Goal: Transaction & Acquisition: Book appointment/travel/reservation

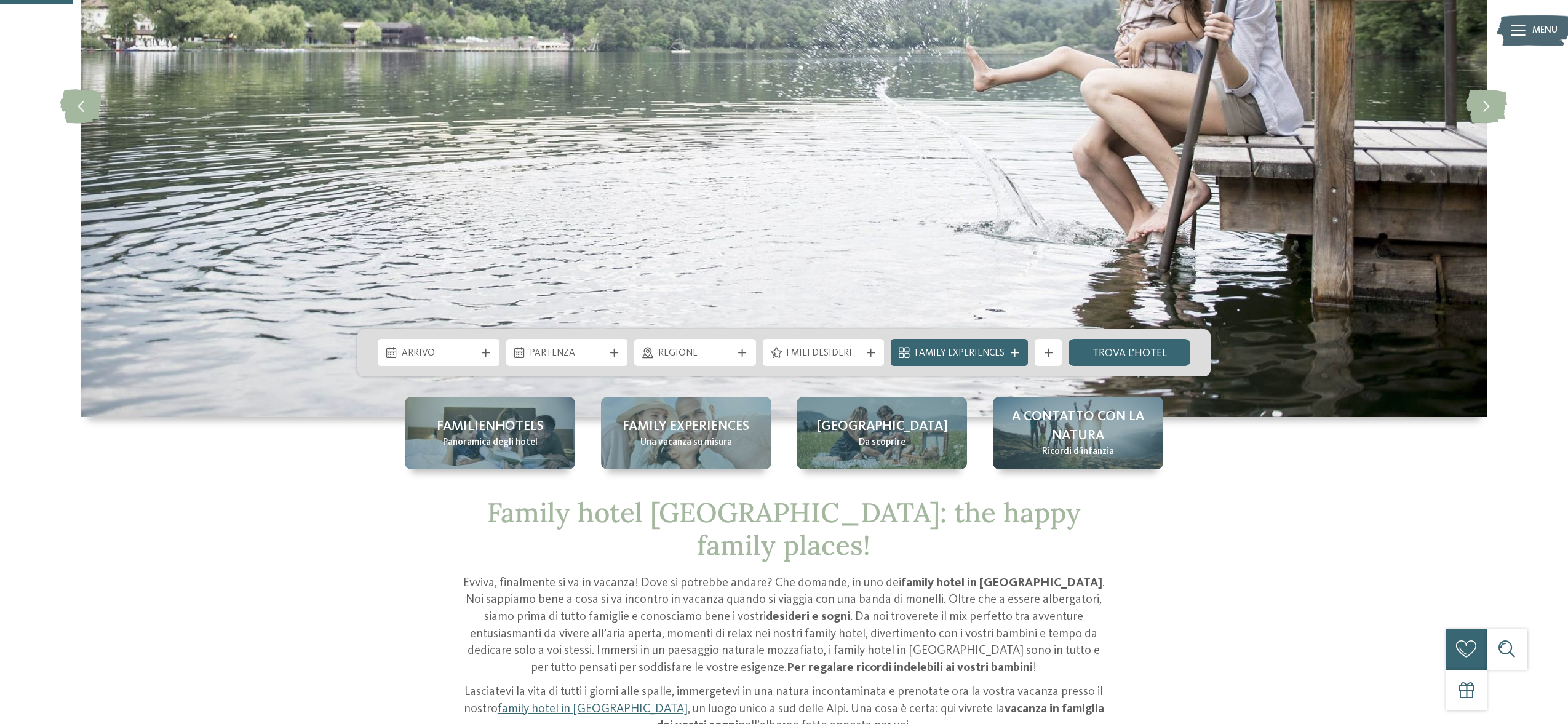
click at [490, 355] on div at bounding box center [485, 352] width 13 height 8
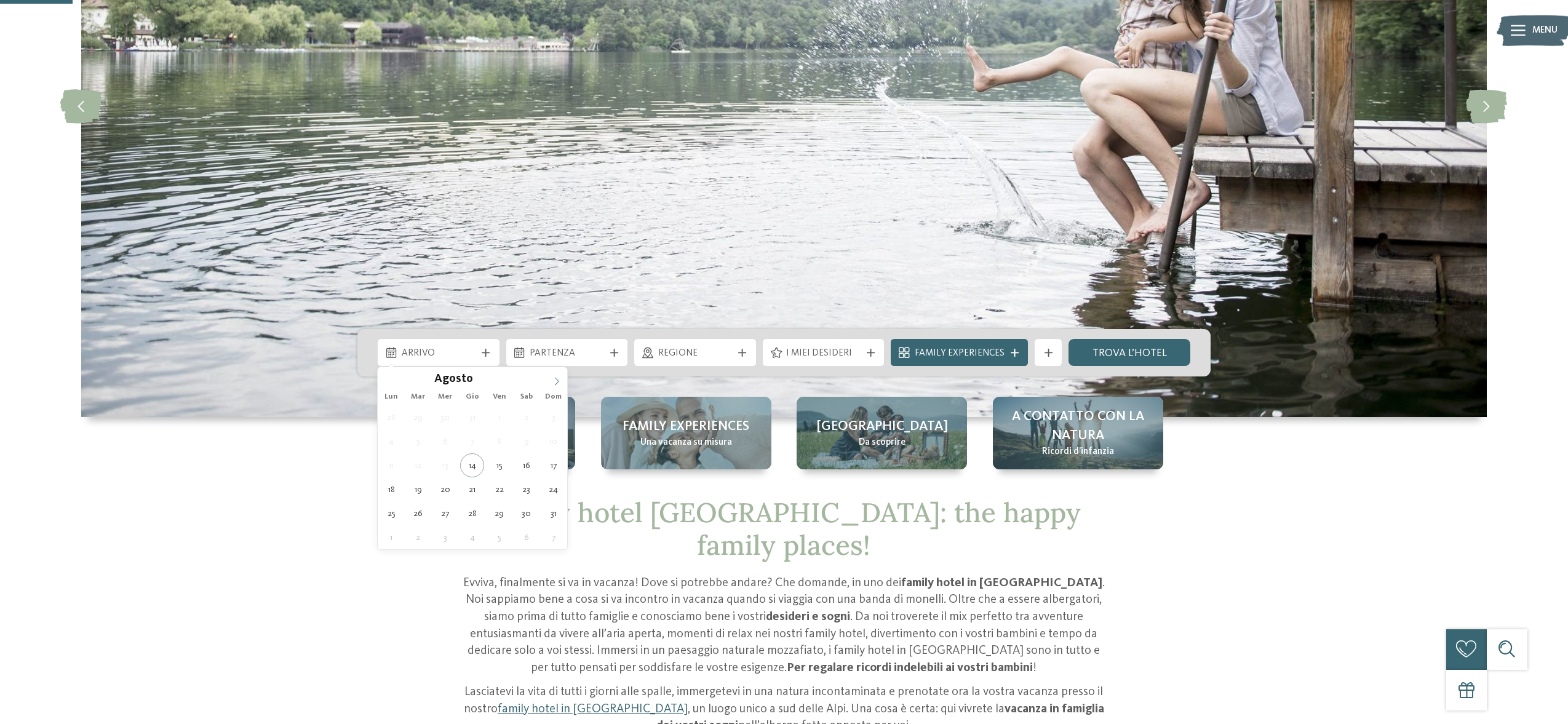
click at [562, 378] on span at bounding box center [557, 378] width 21 height 21
type div "06.09.2025"
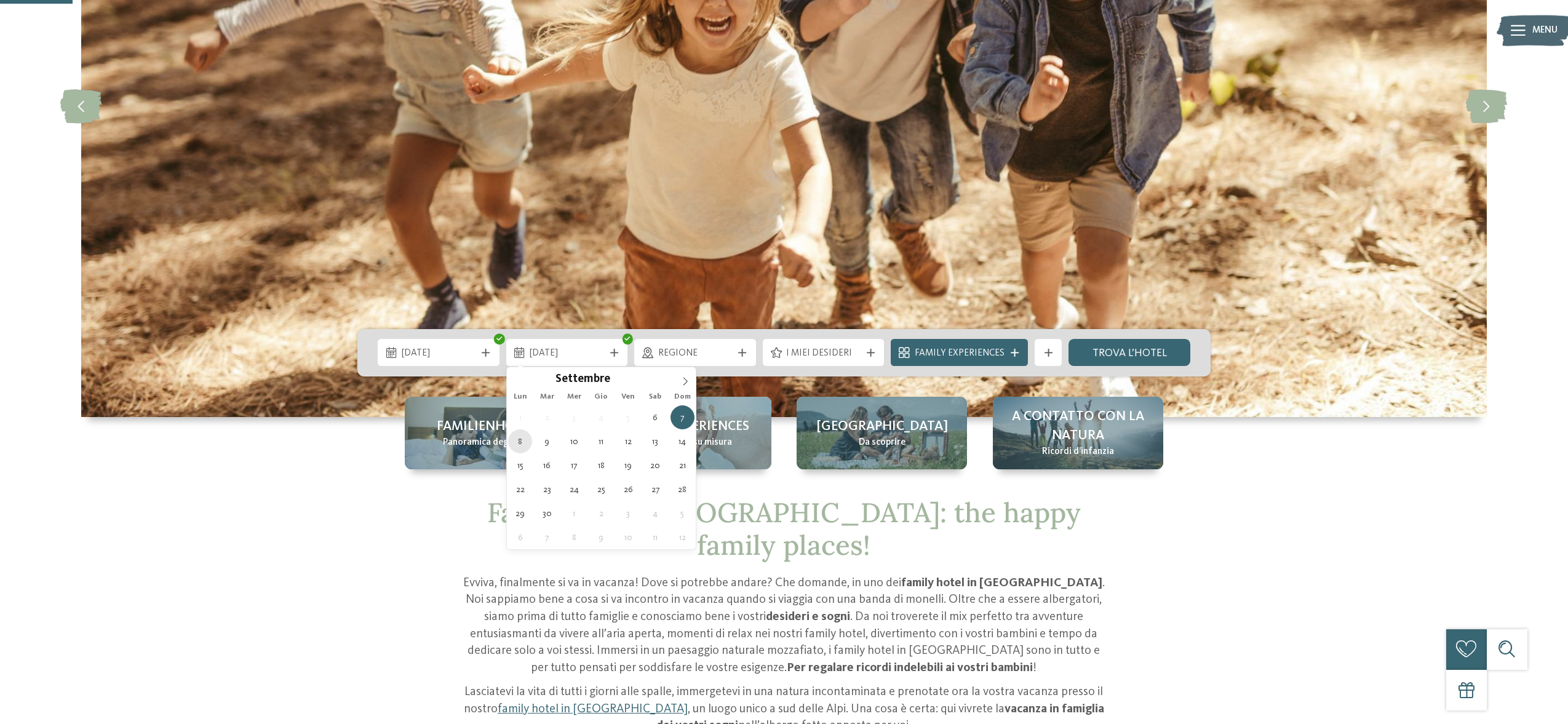
type div "08.09.2025"
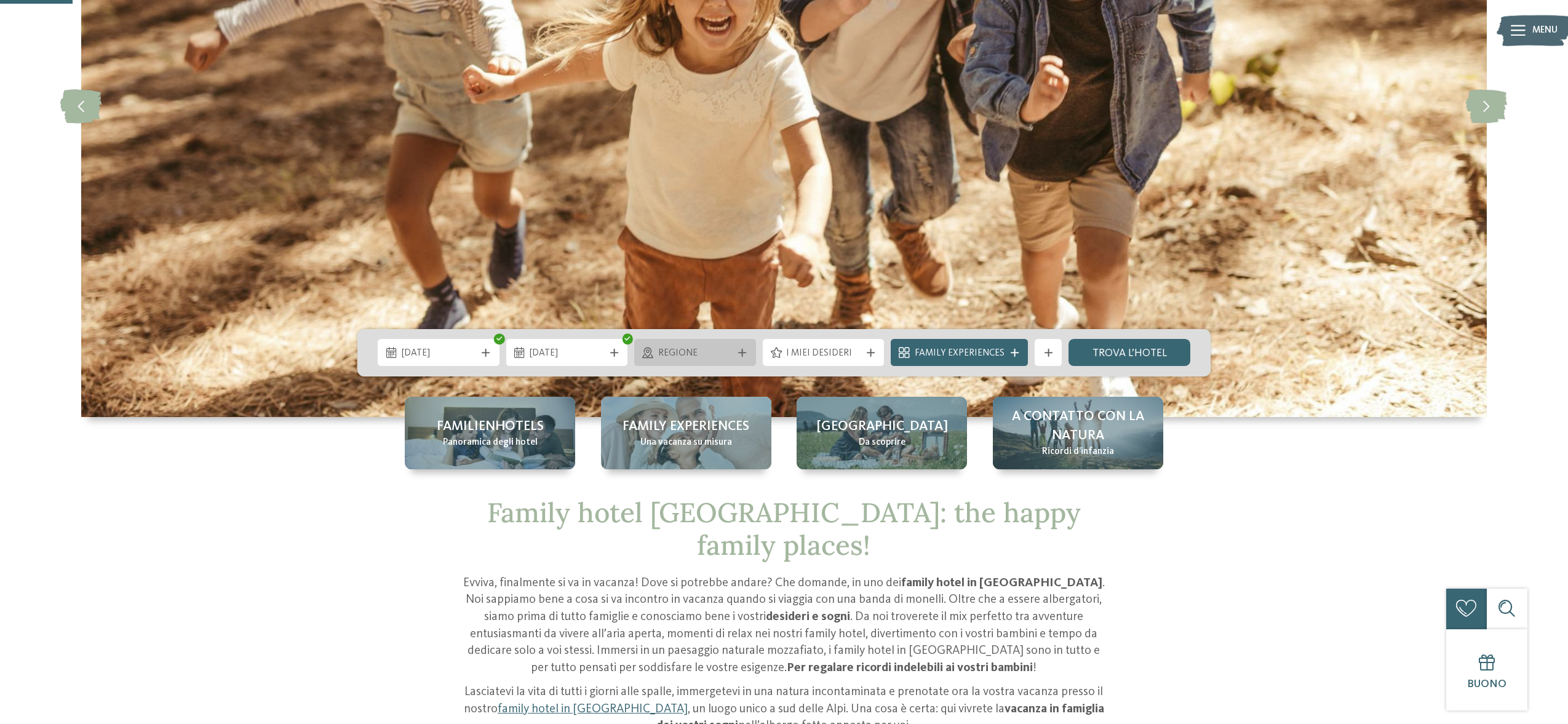
click at [684, 355] on span "Regione" at bounding box center [695, 353] width 74 height 13
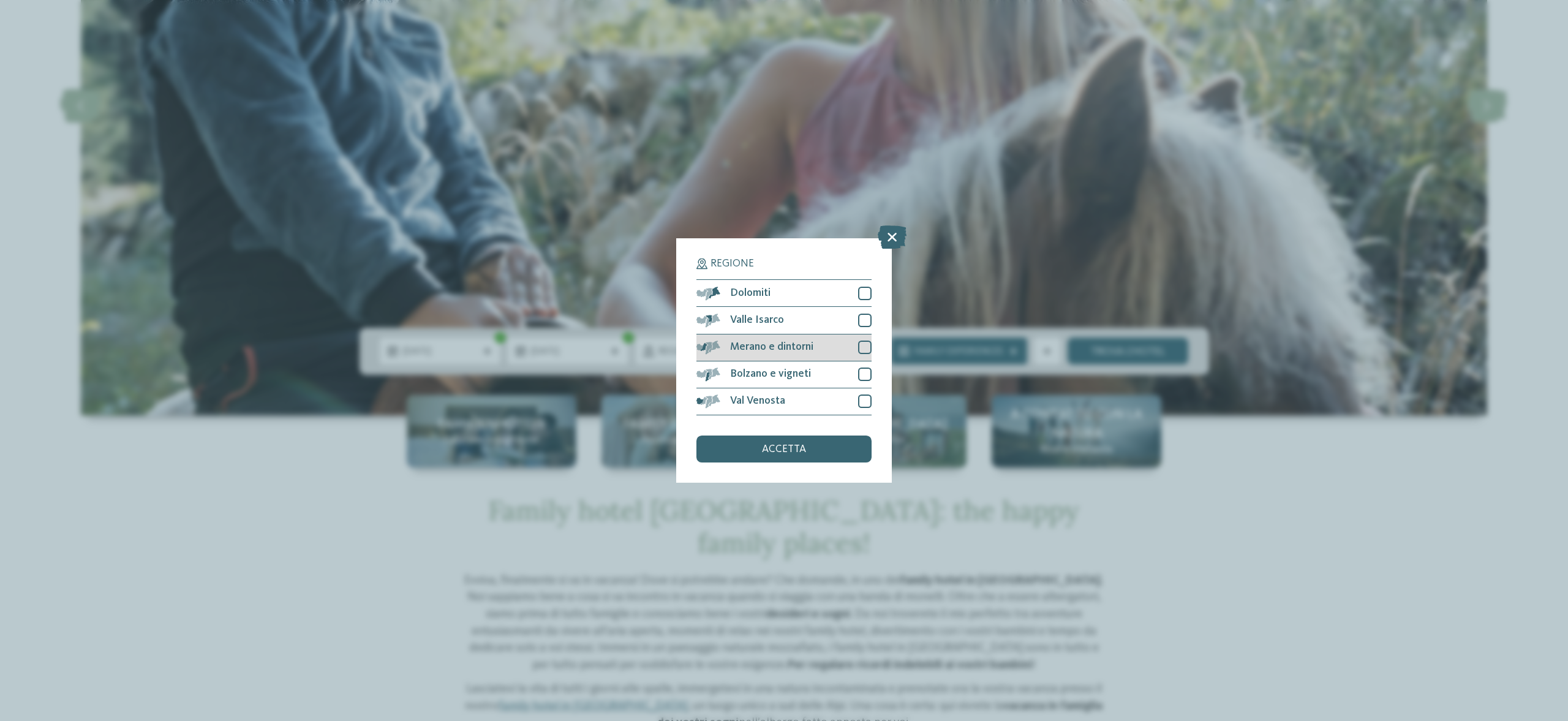
click at [866, 343] on div at bounding box center [864, 347] width 13 height 13
click at [810, 448] on div "accetta" at bounding box center [783, 448] width 175 height 26
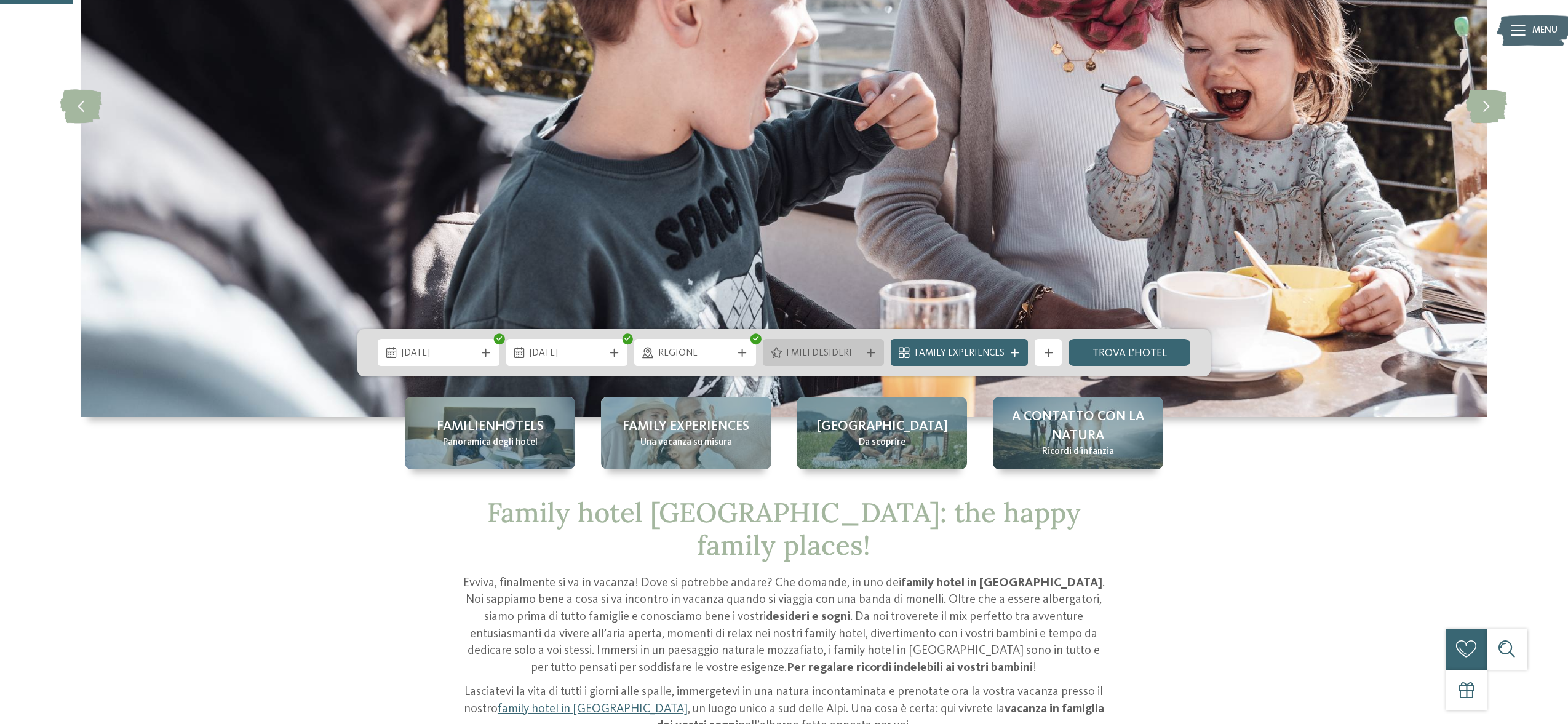
click at [860, 347] on span "I miei desideri" at bounding box center [823, 353] width 74 height 13
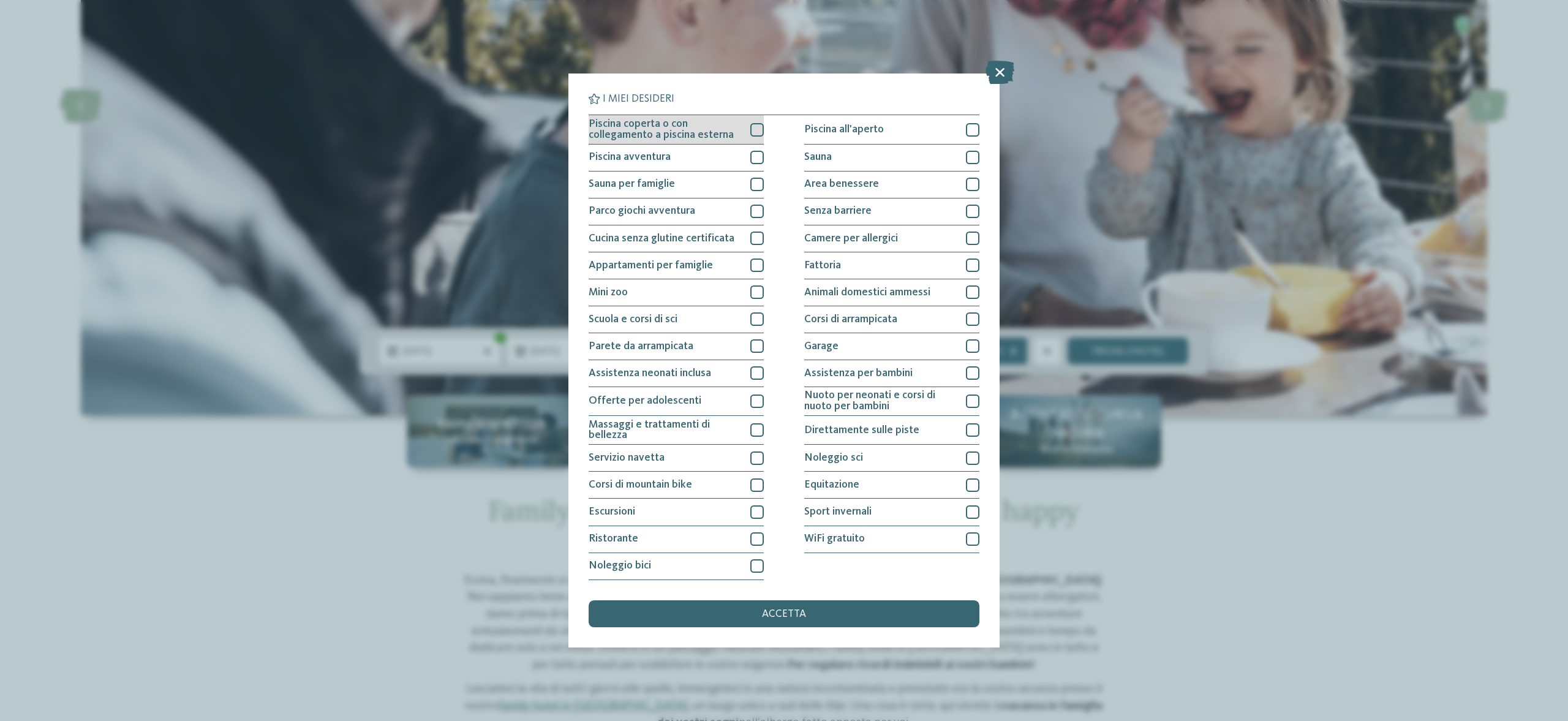
click at [757, 128] on div at bounding box center [757, 130] width 13 height 13
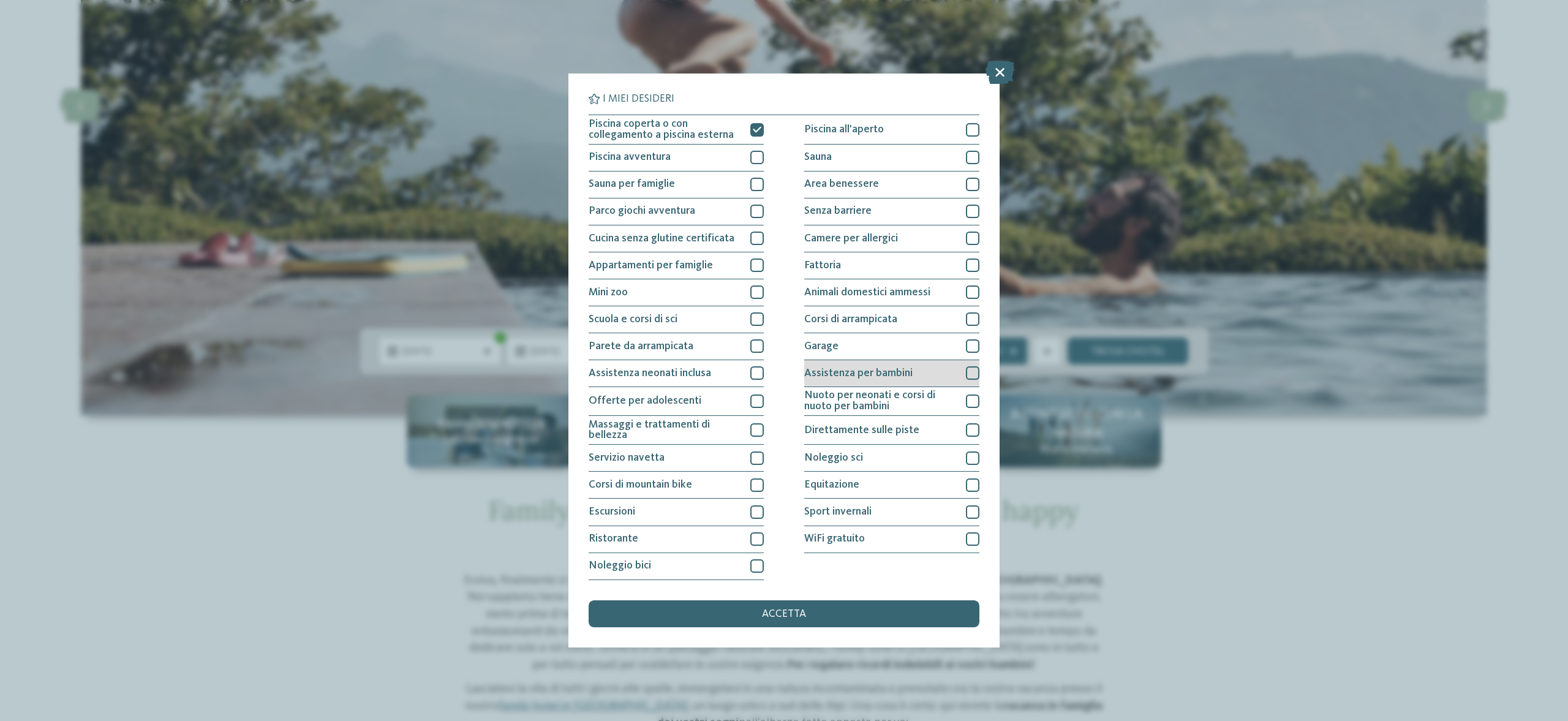
click at [867, 373] on span "Assistenza per bambini" at bounding box center [858, 374] width 109 height 11
click at [824, 609] on div "accetta" at bounding box center [783, 614] width 391 height 26
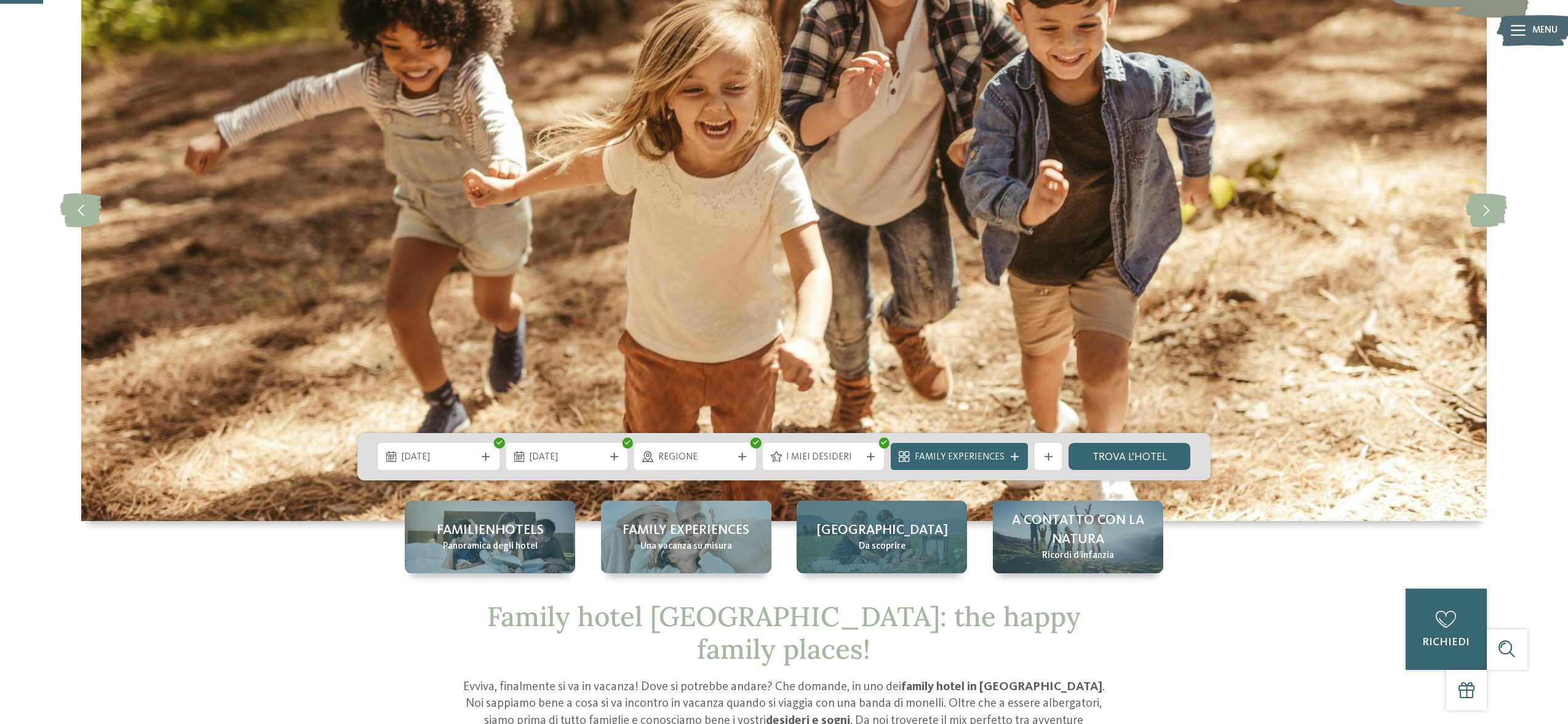
scroll to position [514, 0]
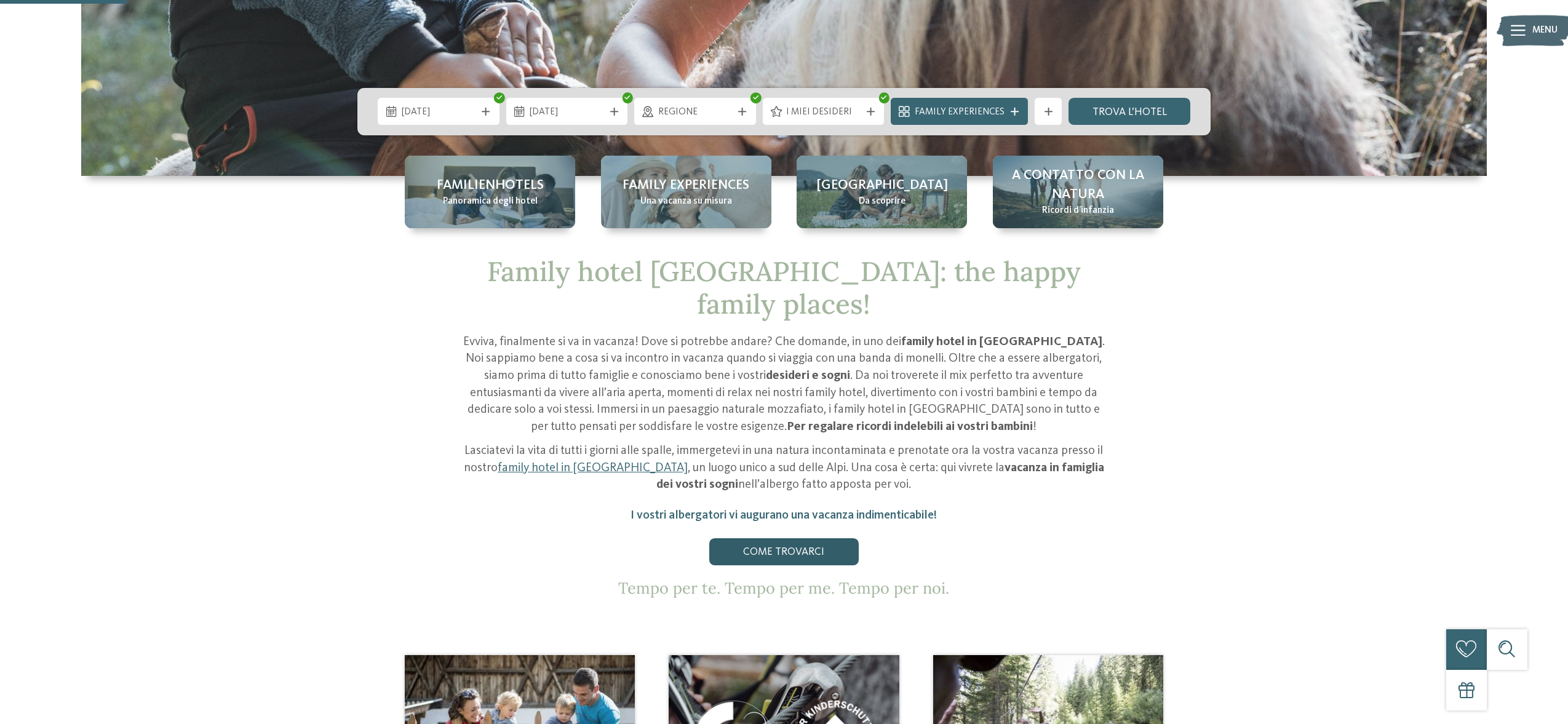
click at [796, 539] on link "Come trovarci" at bounding box center [784, 552] width 149 height 27
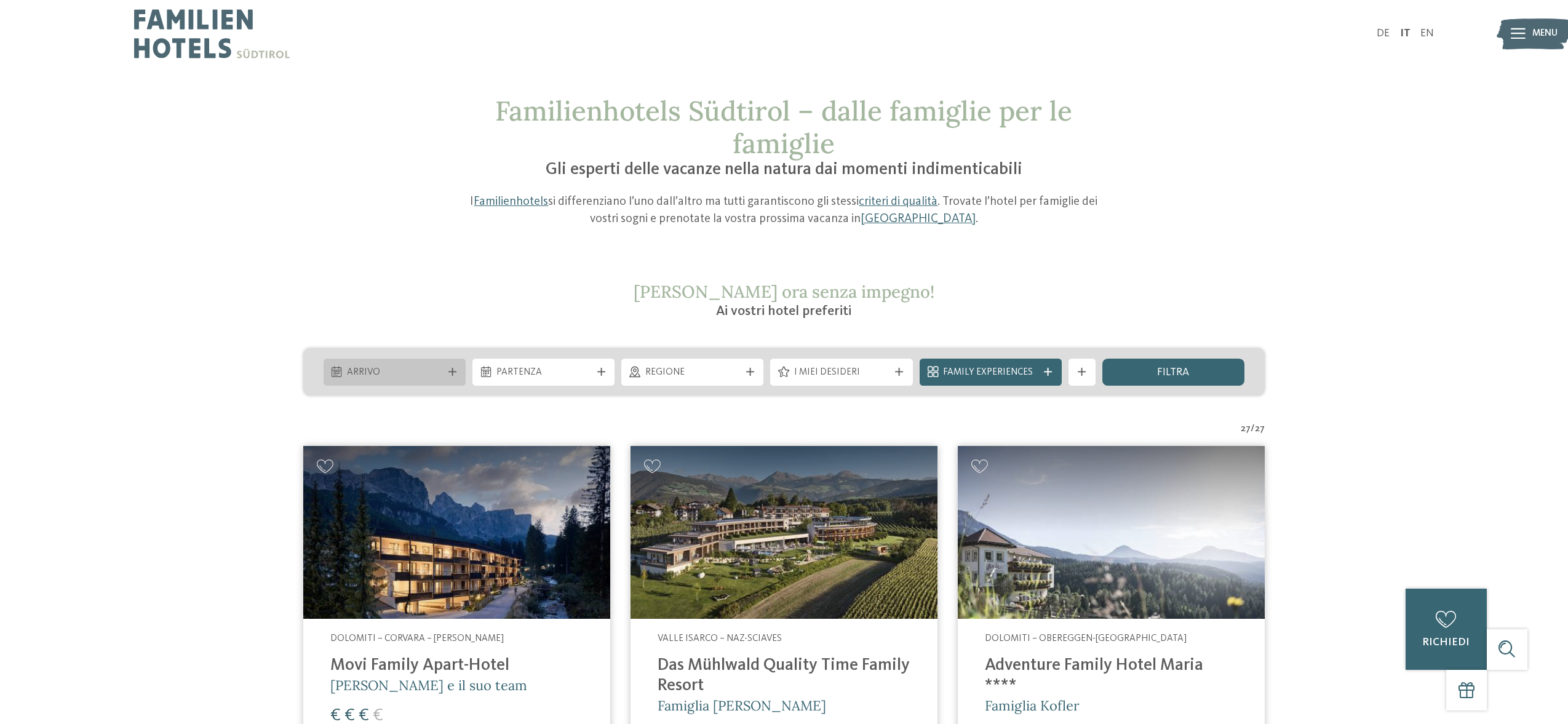
click at [450, 378] on div "Arrivo" at bounding box center [395, 372] width 142 height 27
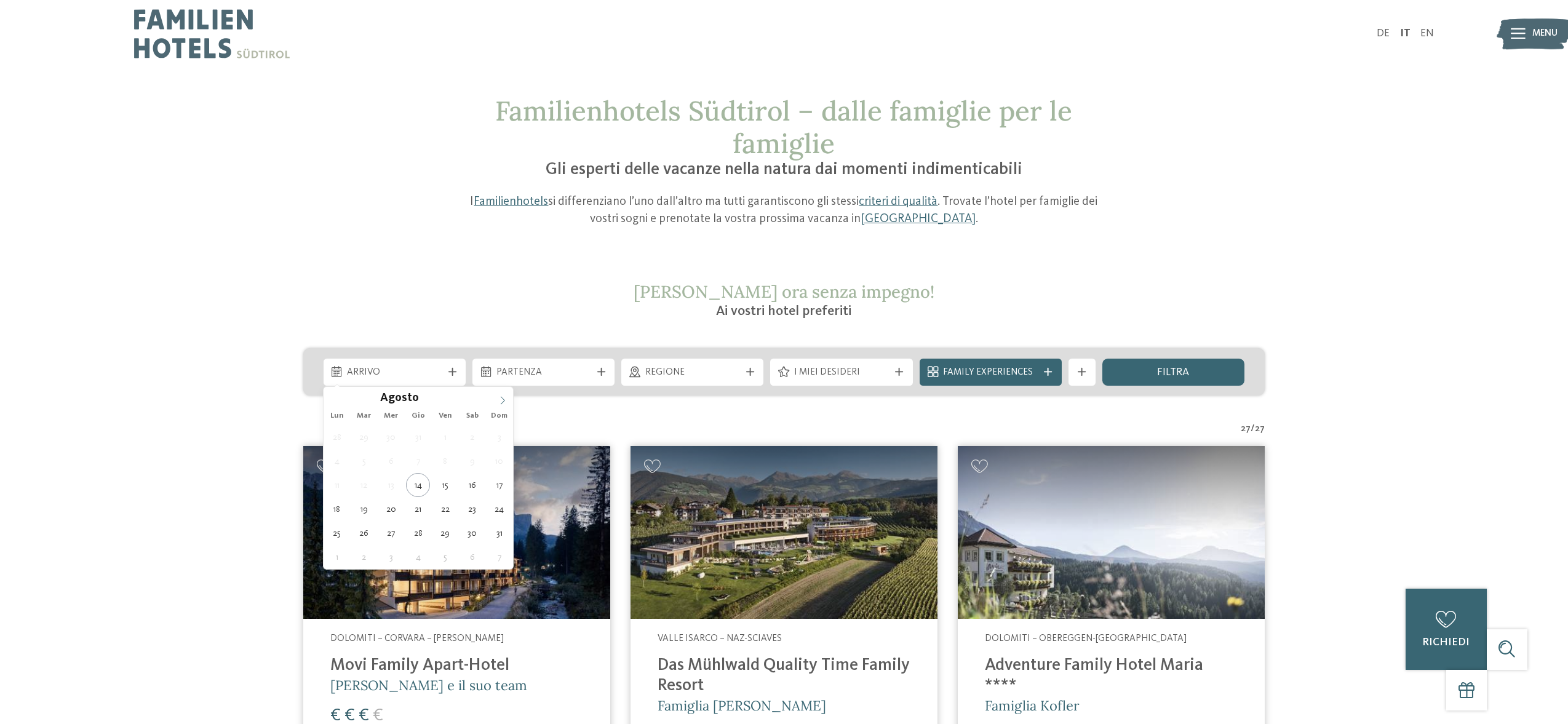
click at [499, 403] on icon at bounding box center [502, 400] width 9 height 9
type div "06.09.2025"
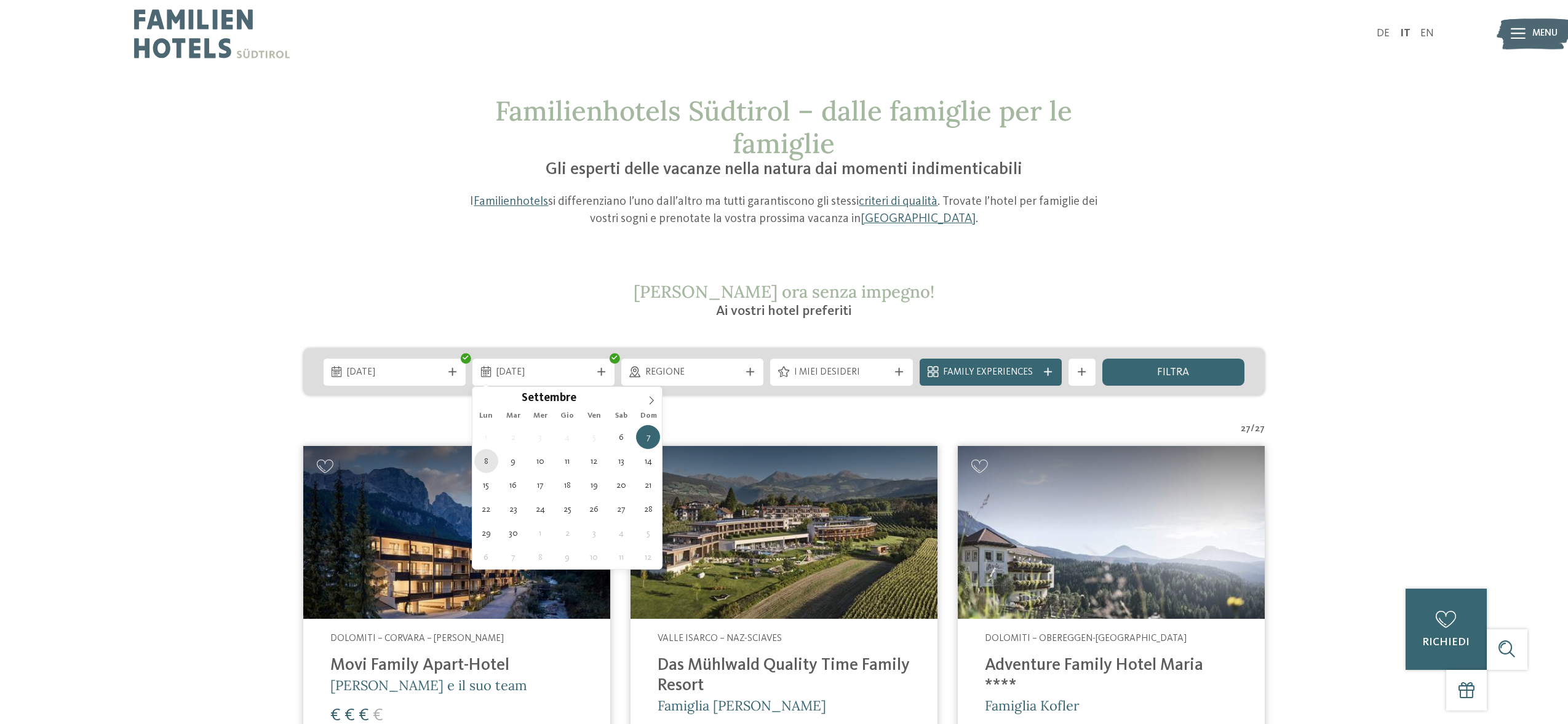
type div "08.09.2025"
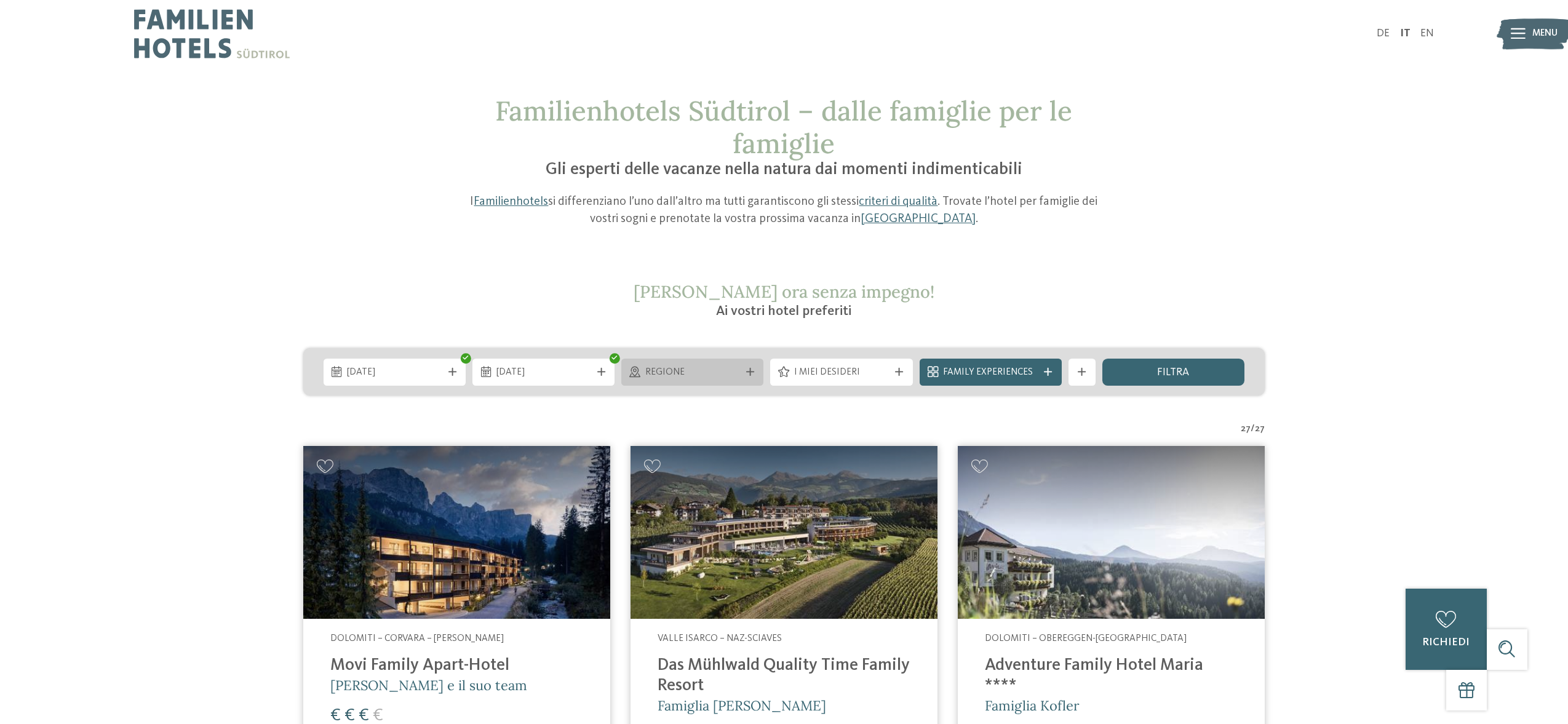
click at [651, 377] on span "Regione" at bounding box center [692, 372] width 95 height 13
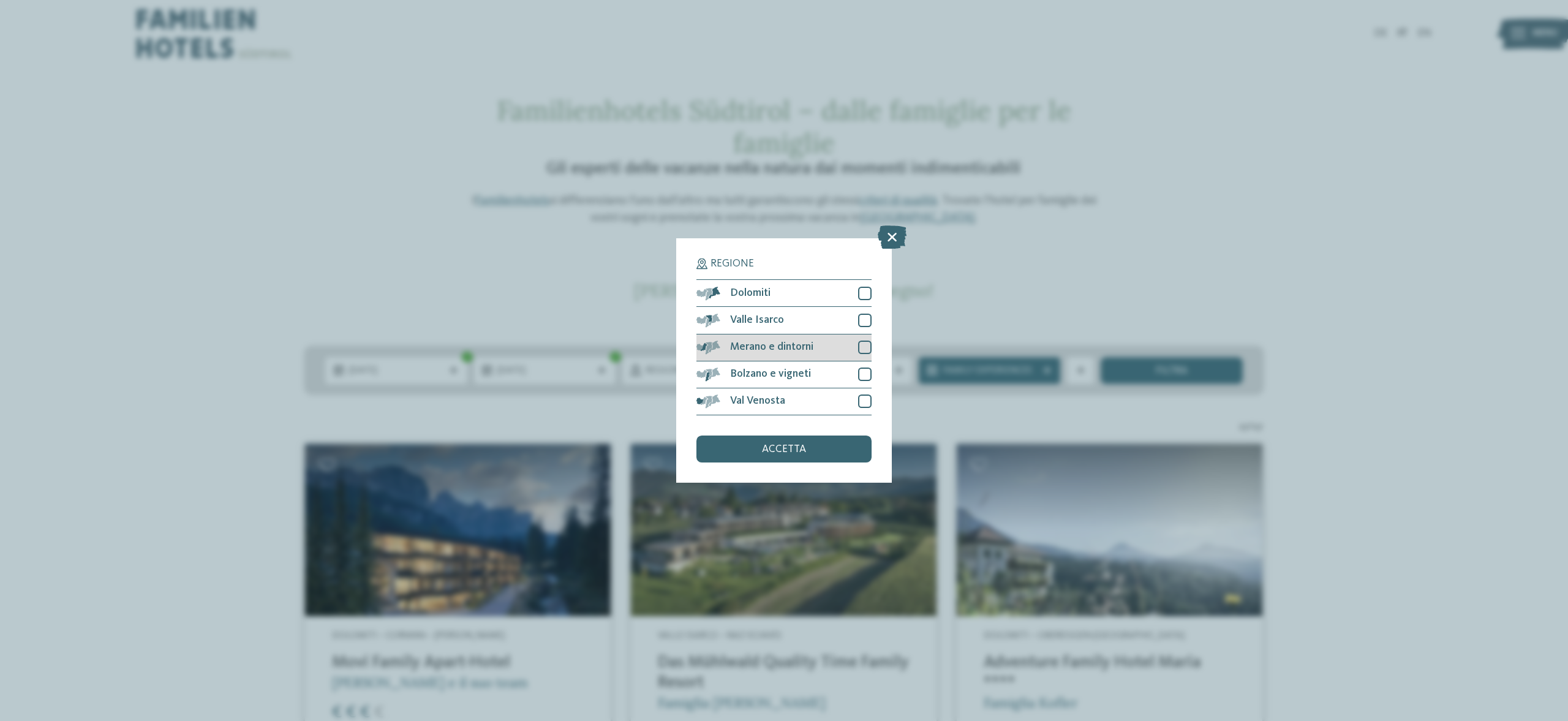
click at [773, 342] on span "Merano e dintorni" at bounding box center [772, 347] width 83 height 11
click at [779, 453] on span "accetta" at bounding box center [784, 450] width 44 height 11
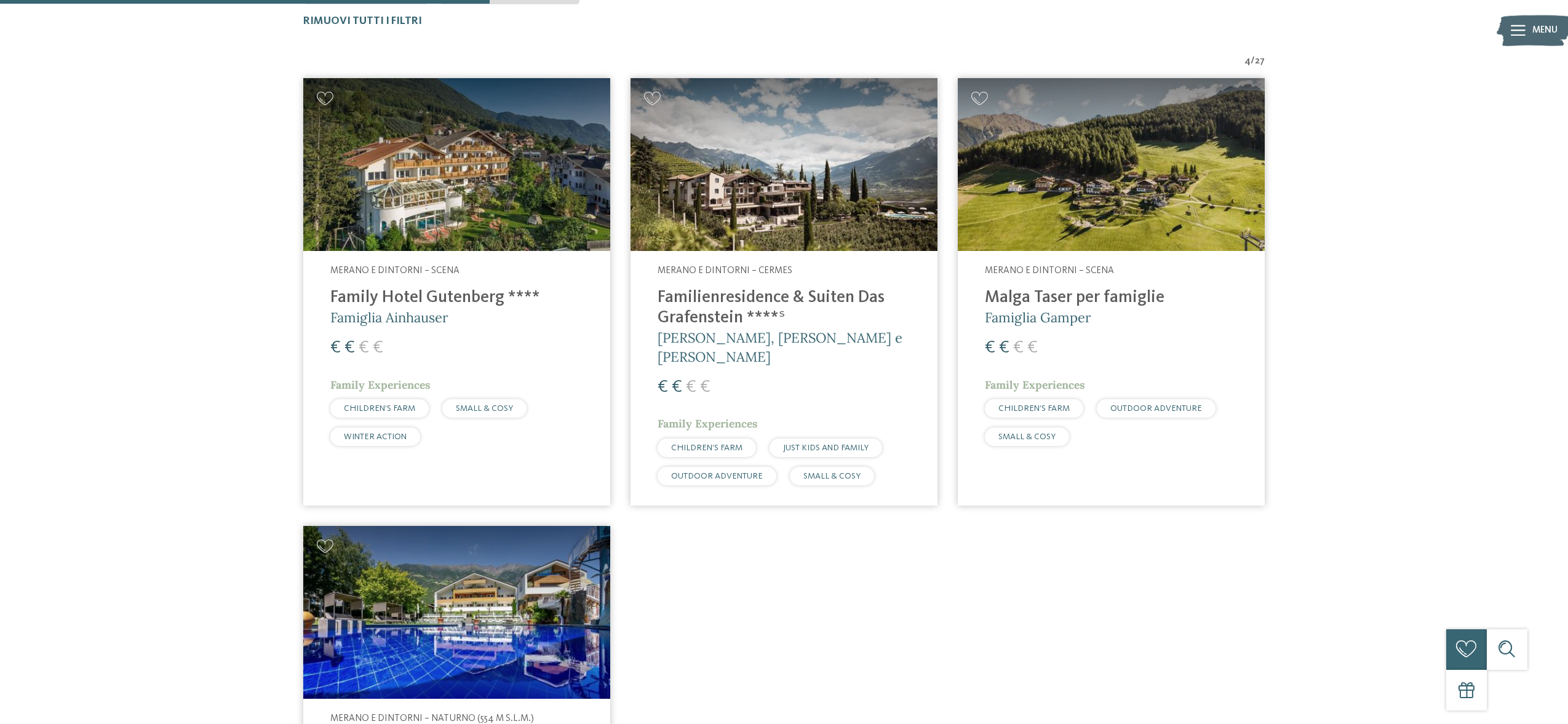
scroll to position [47, 0]
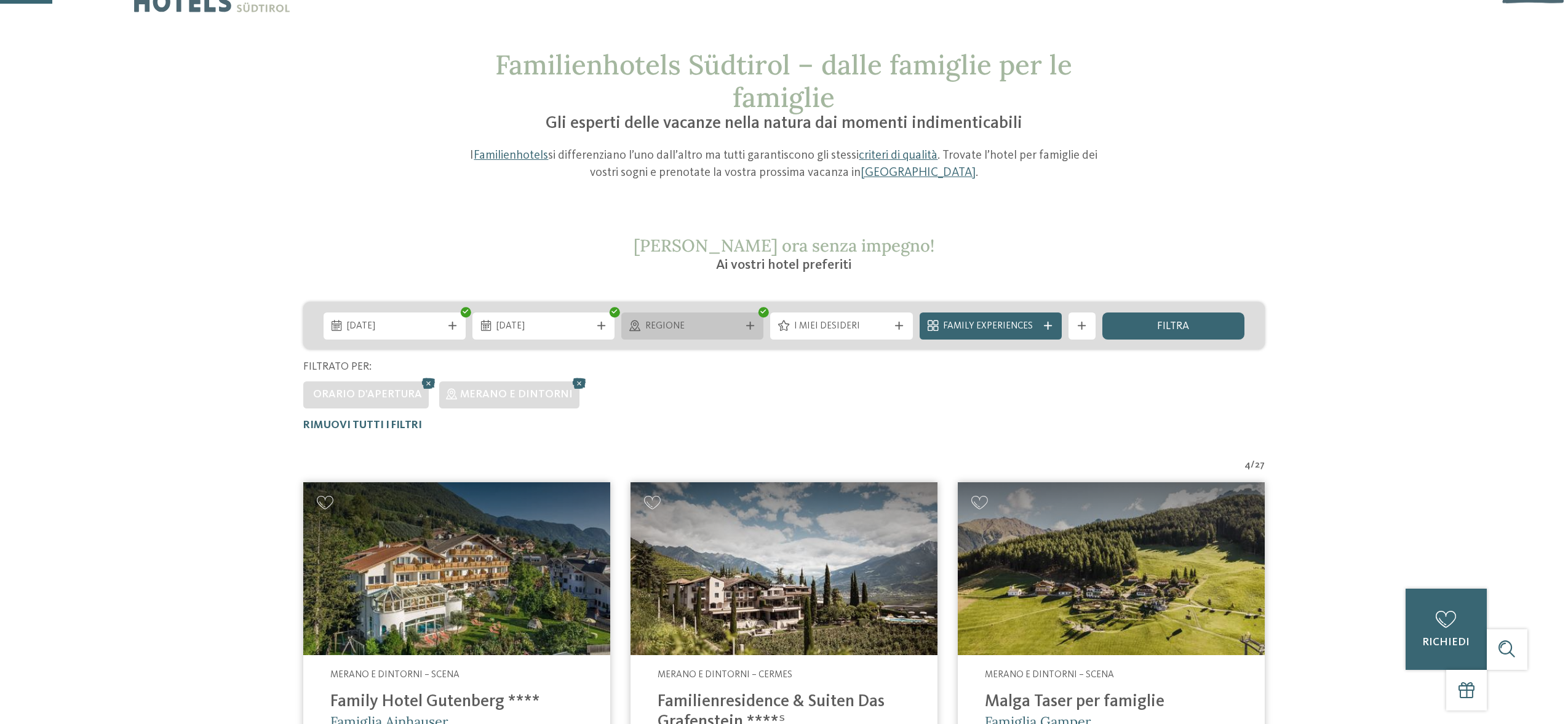
click at [698, 333] on div "Regione" at bounding box center [692, 326] width 142 height 27
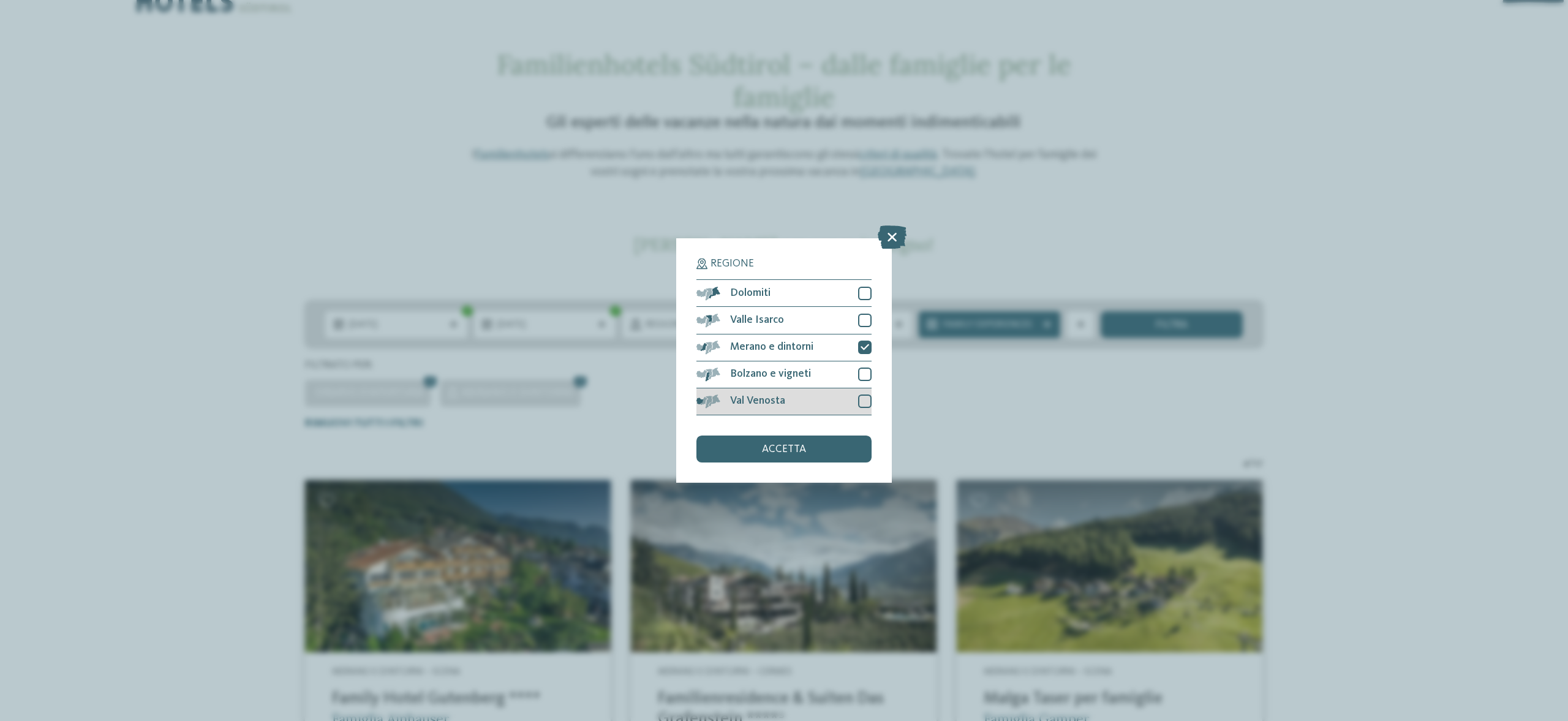
click at [818, 399] on div "Val Venosta" at bounding box center [783, 402] width 175 height 26
click at [807, 457] on div "accetta" at bounding box center [783, 448] width 175 height 26
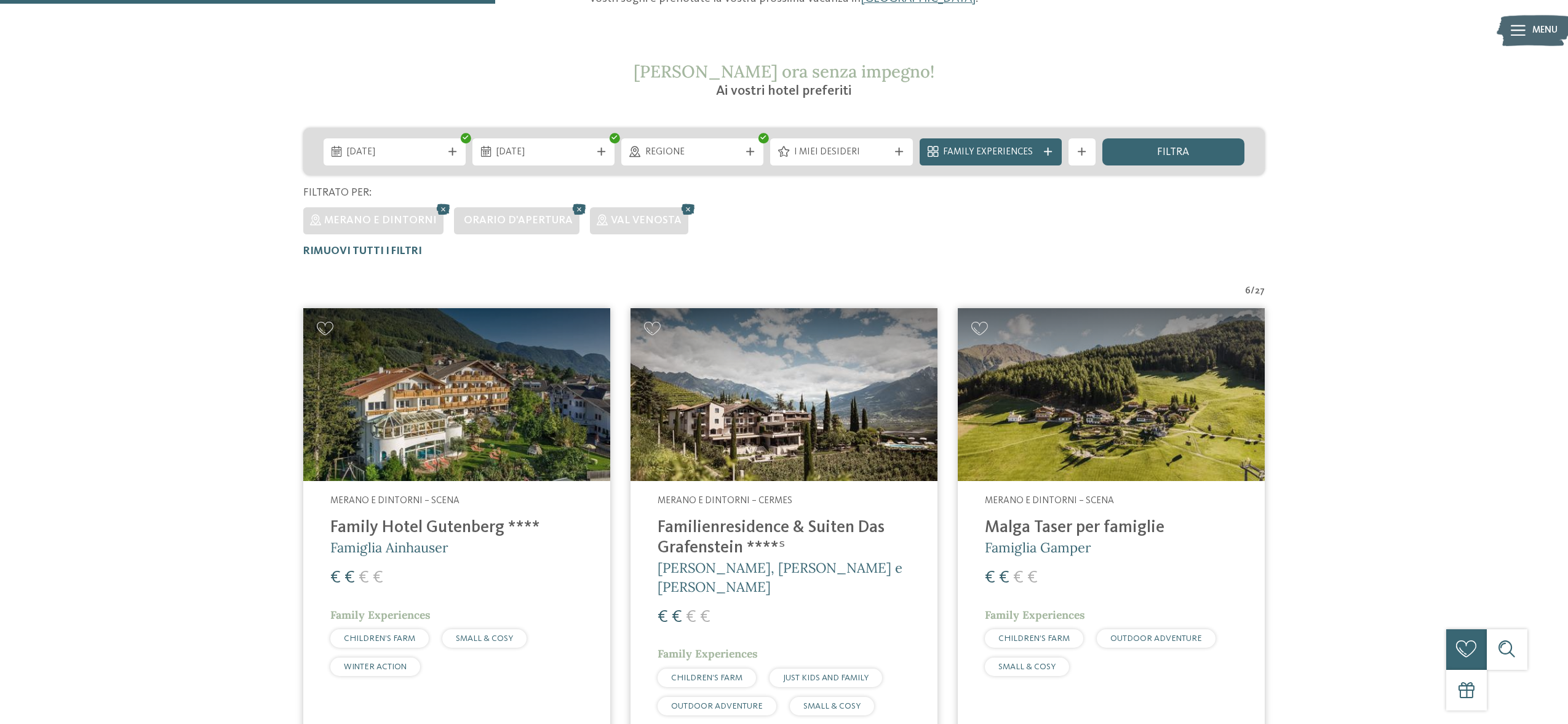
scroll to position [0, 0]
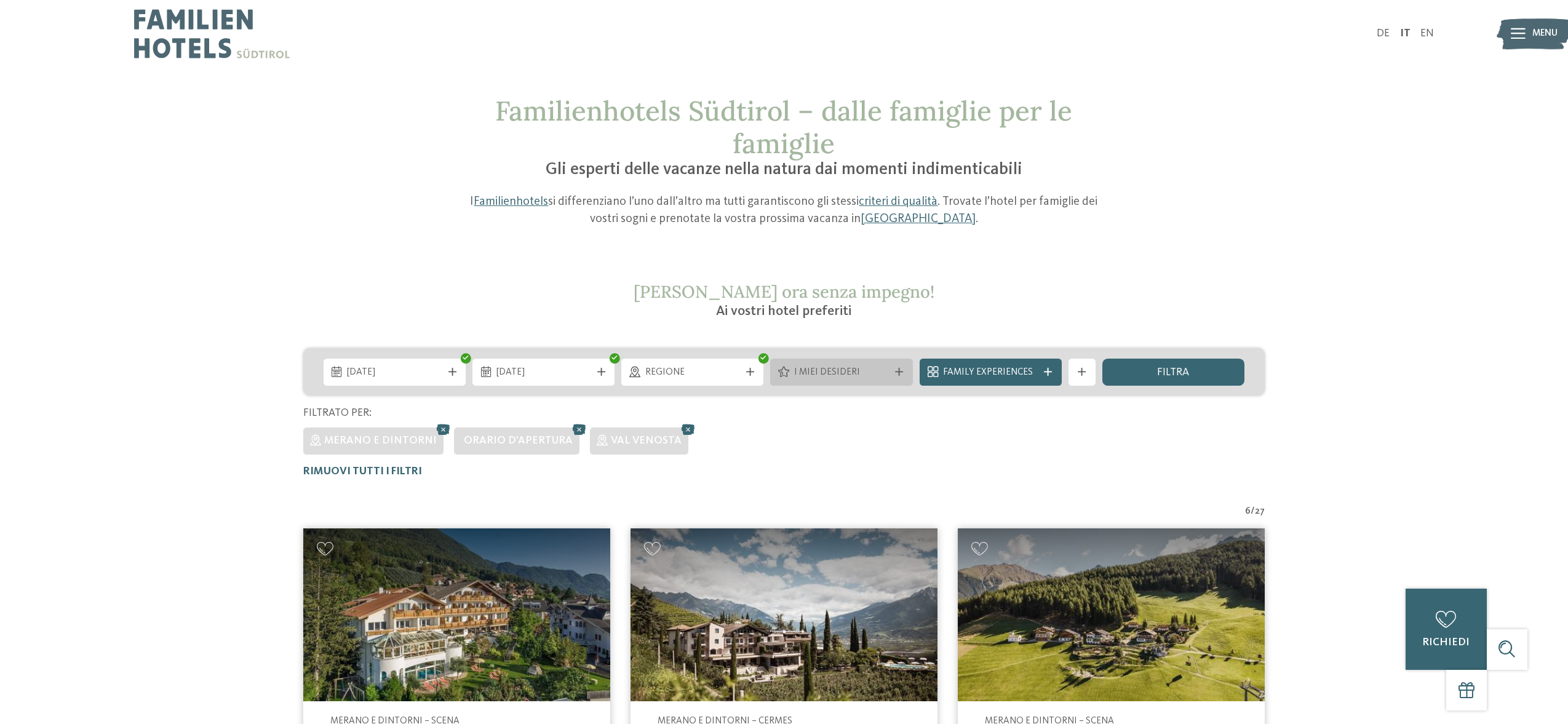
click at [850, 379] on span "I miei desideri" at bounding box center [841, 372] width 95 height 13
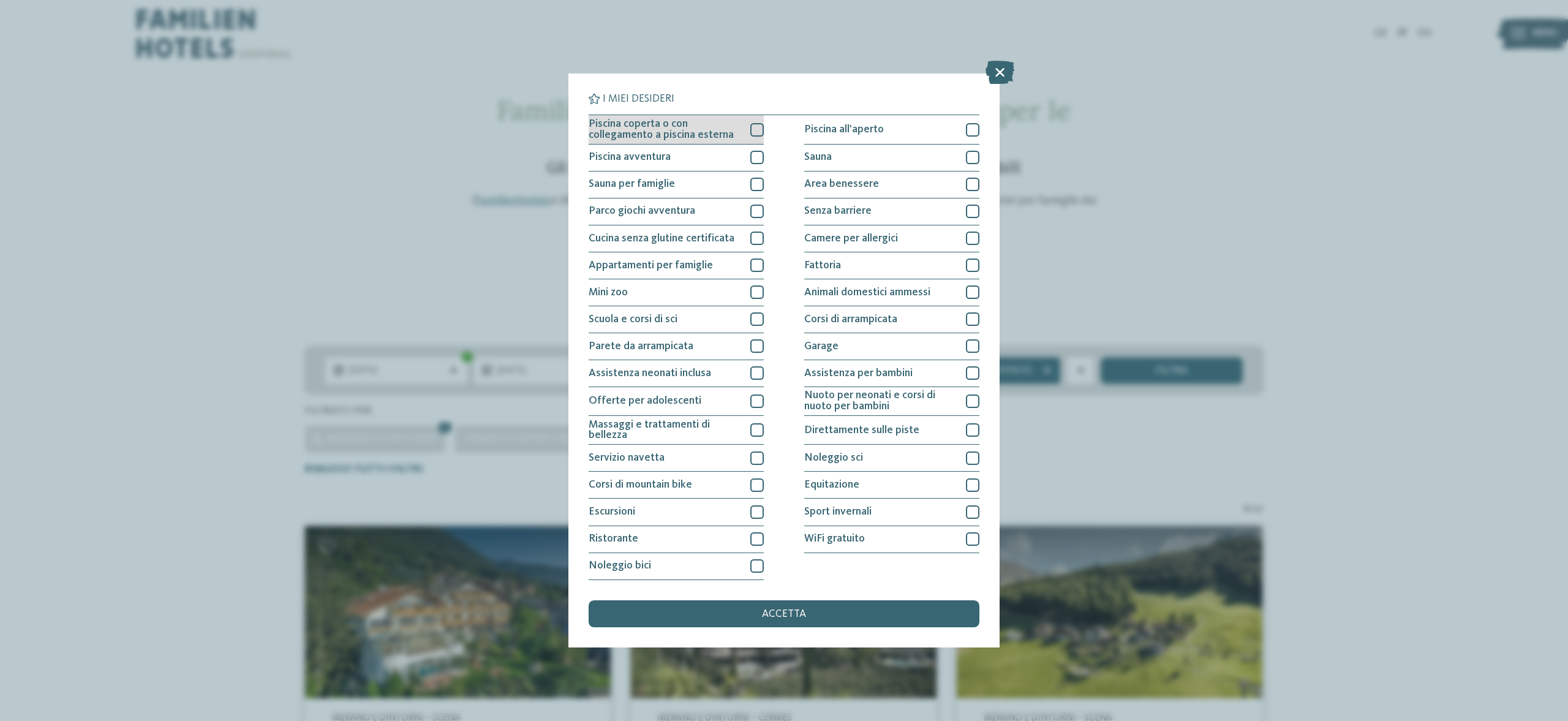
click at [725, 132] on span "Piscina coperta o con collegamento a piscina esterna" at bounding box center [664, 130] width 152 height 22
click at [861, 371] on span "Assistenza per bambini" at bounding box center [858, 374] width 109 height 11
click at [739, 535] on div "Ristorante" at bounding box center [675, 539] width 175 height 26
click at [842, 616] on div "accetta" at bounding box center [783, 614] width 391 height 26
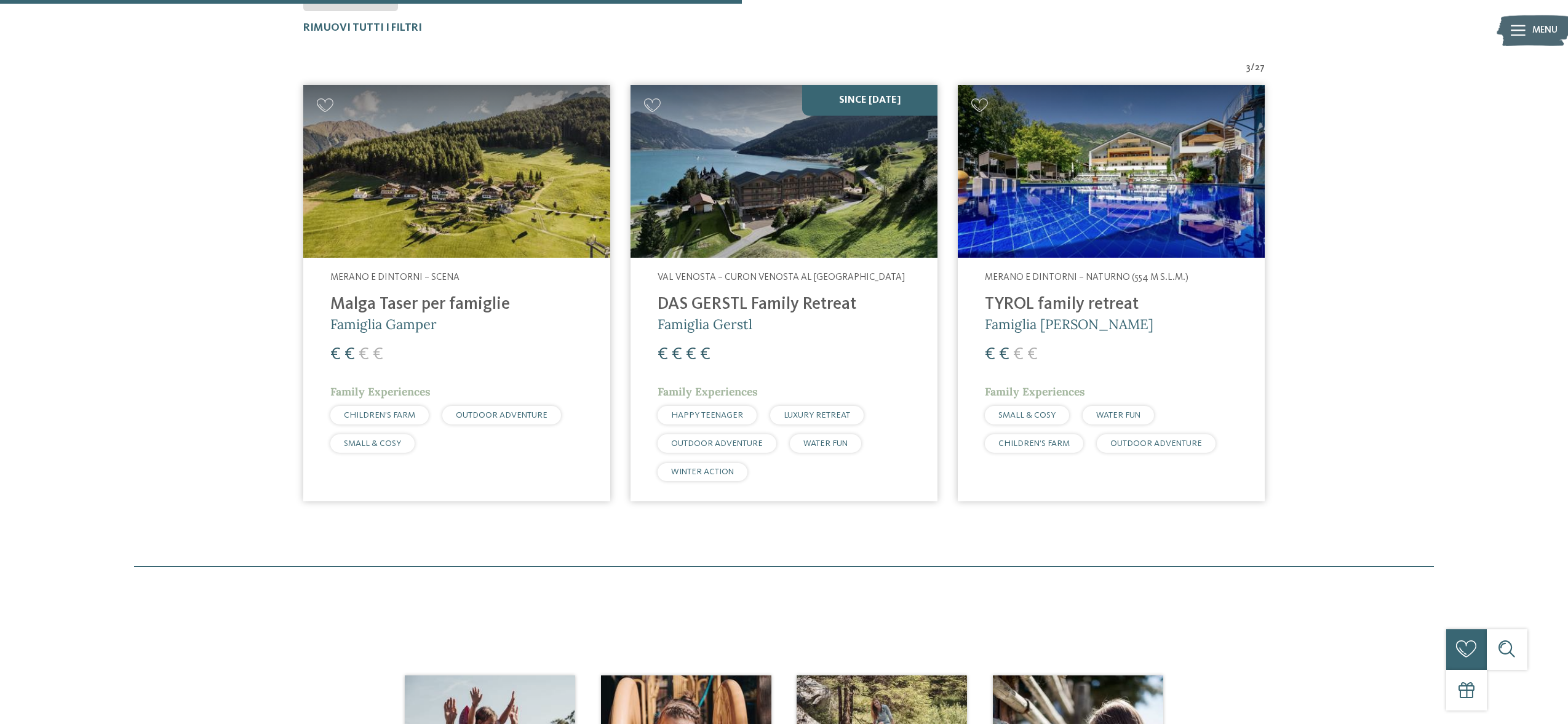
scroll to position [69, 0]
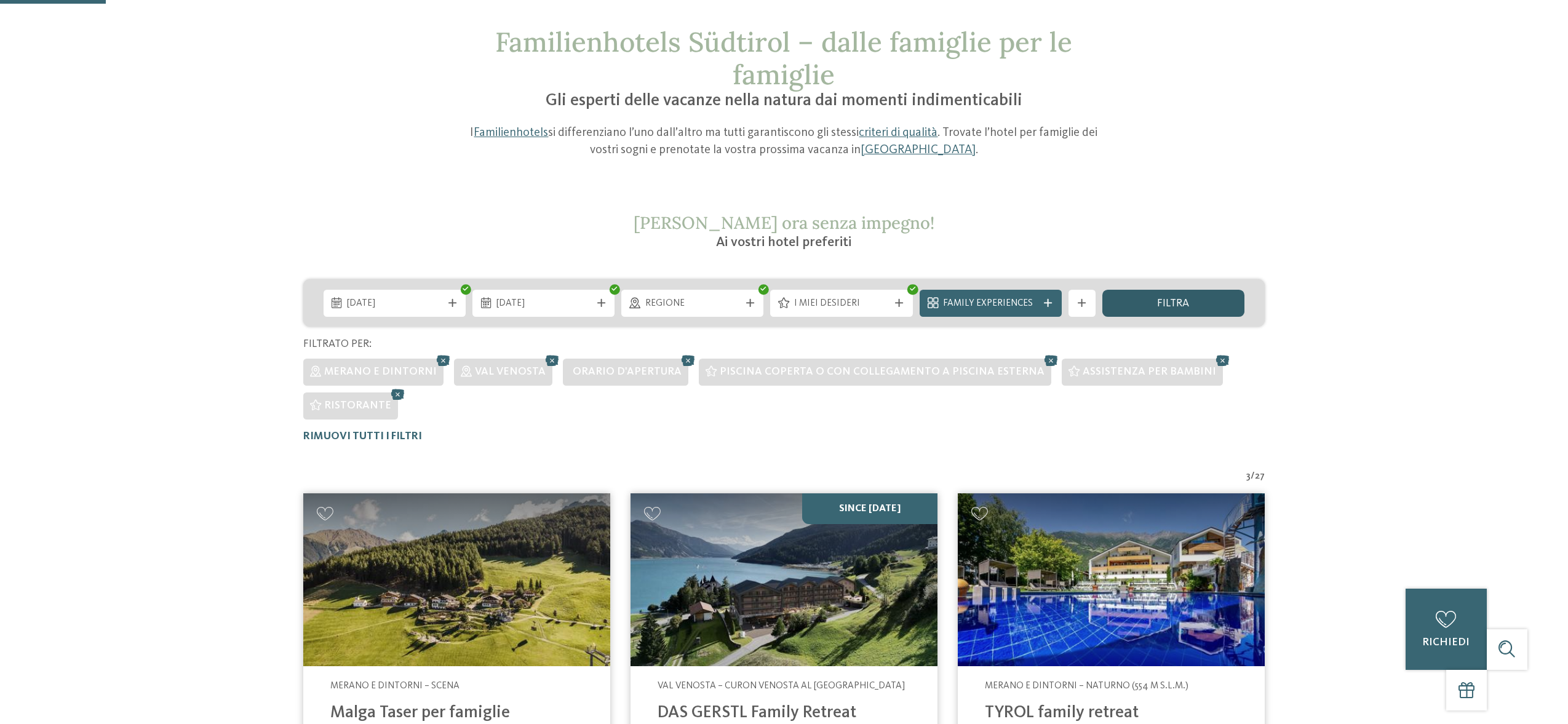
click at [1167, 305] on span "filtra" at bounding box center [1173, 304] width 32 height 11
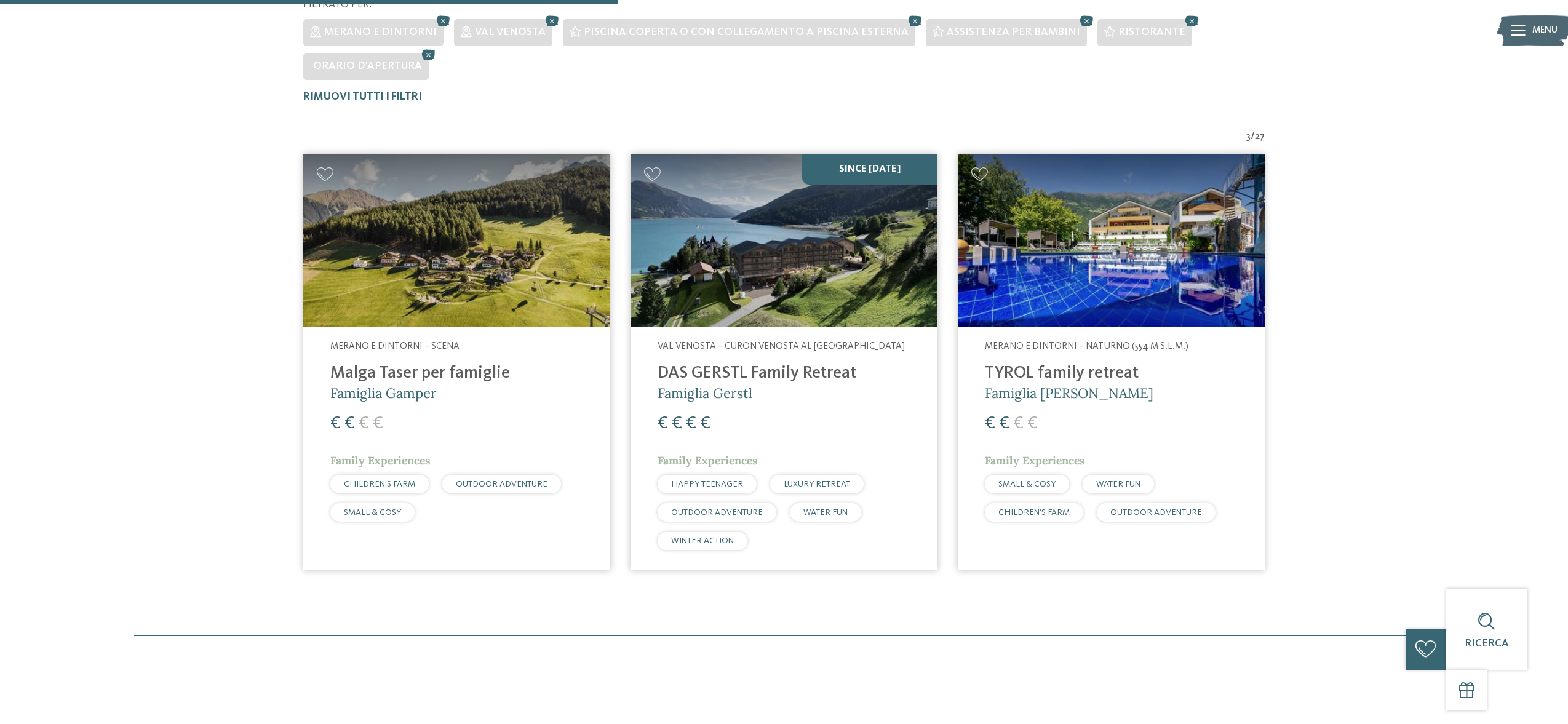
scroll to position [393, 0]
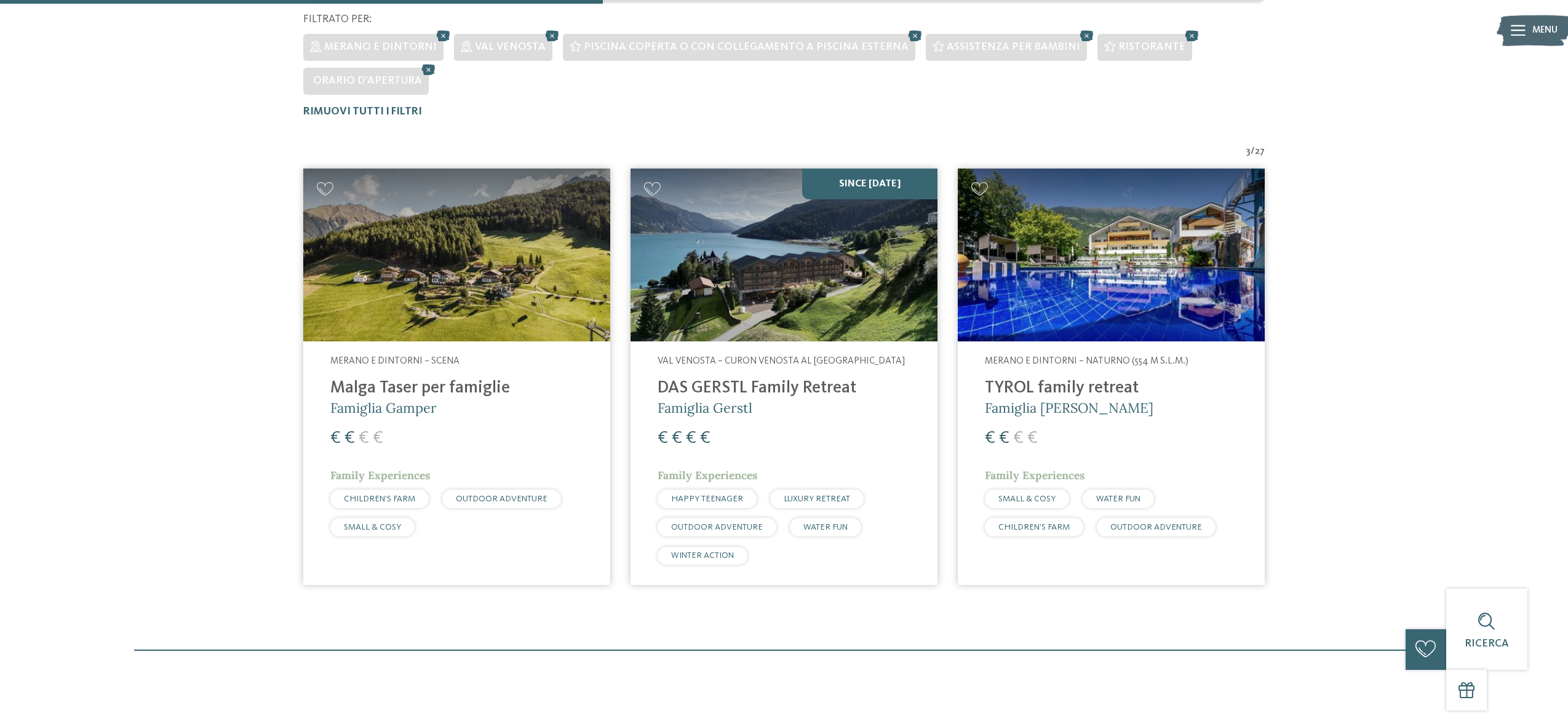
click at [1038, 392] on h4 "TYROL family retreat" at bounding box center [1111, 388] width 253 height 20
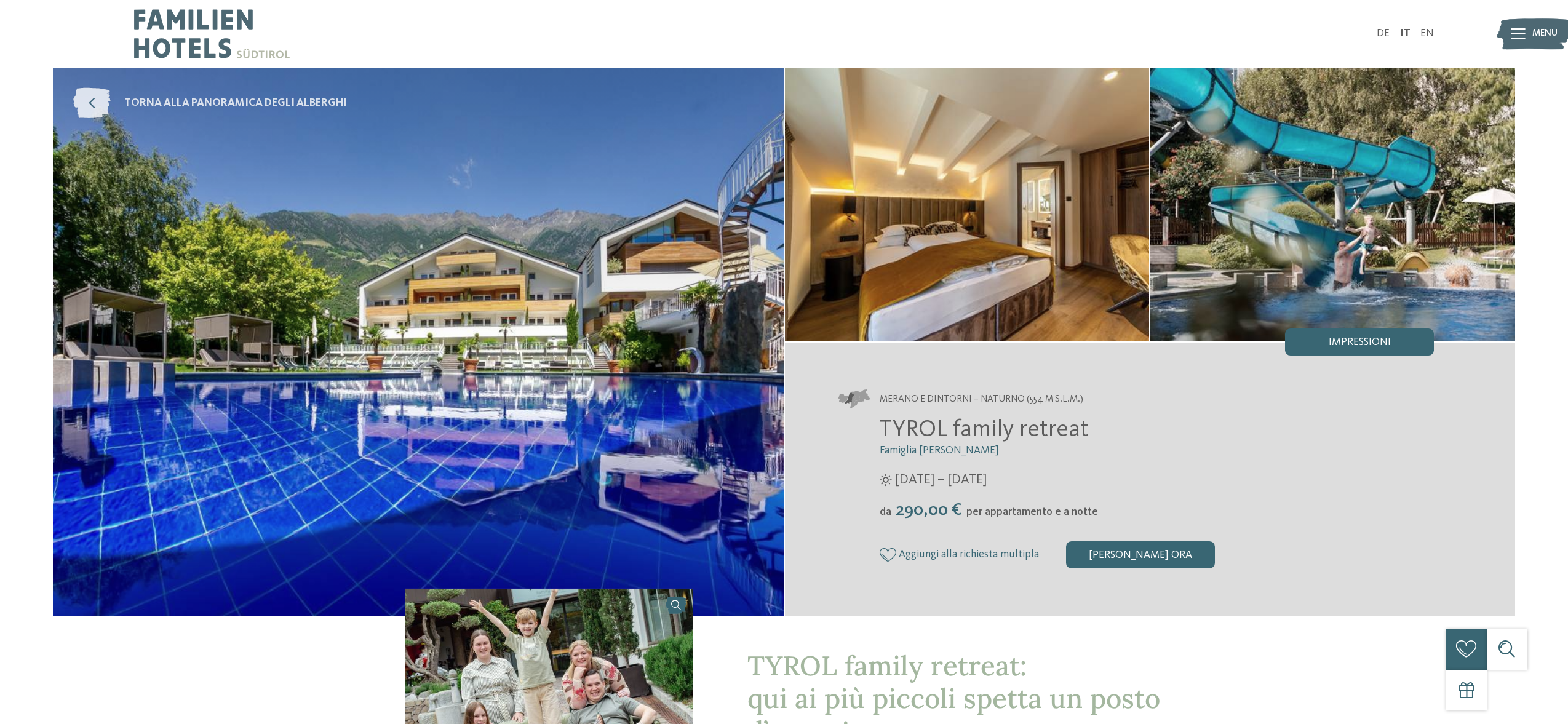
click at [100, 105] on icon at bounding box center [92, 104] width 38 height 30
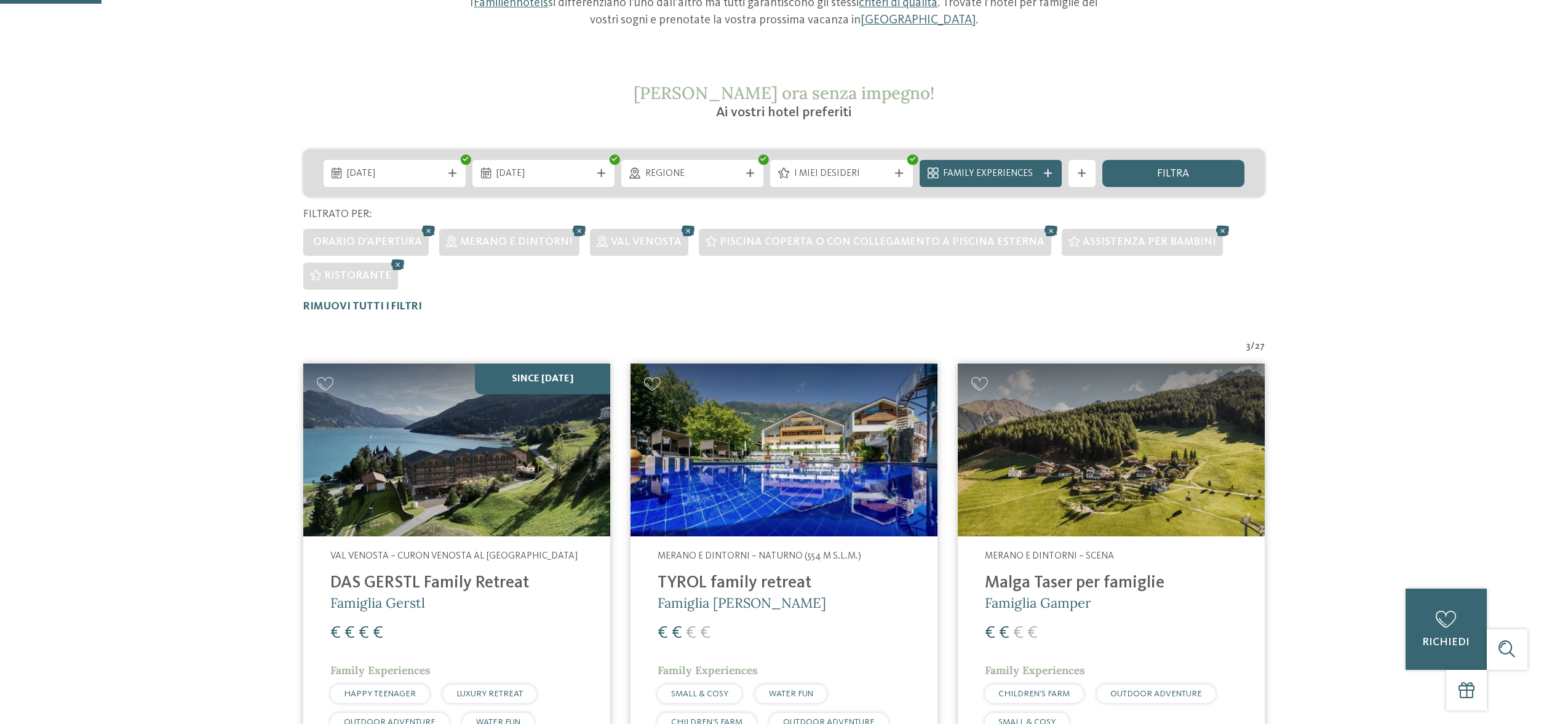
scroll to position [67, 0]
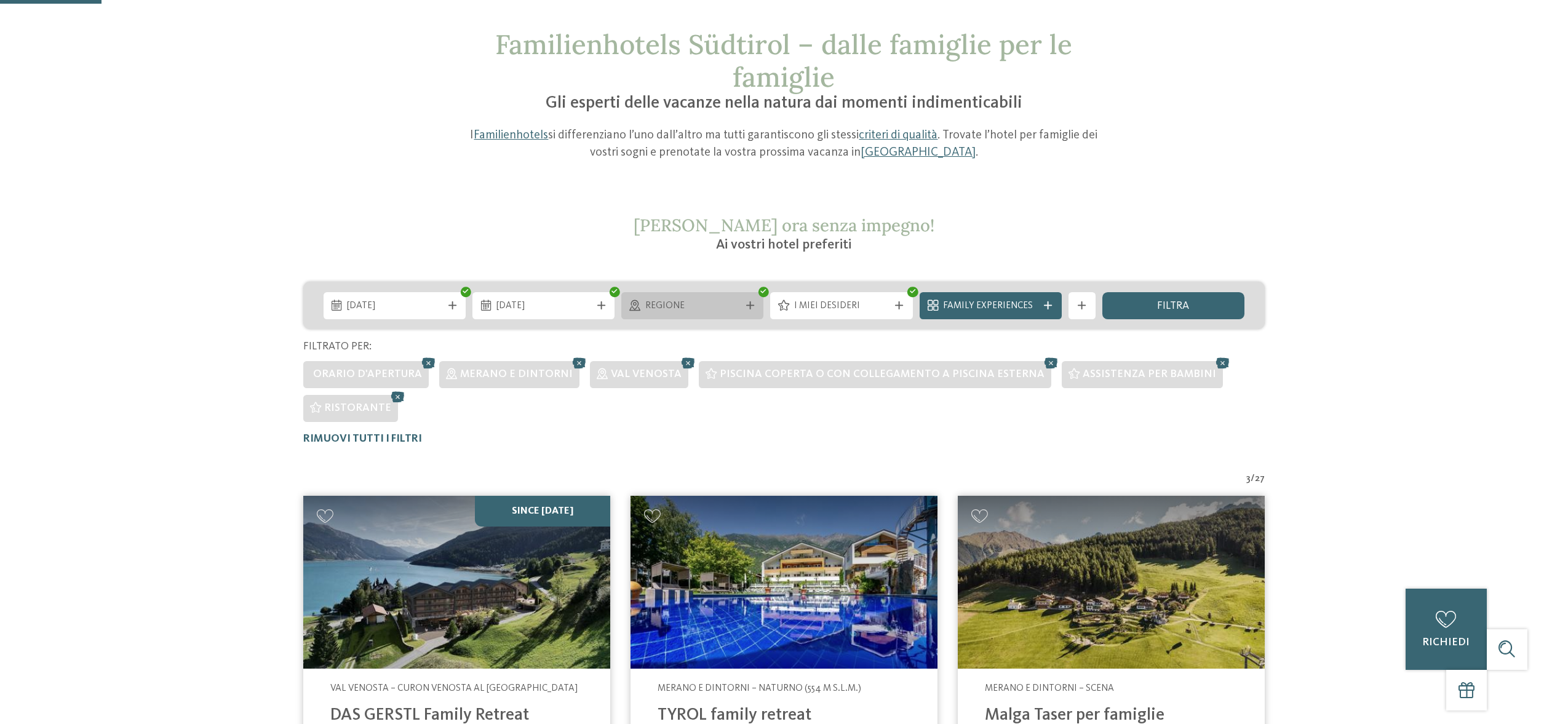
click at [740, 312] on div "Regione" at bounding box center [691, 306] width 102 height 15
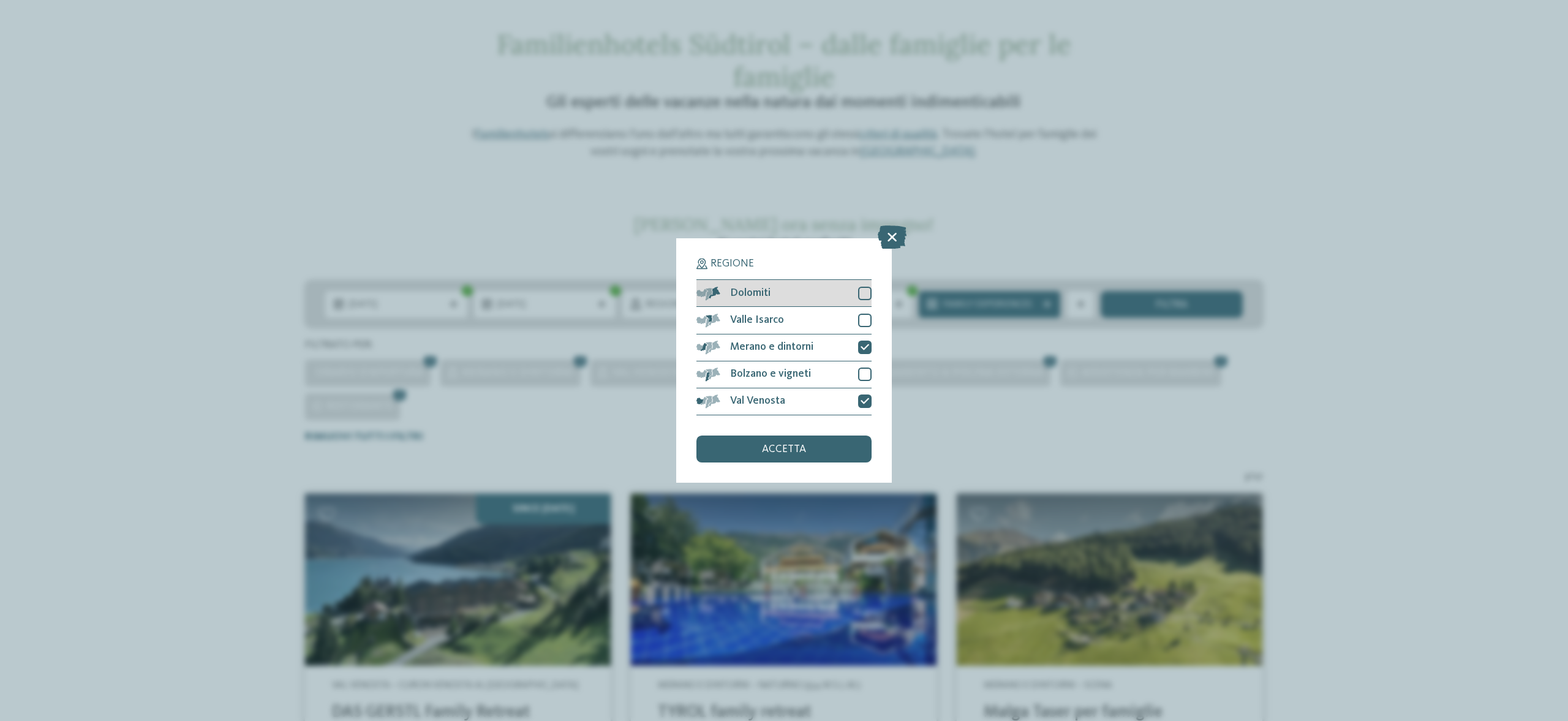
click at [738, 295] on span "Dolomiti" at bounding box center [750, 293] width 41 height 11
click at [741, 316] on span "Valle Isarco" at bounding box center [757, 321] width 54 height 11
click at [747, 367] on div "Bolzano e vigneti" at bounding box center [783, 375] width 175 height 26
click at [771, 445] on span "accetta" at bounding box center [784, 450] width 44 height 11
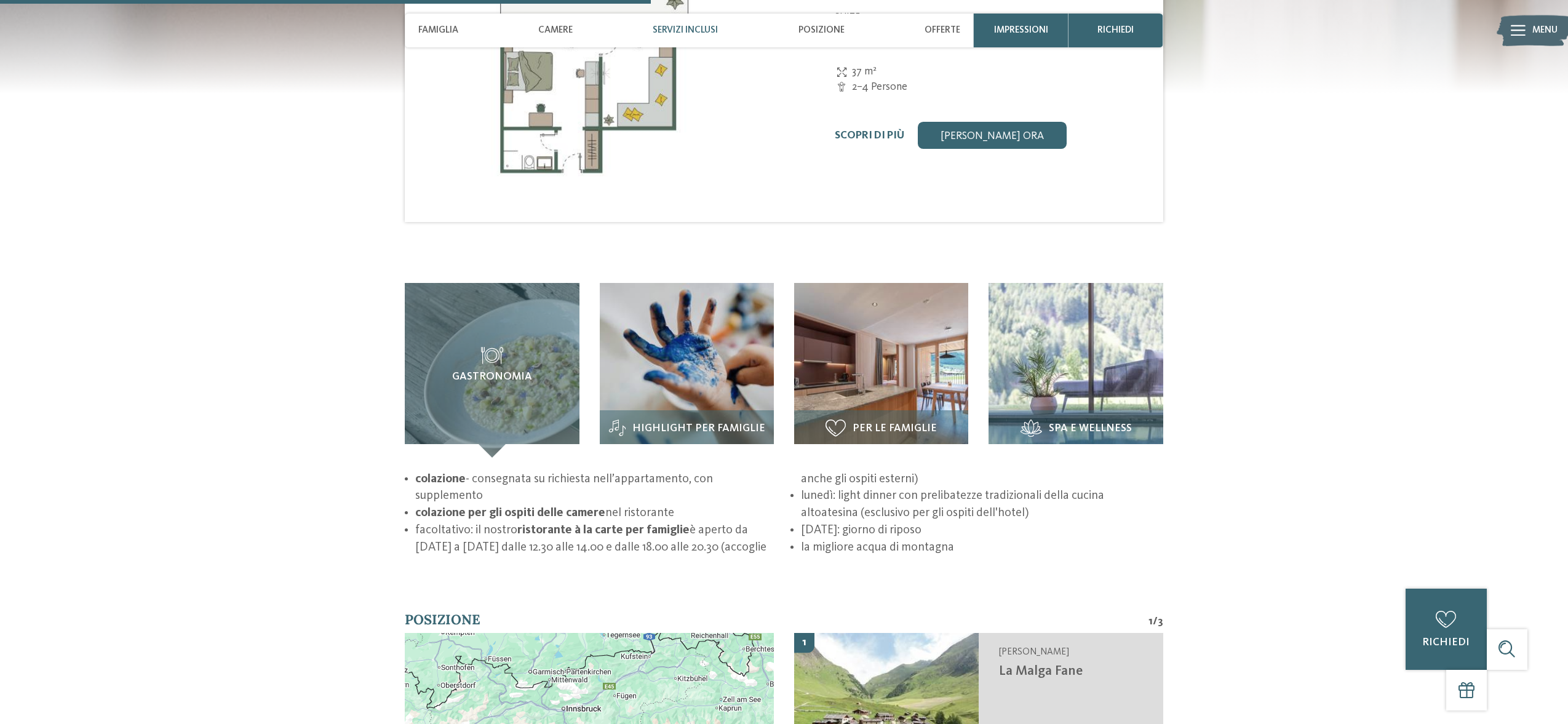
scroll to position [1760, 0]
click at [762, 410] on div "Highlight per famiglie" at bounding box center [686, 433] width 174 height 48
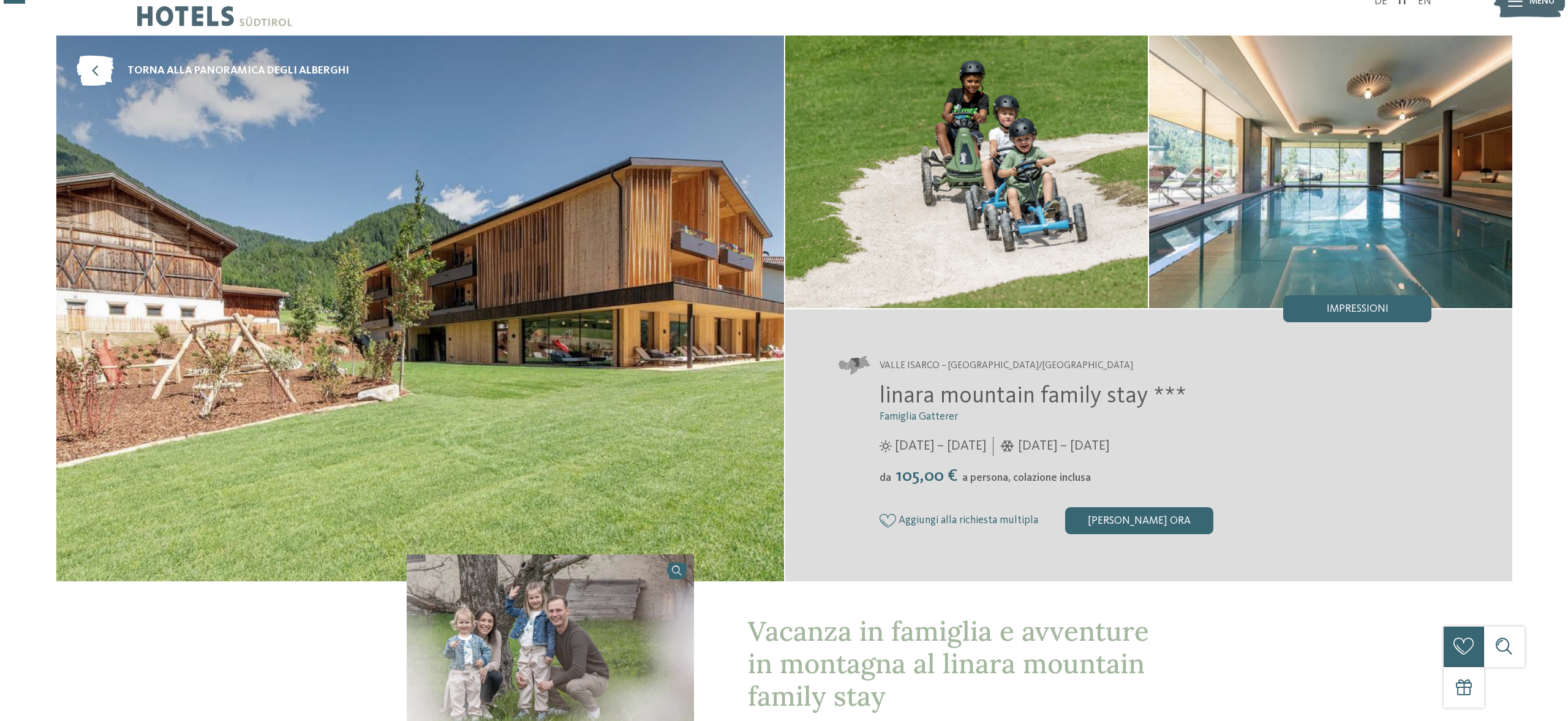
scroll to position [0, 0]
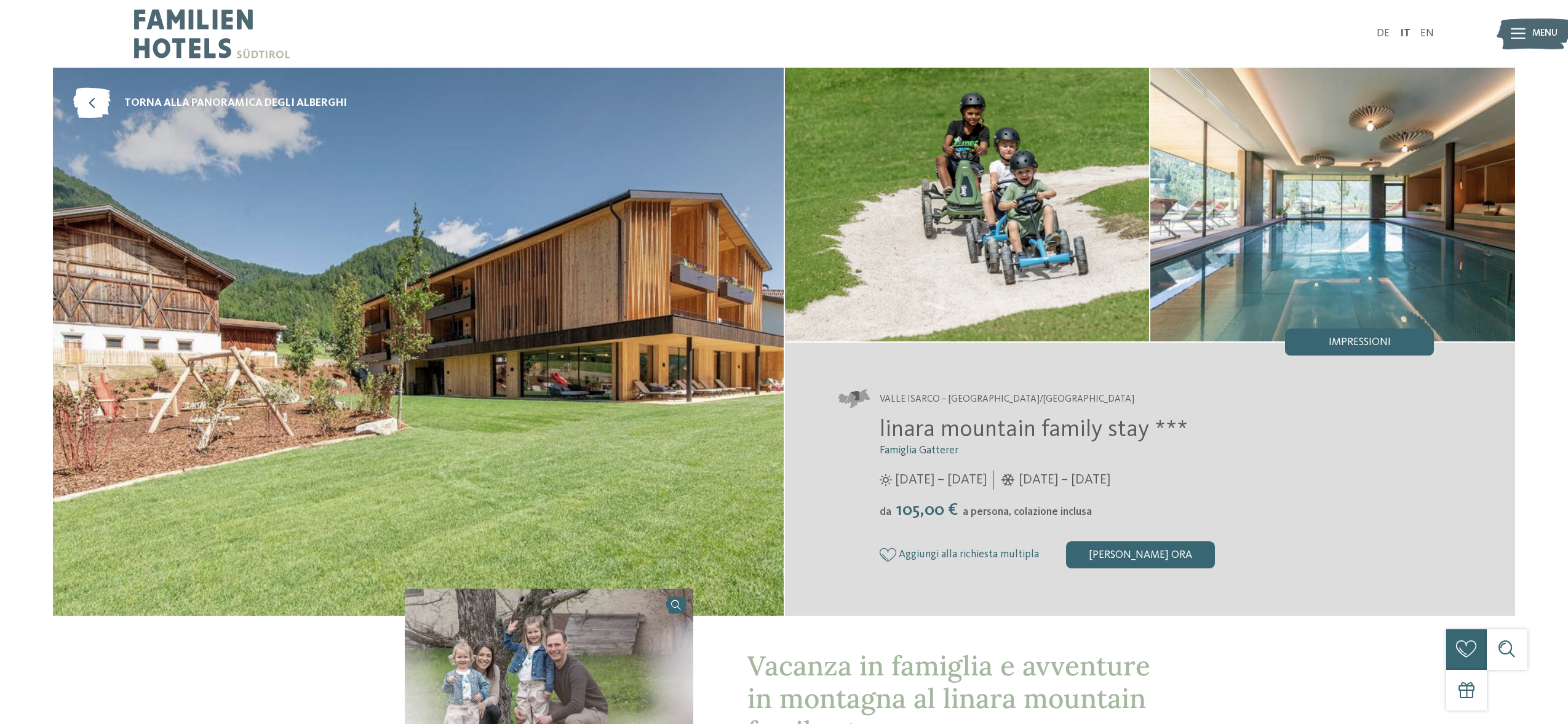
drag, startPoint x: 898, startPoint y: 514, endPoint x: 951, endPoint y: 507, distance: 53.5
click at [951, 507] on span "105,00 €" at bounding box center [927, 510] width 69 height 18
click at [1307, 338] on div "Impressioni" at bounding box center [1359, 342] width 149 height 27
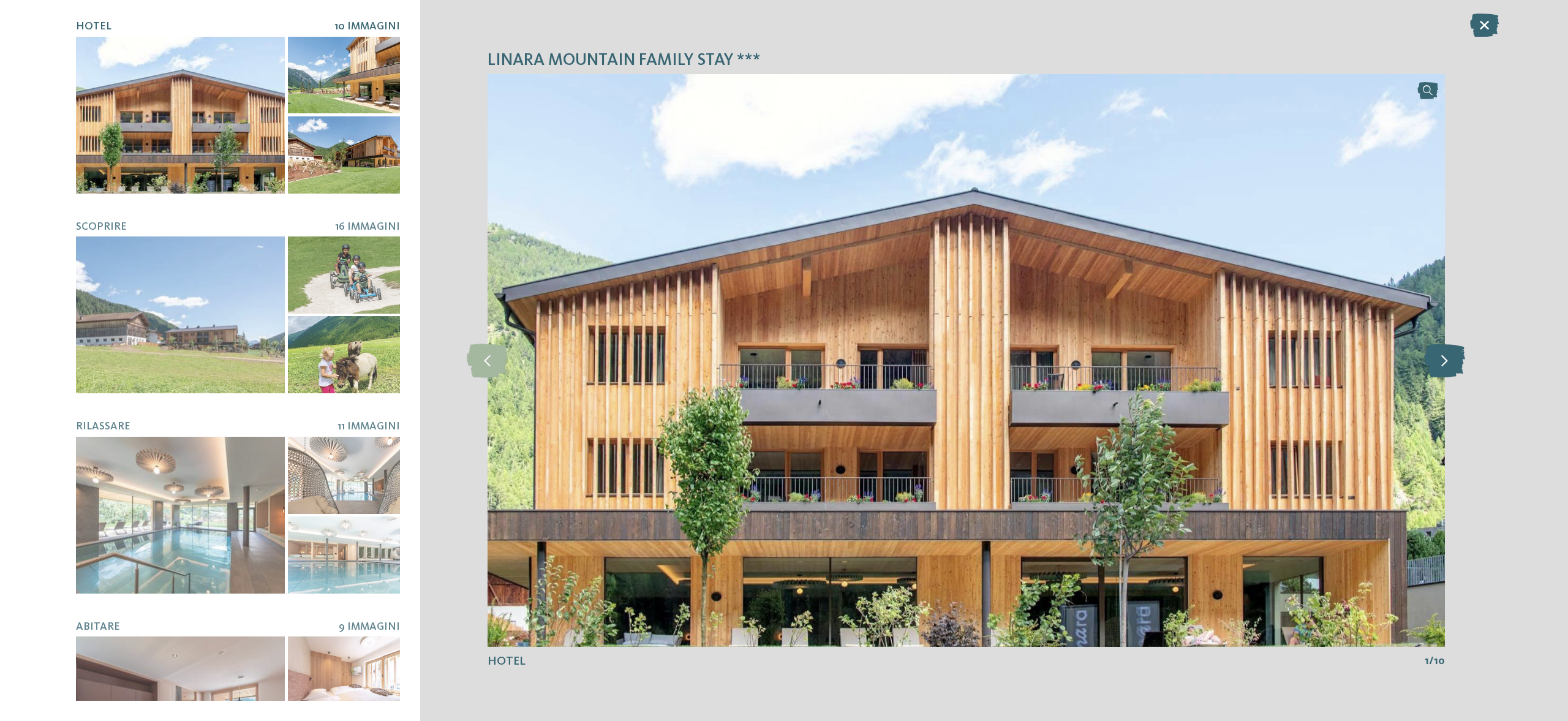
click at [1452, 361] on icon at bounding box center [1444, 360] width 41 height 34
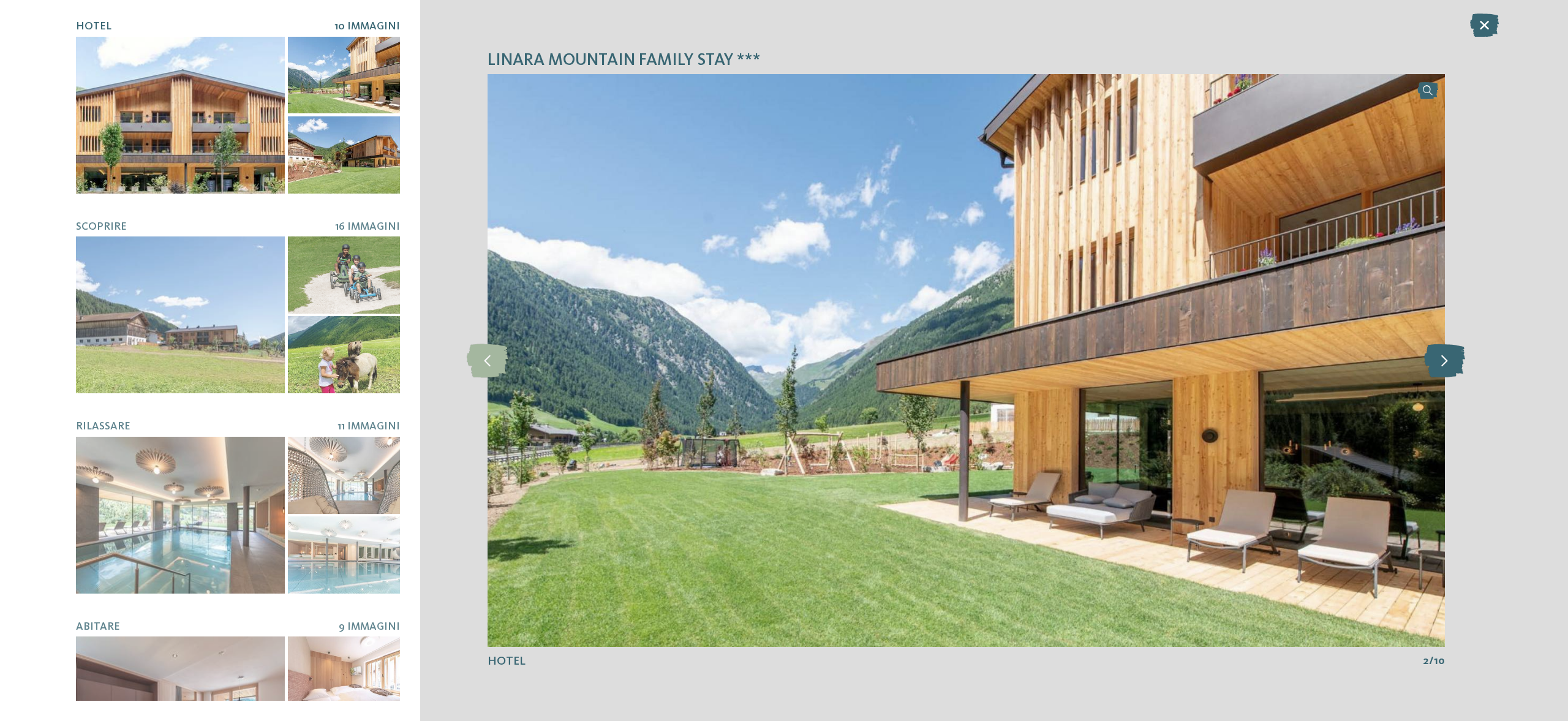
click at [1452, 361] on icon at bounding box center [1444, 360] width 41 height 34
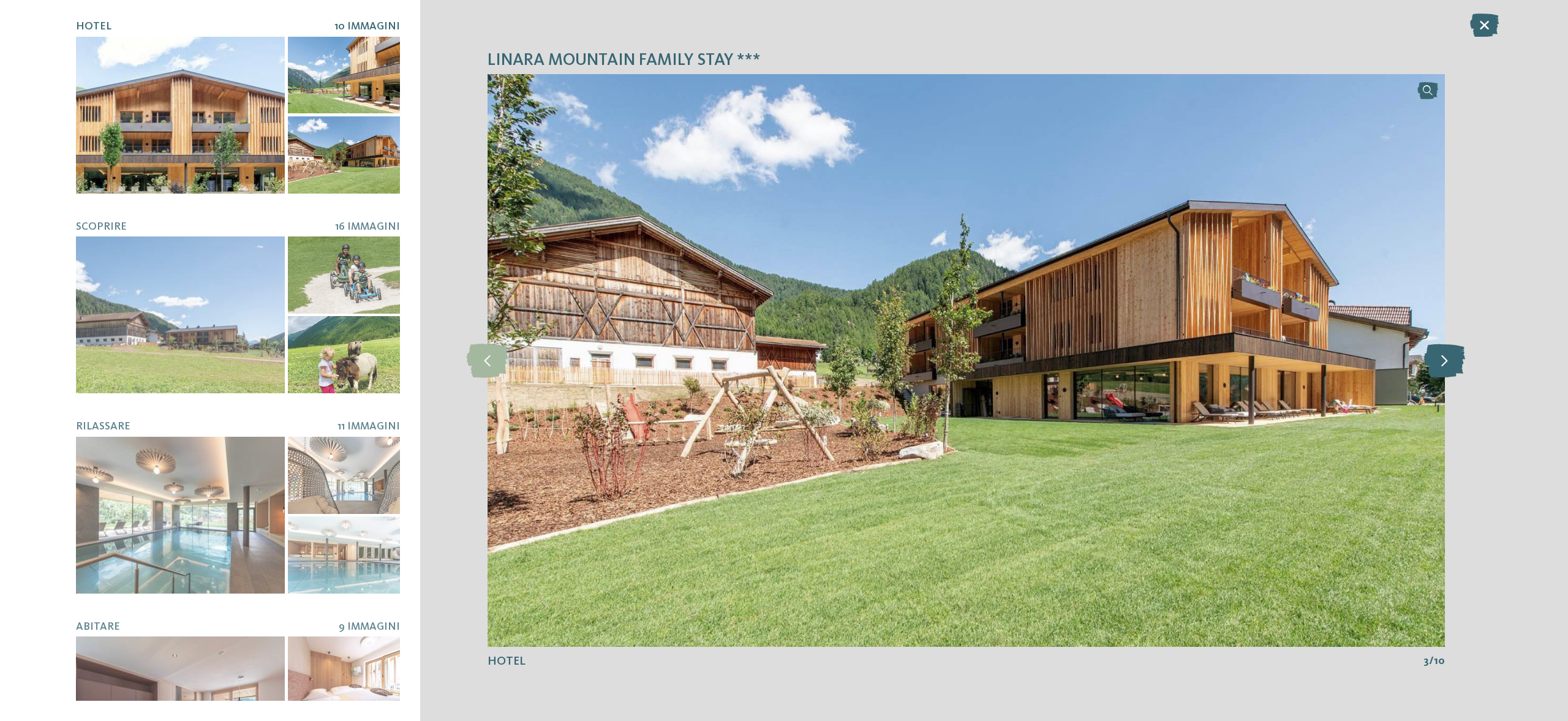
click at [1452, 361] on icon at bounding box center [1444, 360] width 41 height 34
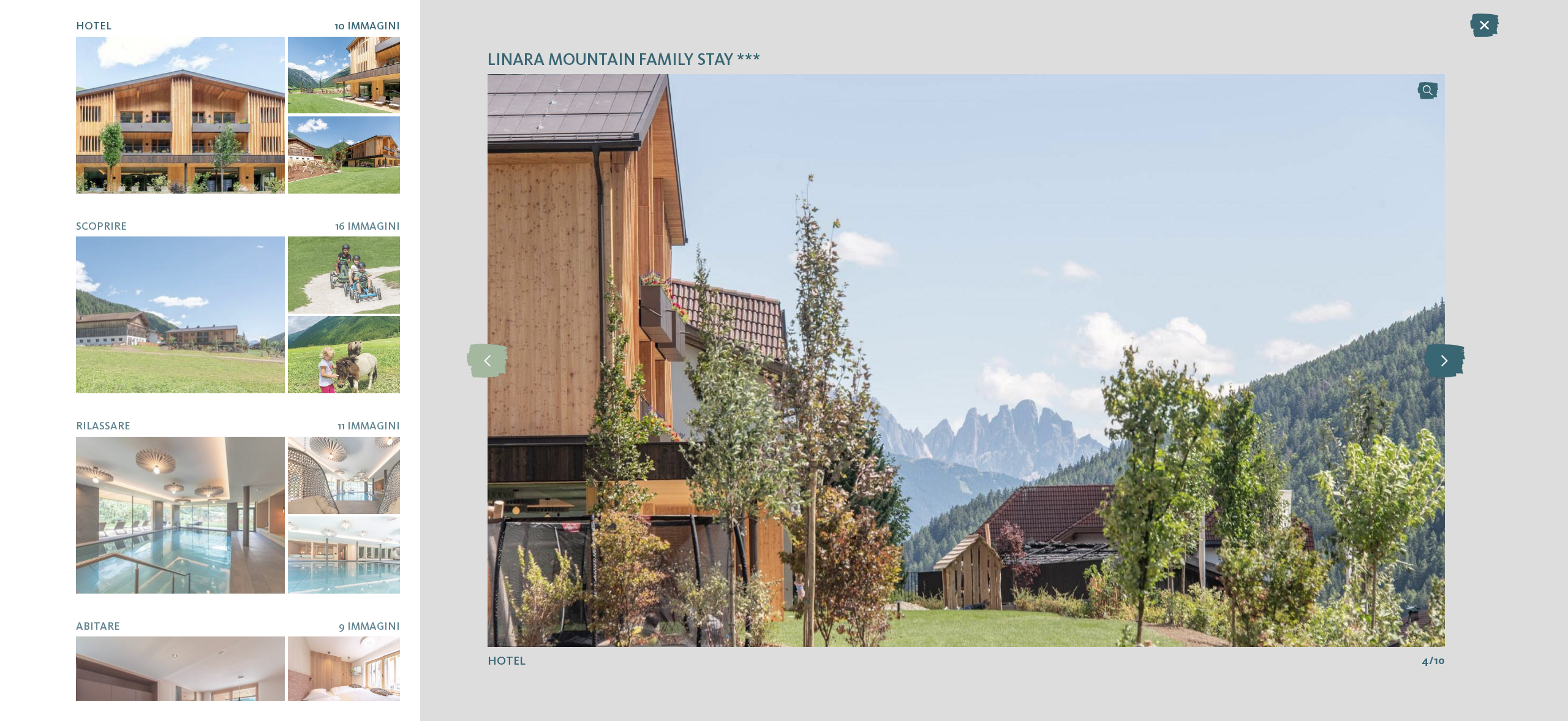
click at [1452, 361] on icon at bounding box center [1444, 360] width 41 height 34
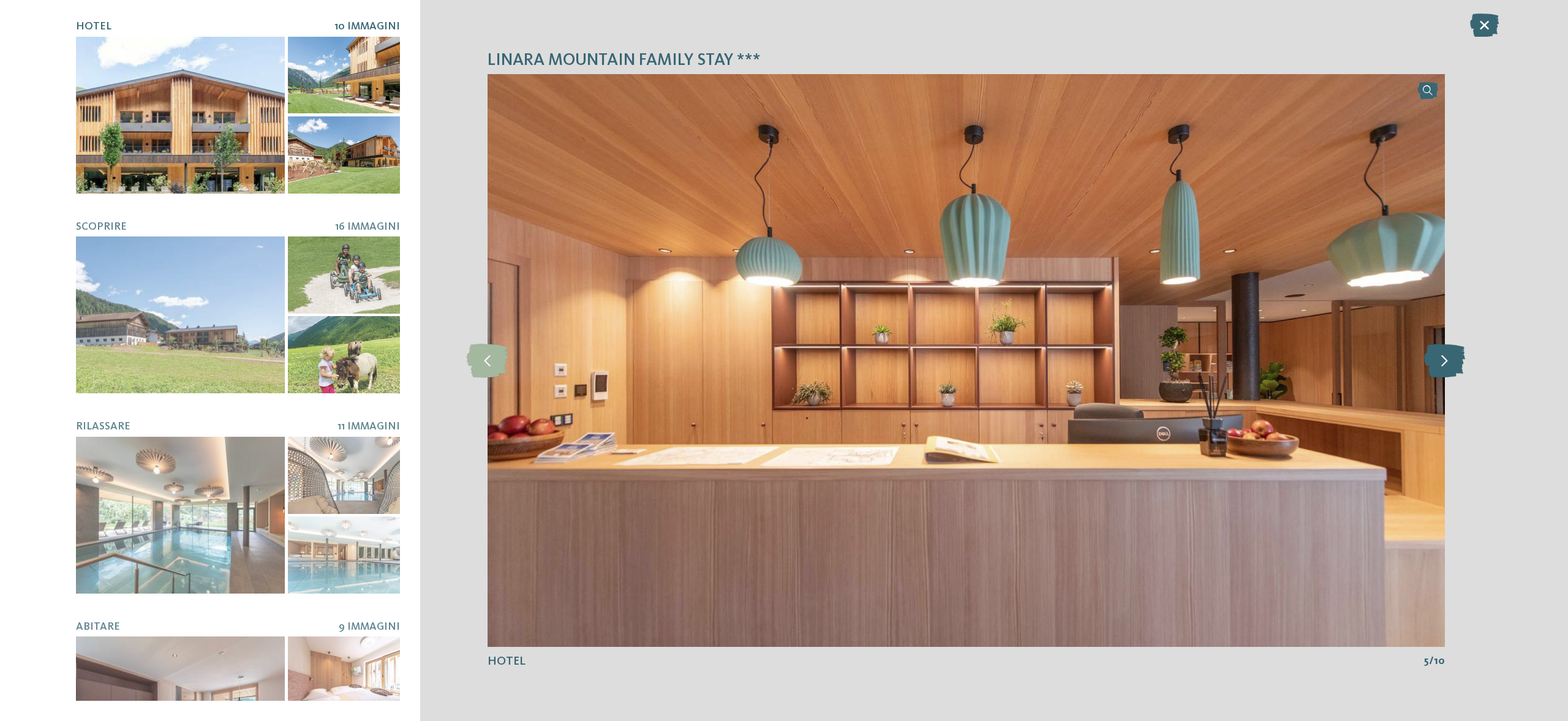
click at [1452, 361] on icon at bounding box center [1444, 360] width 41 height 34
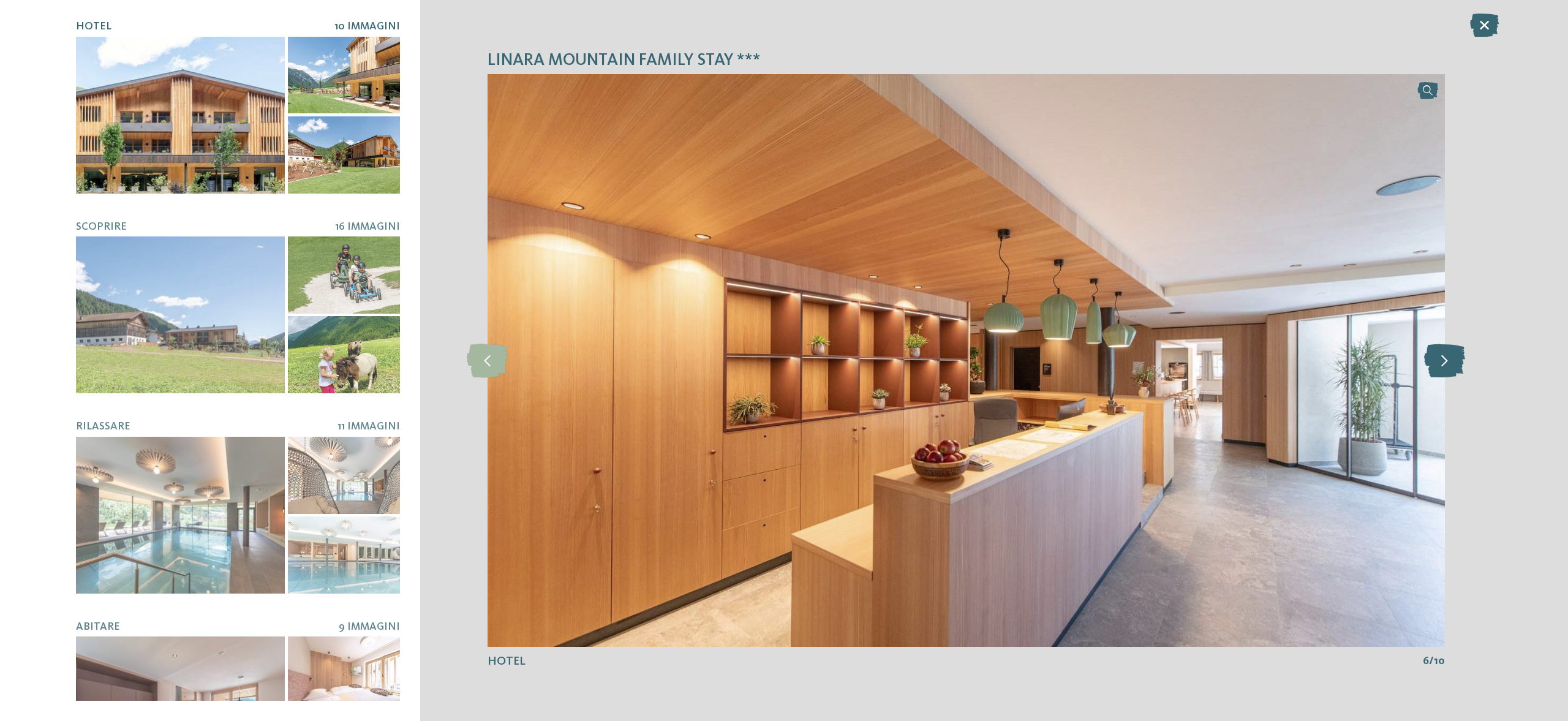
click at [1452, 361] on icon at bounding box center [1444, 360] width 41 height 34
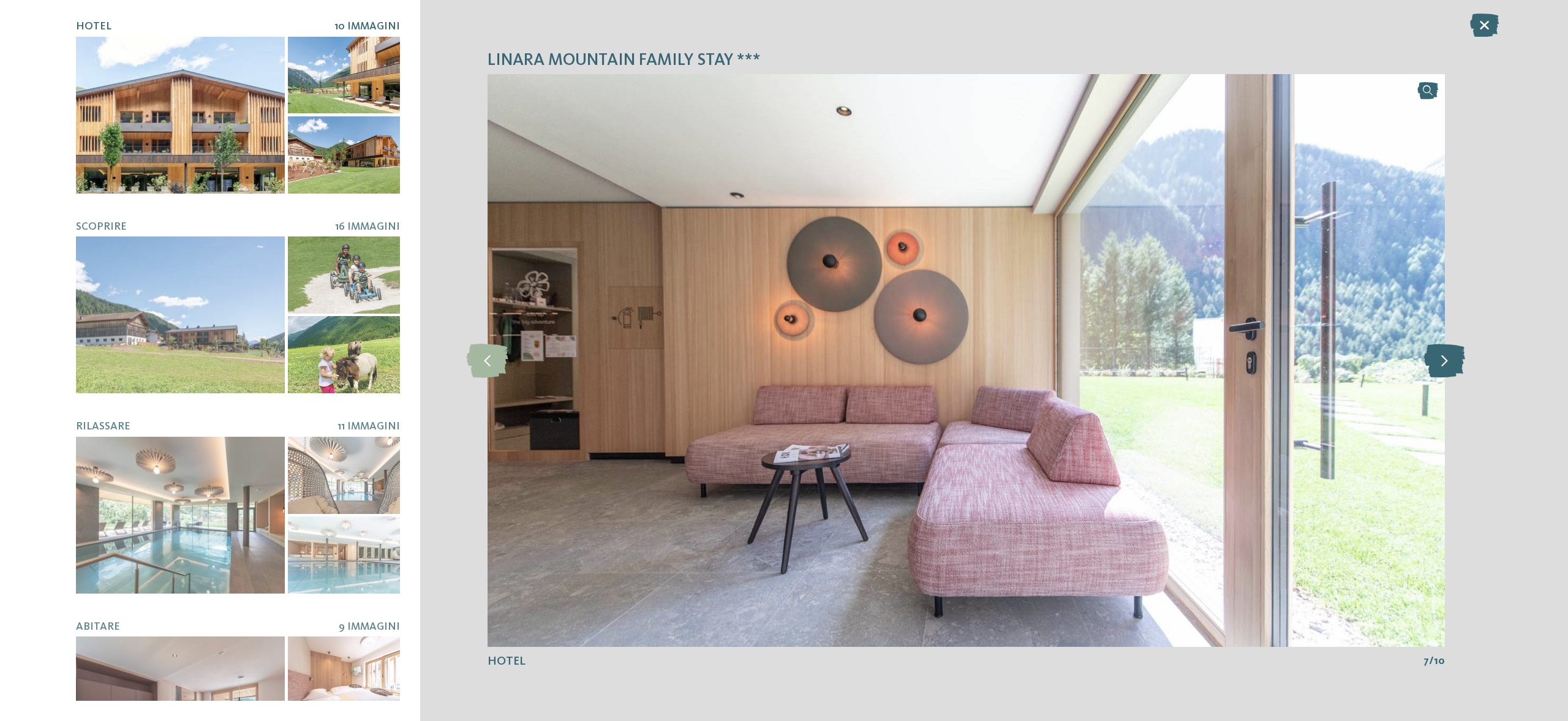
click at [1452, 361] on icon at bounding box center [1444, 360] width 41 height 34
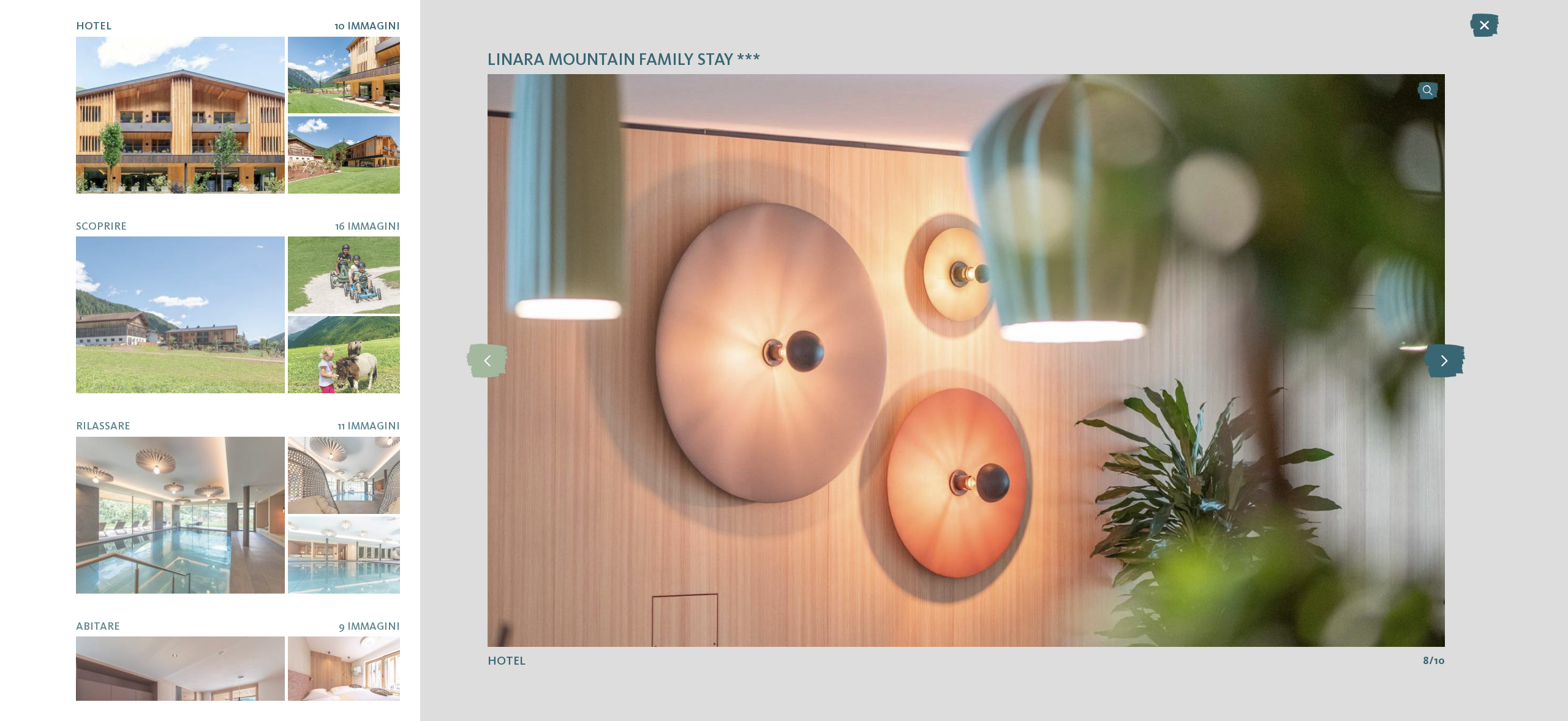
click at [1452, 361] on icon at bounding box center [1444, 360] width 41 height 34
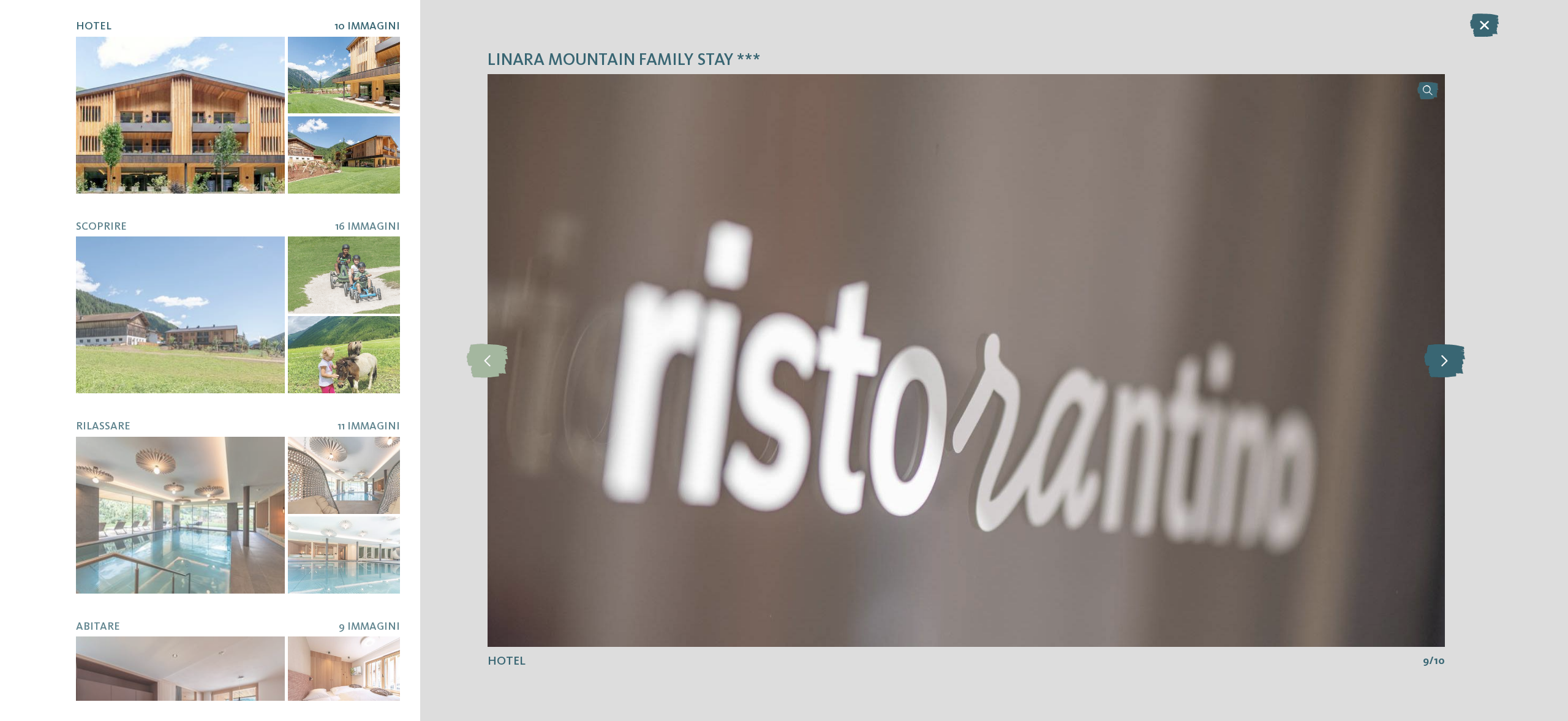
click at [1452, 361] on icon at bounding box center [1444, 360] width 41 height 34
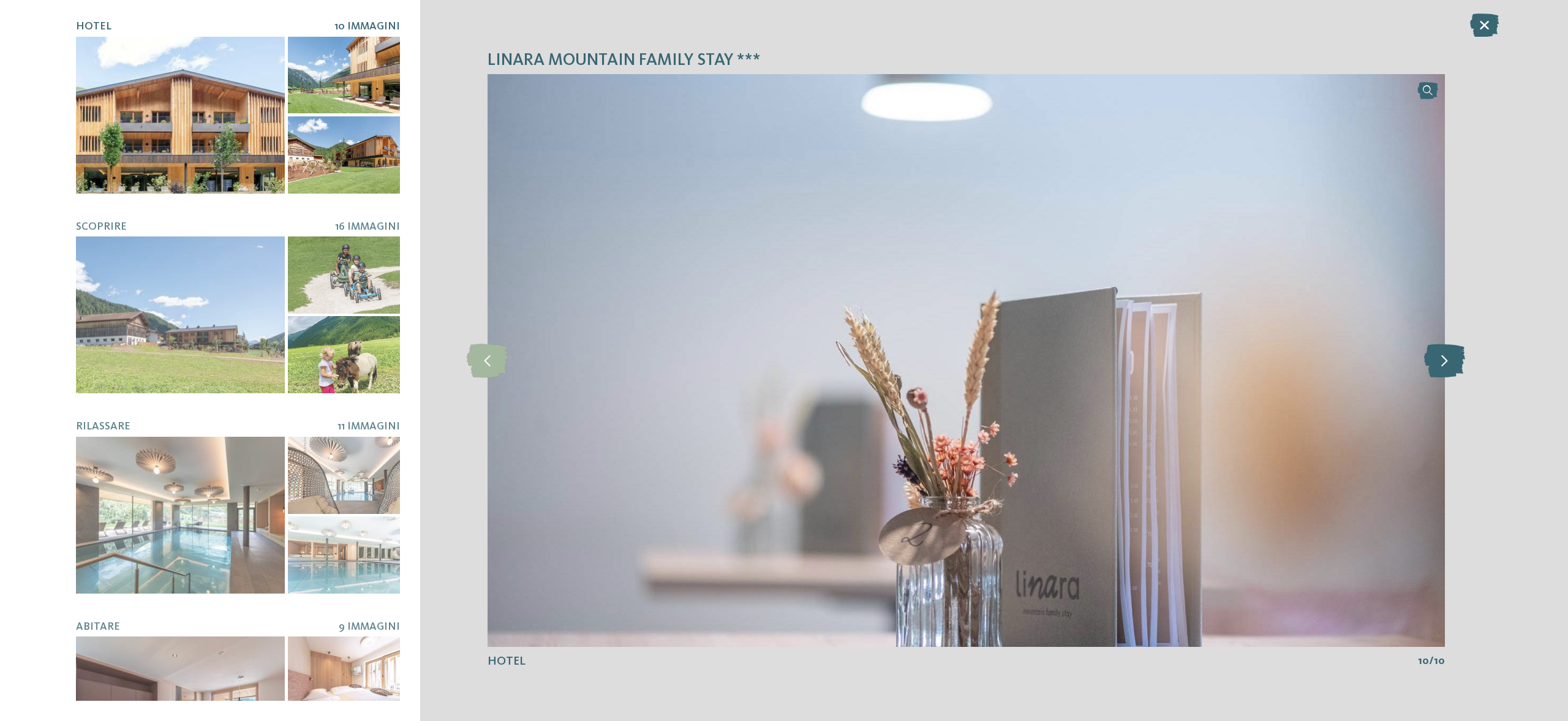
click at [1452, 361] on icon at bounding box center [1444, 360] width 41 height 34
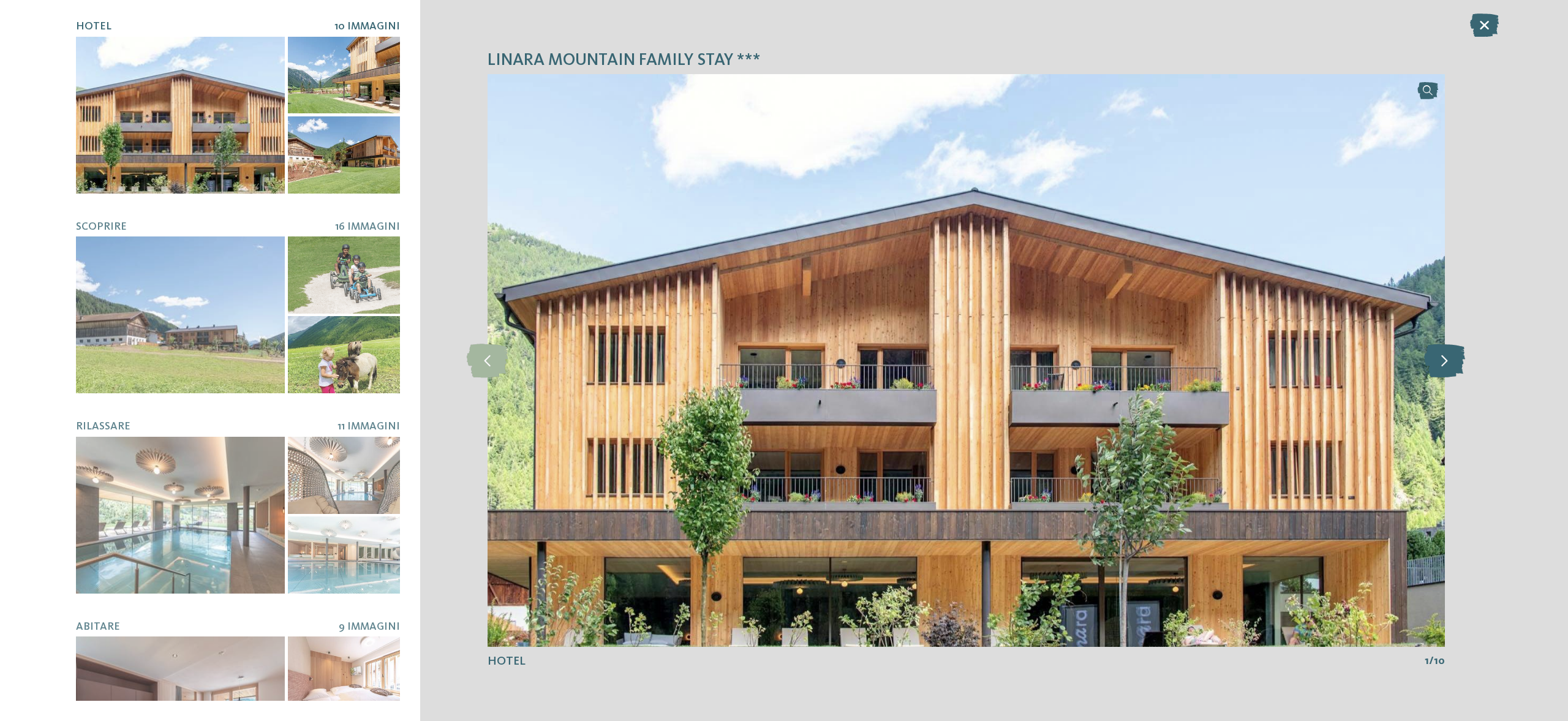
click at [1452, 361] on icon at bounding box center [1444, 360] width 41 height 34
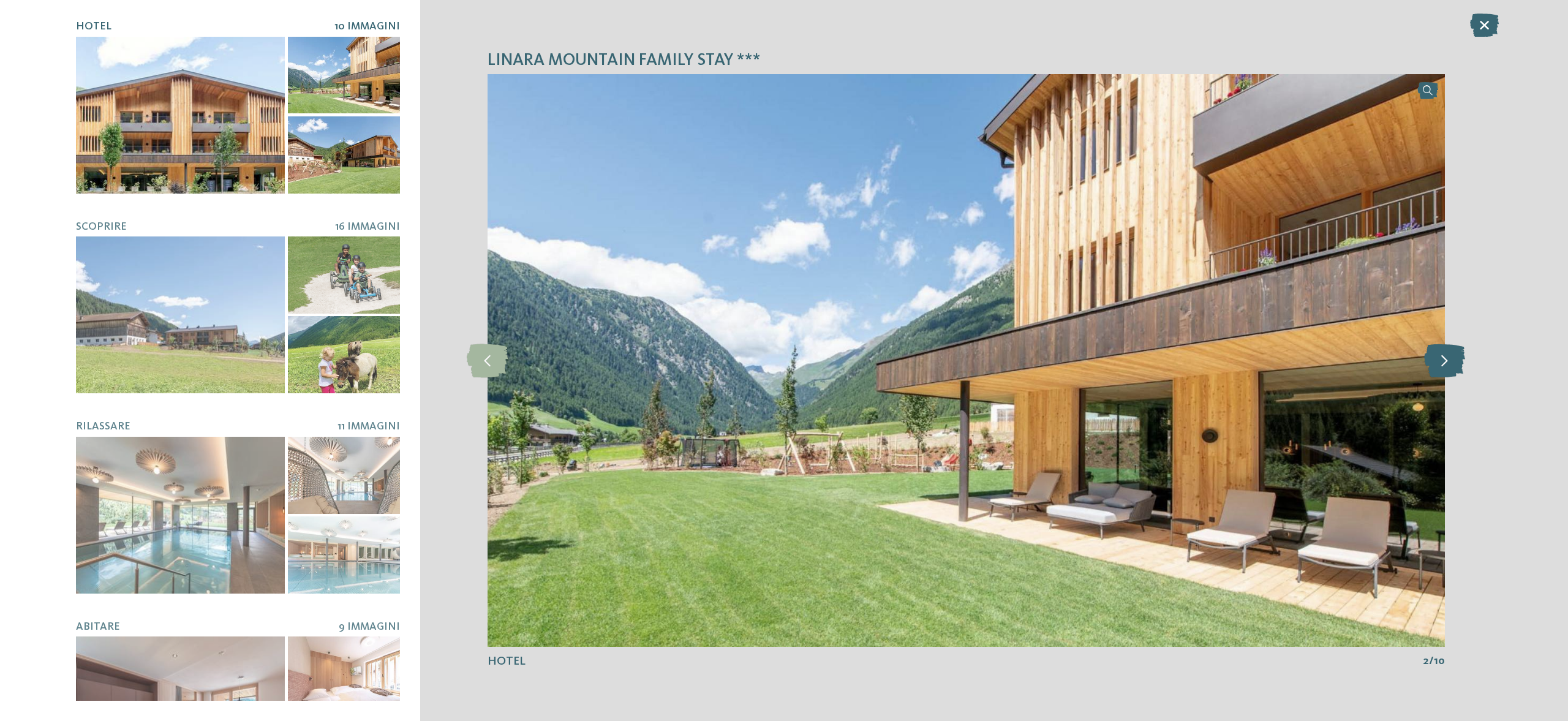
click at [1452, 361] on icon at bounding box center [1444, 360] width 41 height 34
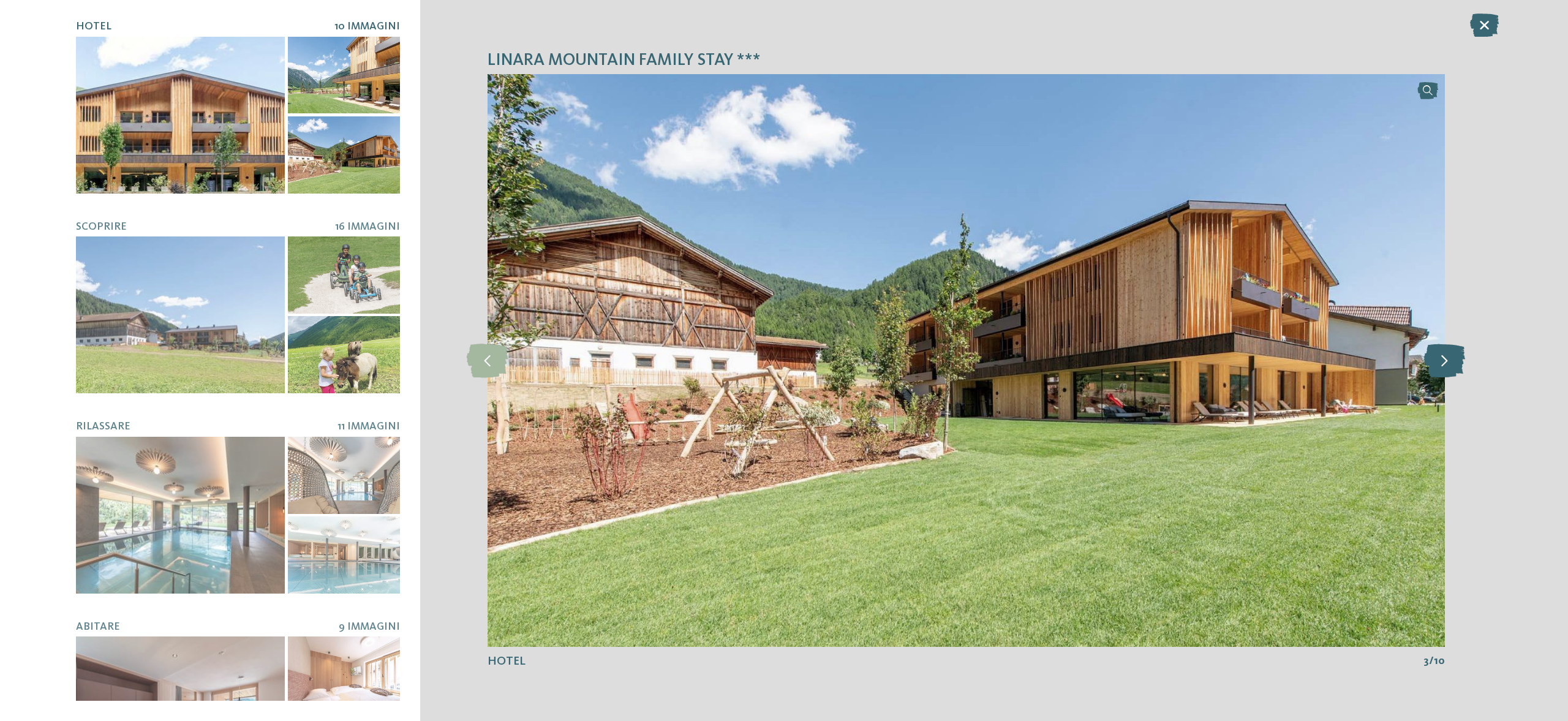
click at [1452, 361] on icon at bounding box center [1444, 360] width 41 height 34
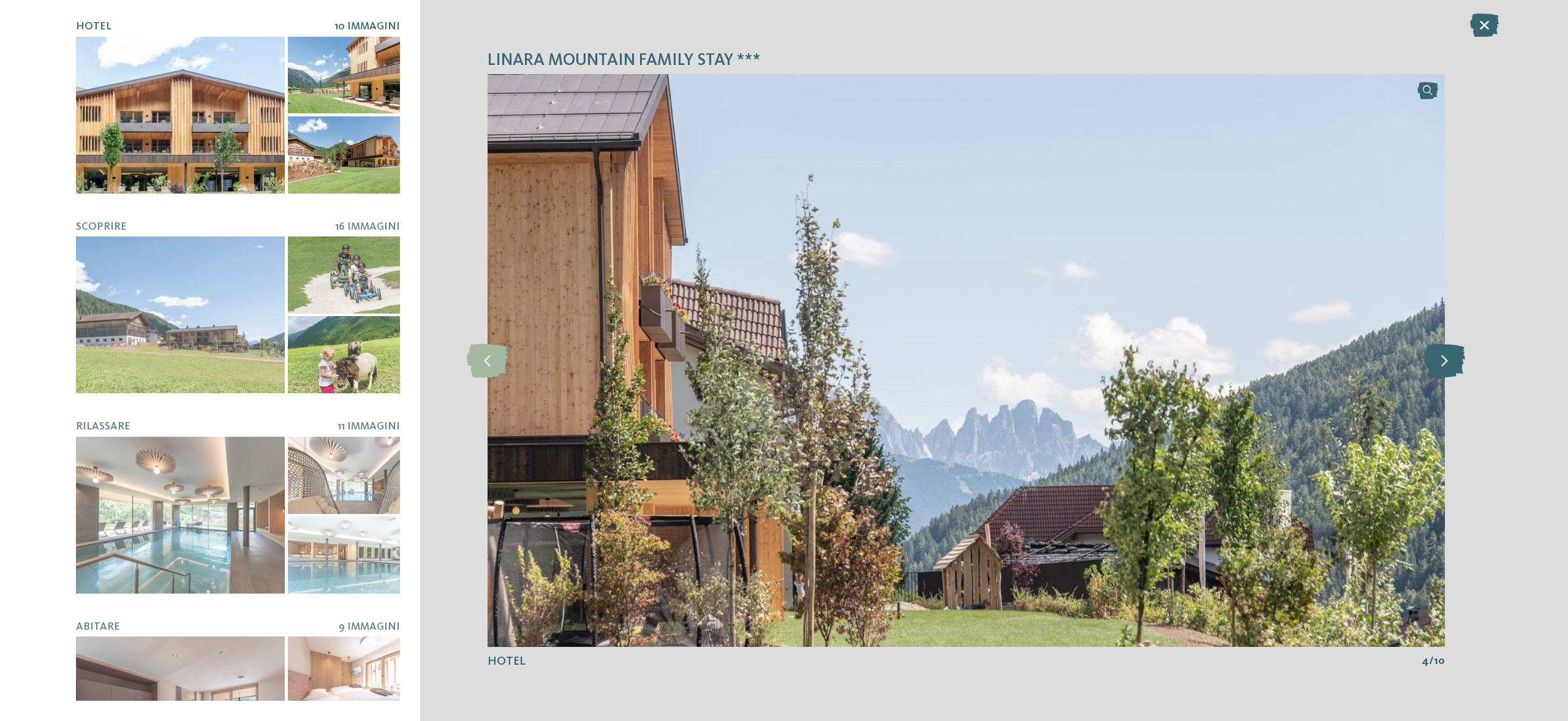
click at [1452, 361] on icon at bounding box center [1444, 360] width 41 height 34
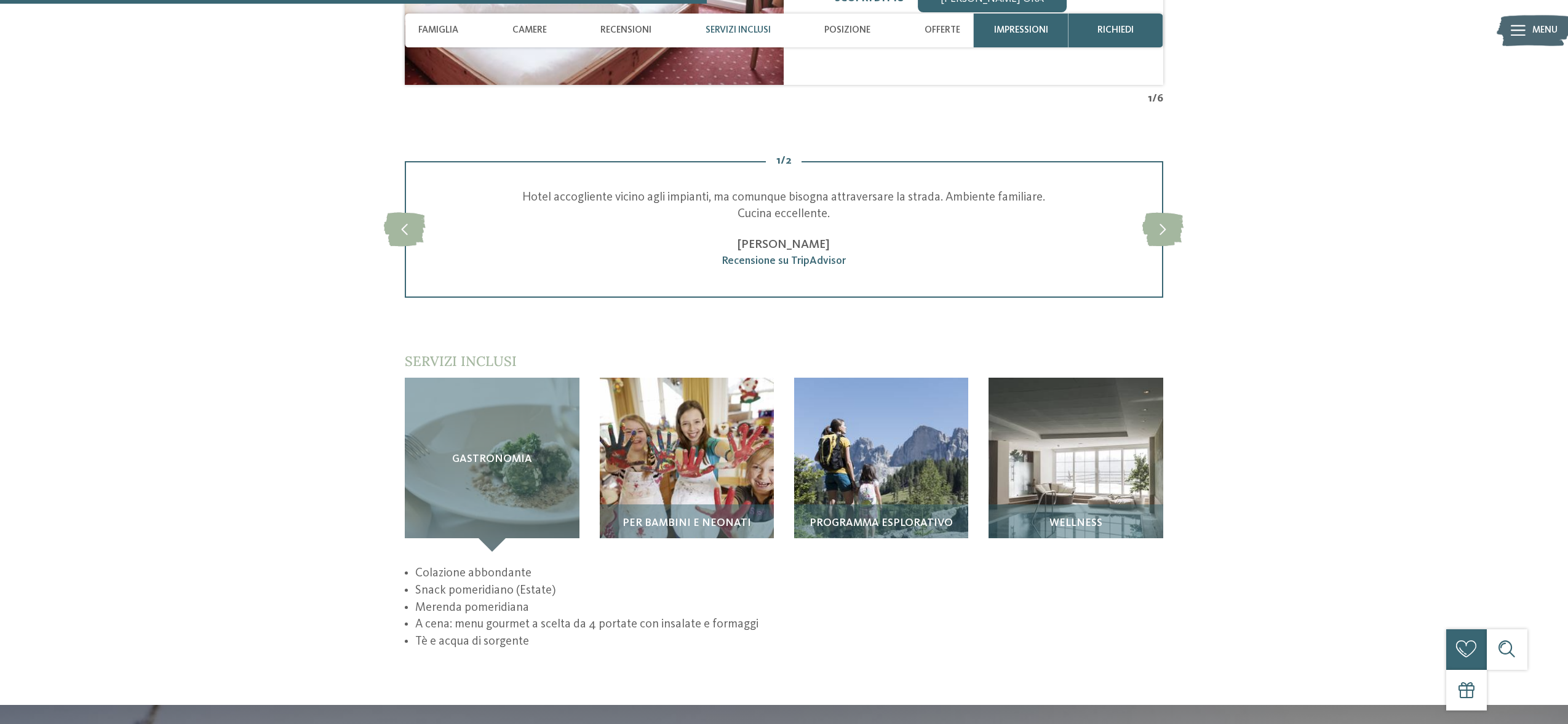
scroll to position [1800, 0]
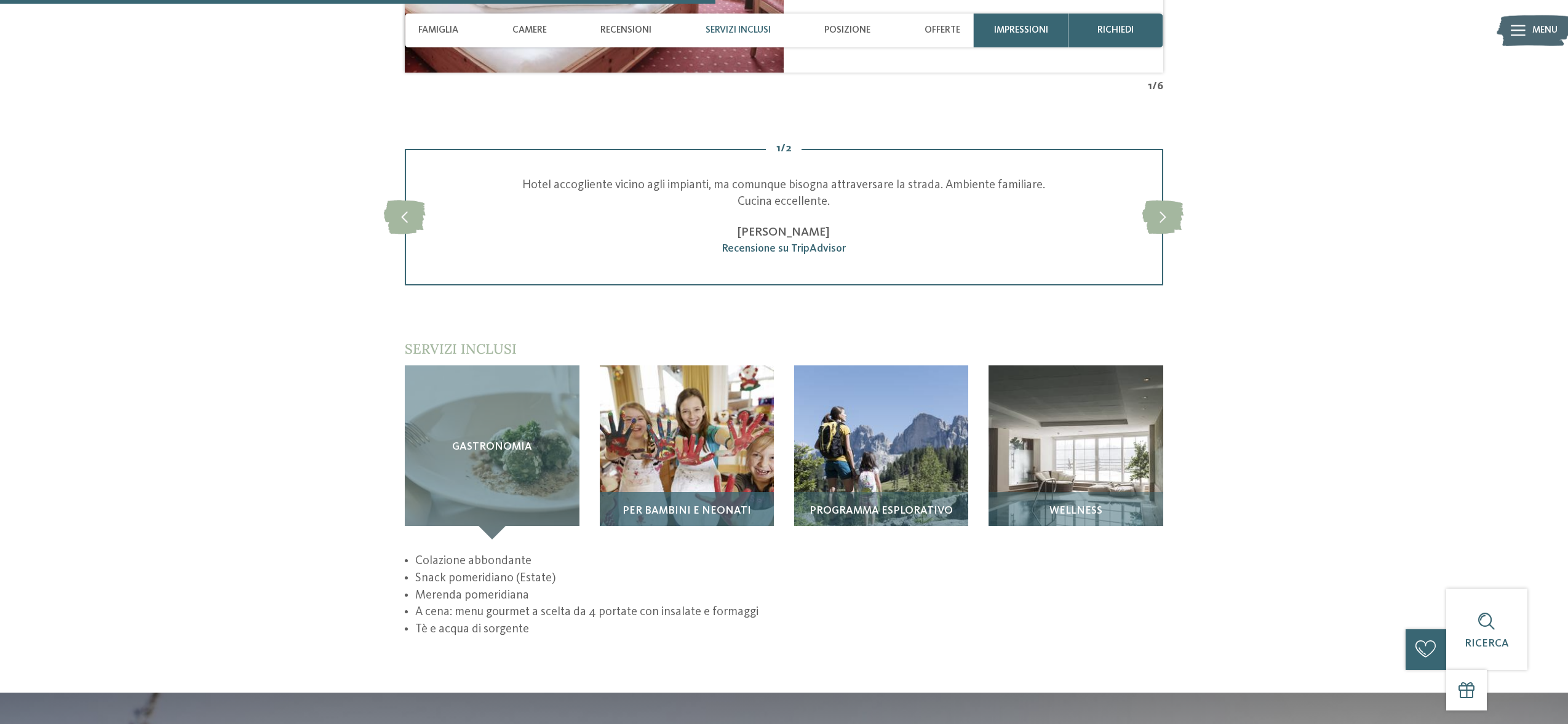
click at [743, 376] on img at bounding box center [686, 452] width 174 height 174
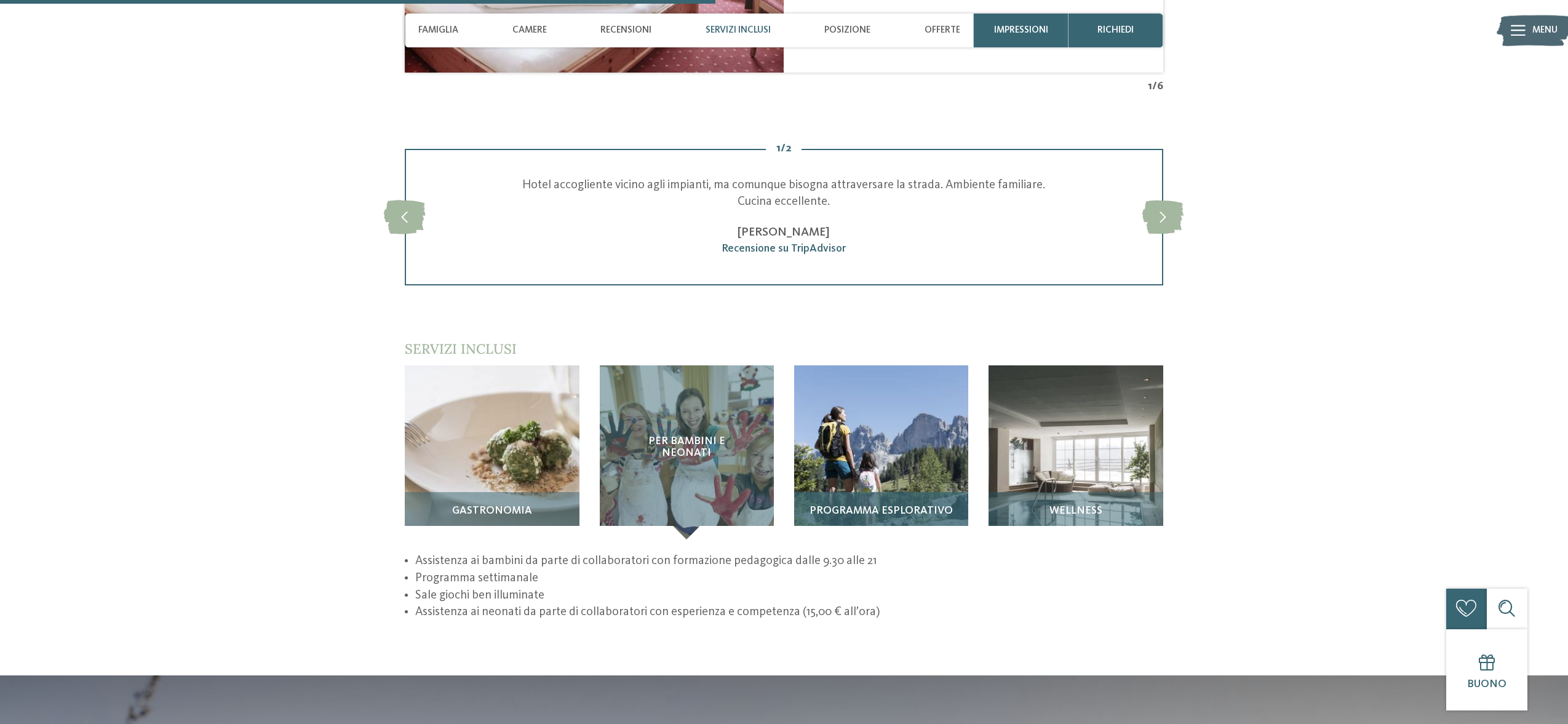
click at [875, 376] on img at bounding box center [880, 452] width 174 height 174
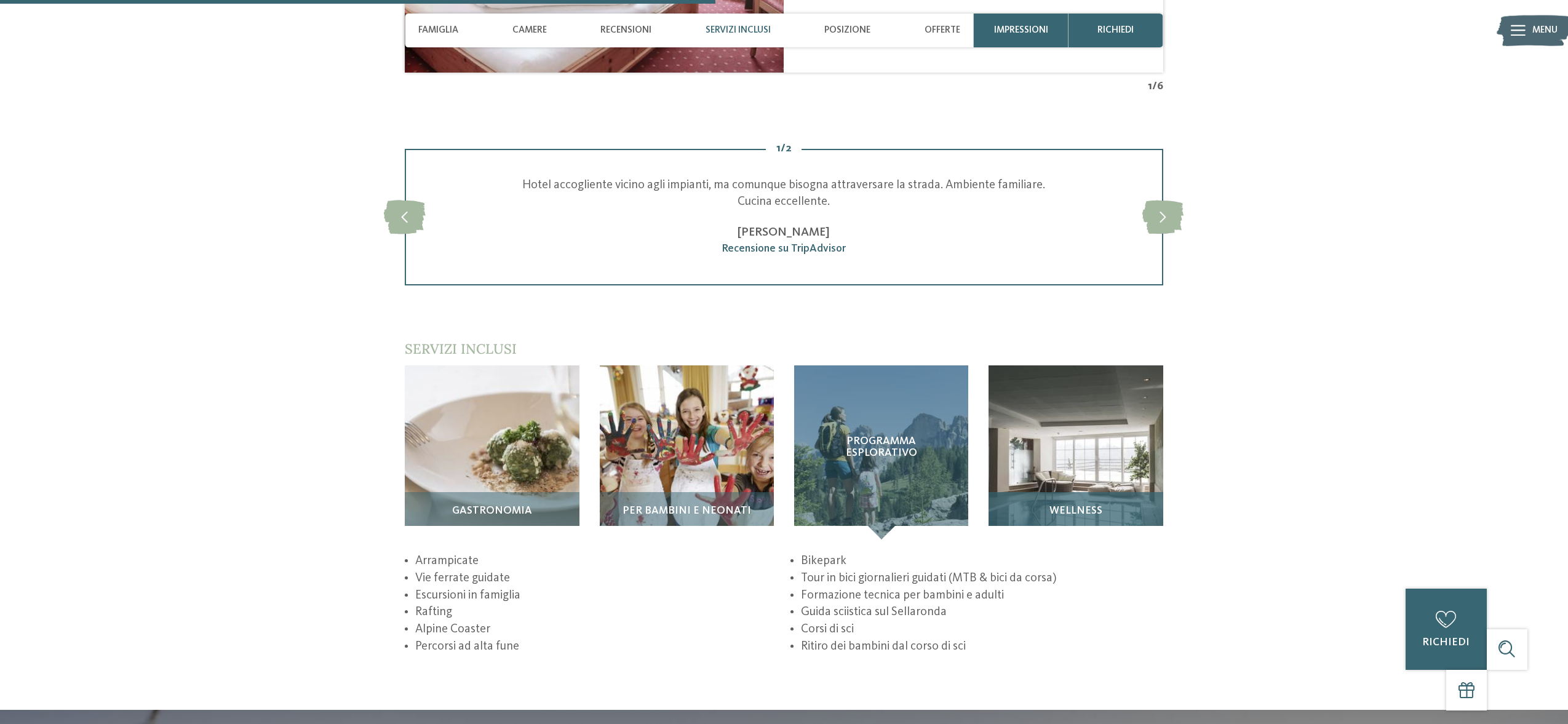
click at [1010, 389] on img at bounding box center [1075, 452] width 174 height 174
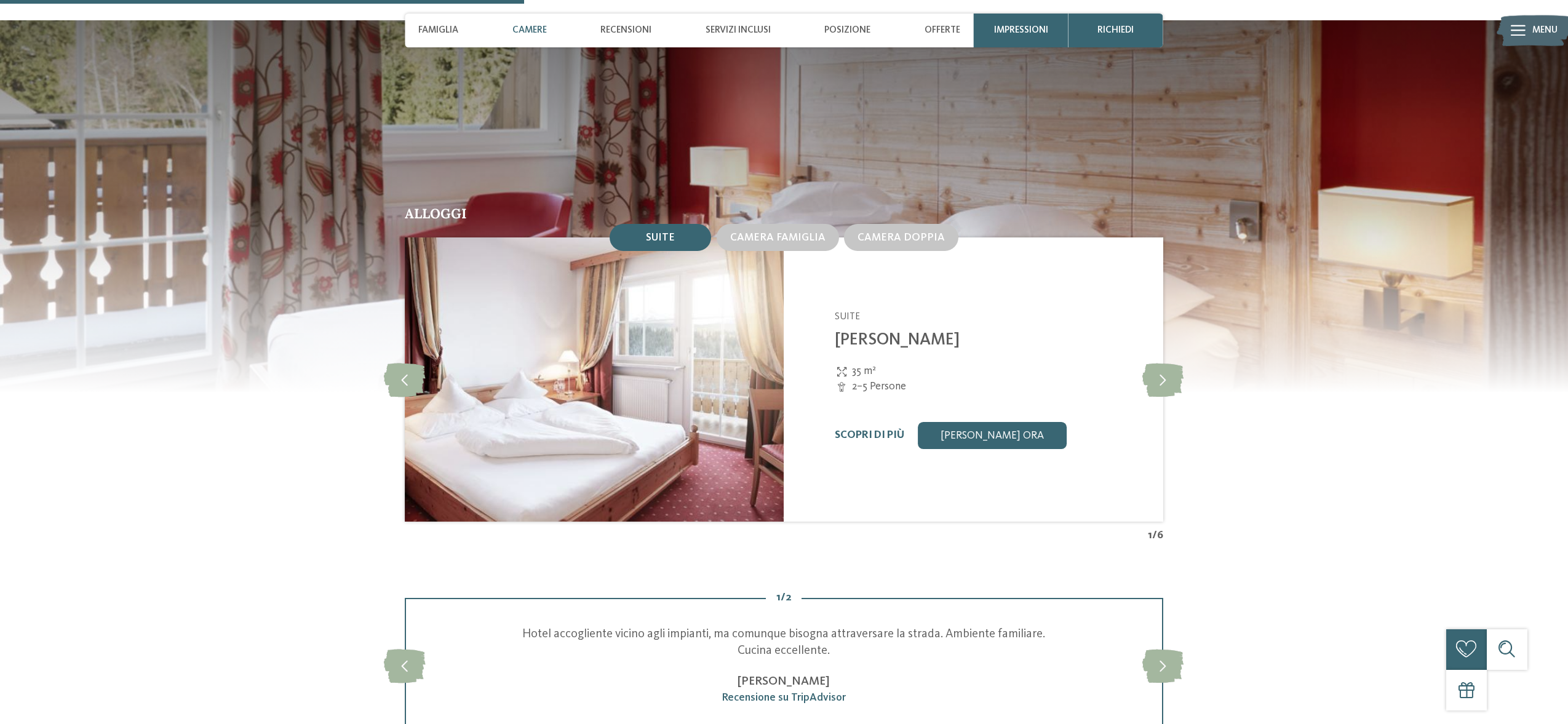
scroll to position [1312, 0]
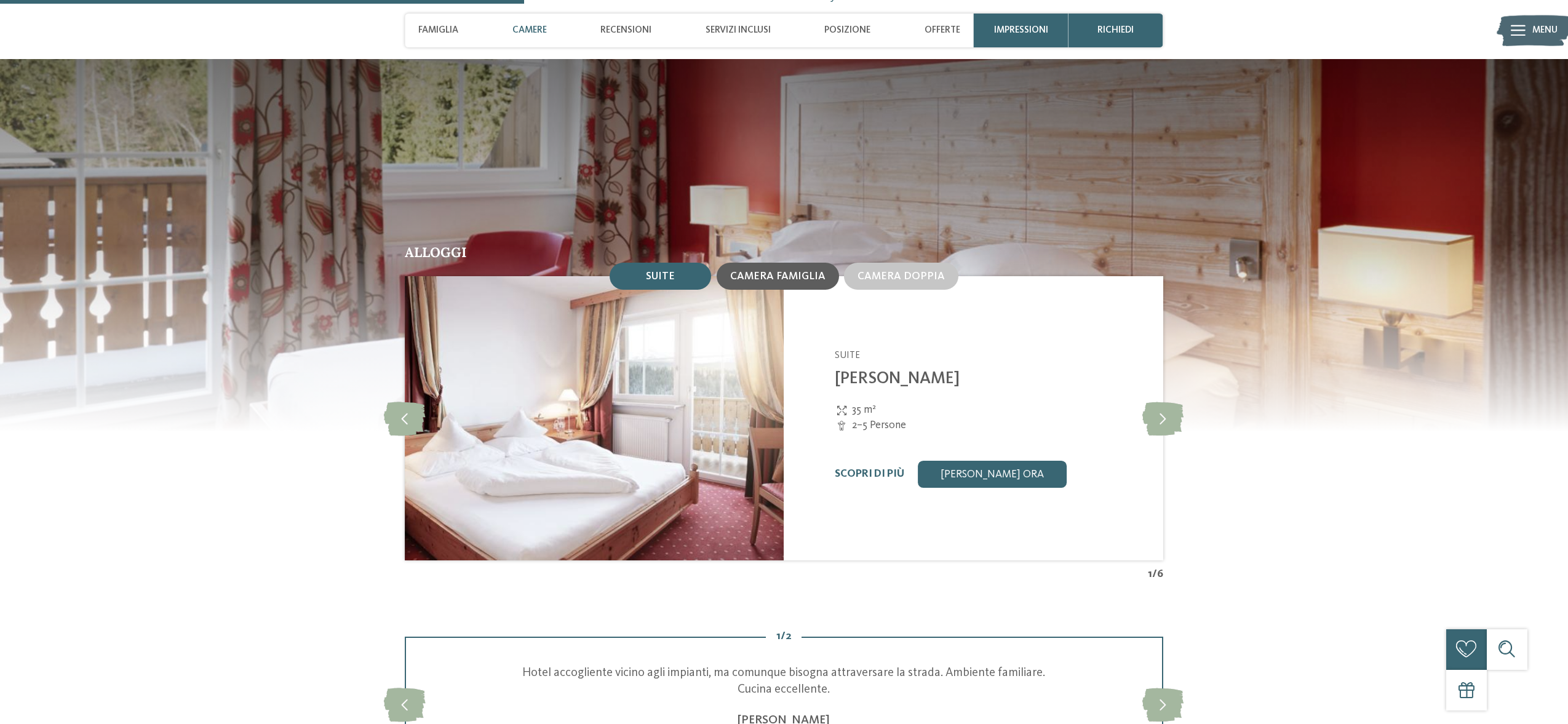
click at [806, 272] on span "Camera famiglia" at bounding box center [778, 276] width 95 height 10
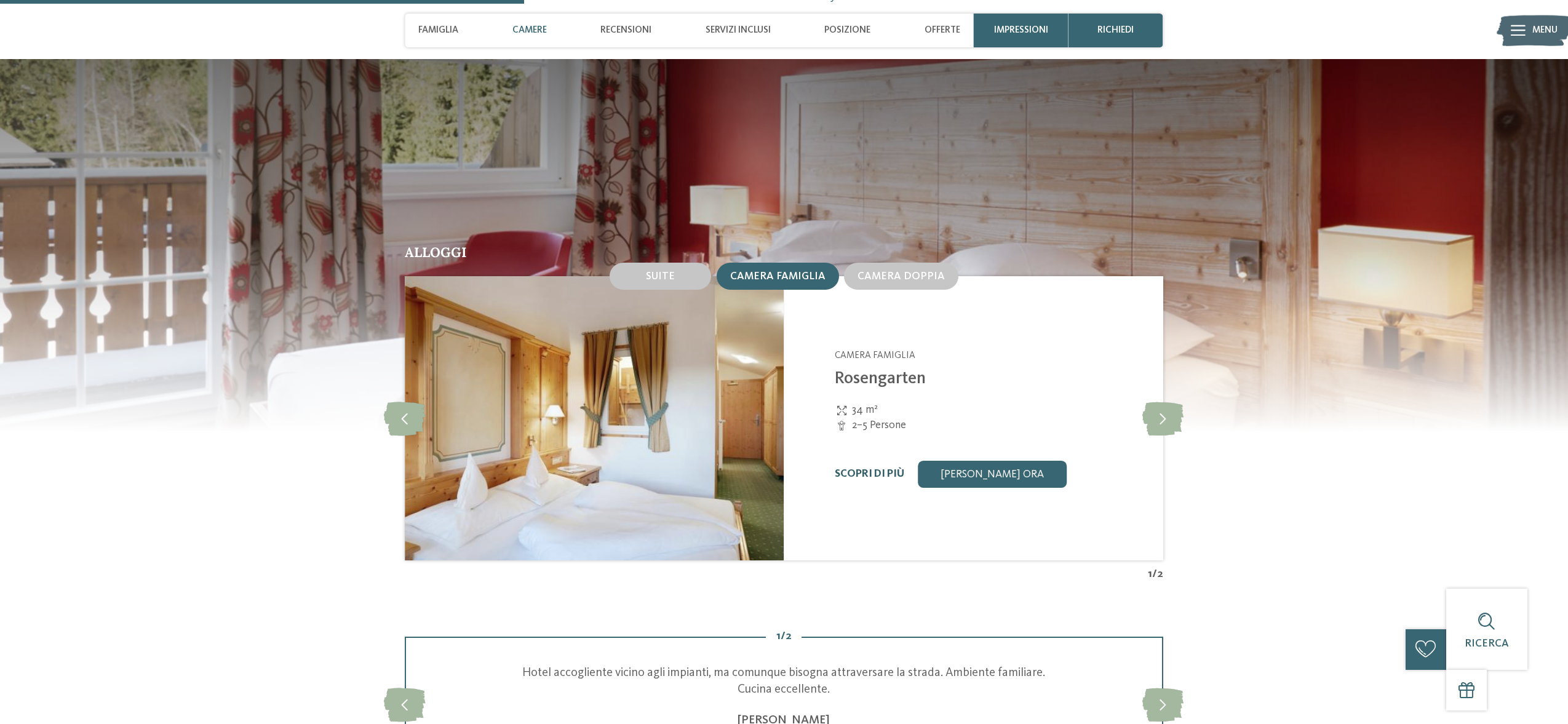
click at [861, 468] on link "Scopri di più" at bounding box center [869, 473] width 69 height 10
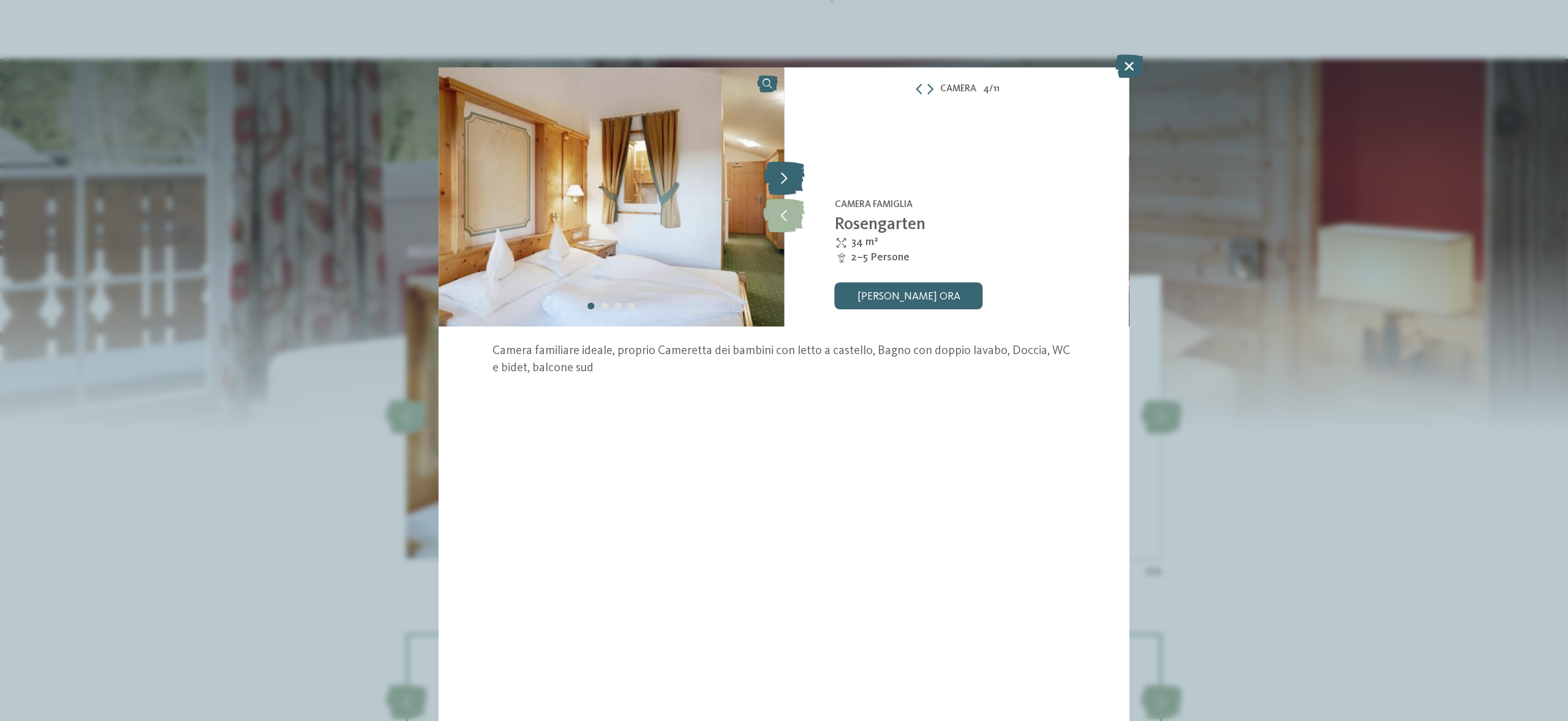
click at [793, 185] on icon at bounding box center [784, 179] width 41 height 34
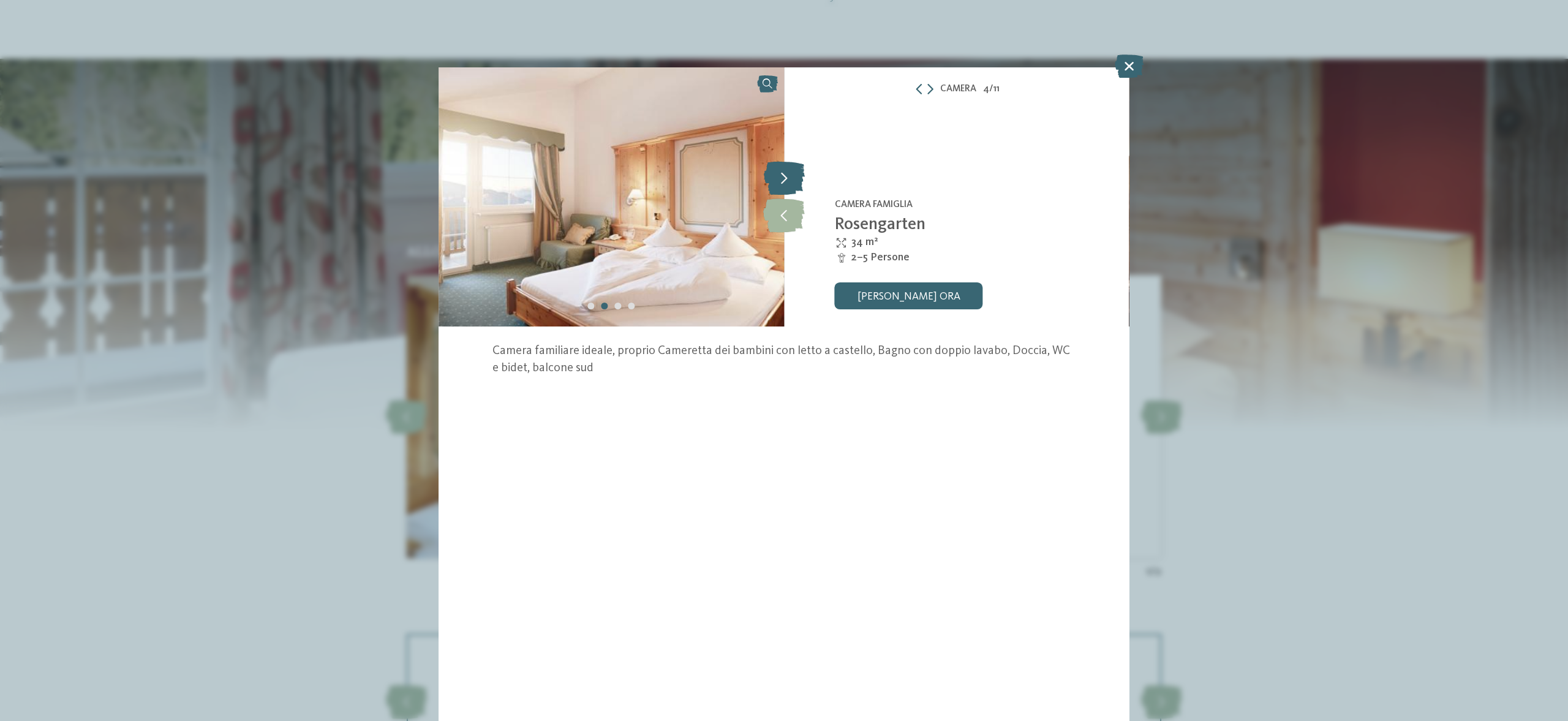
click at [793, 183] on icon at bounding box center [784, 179] width 41 height 34
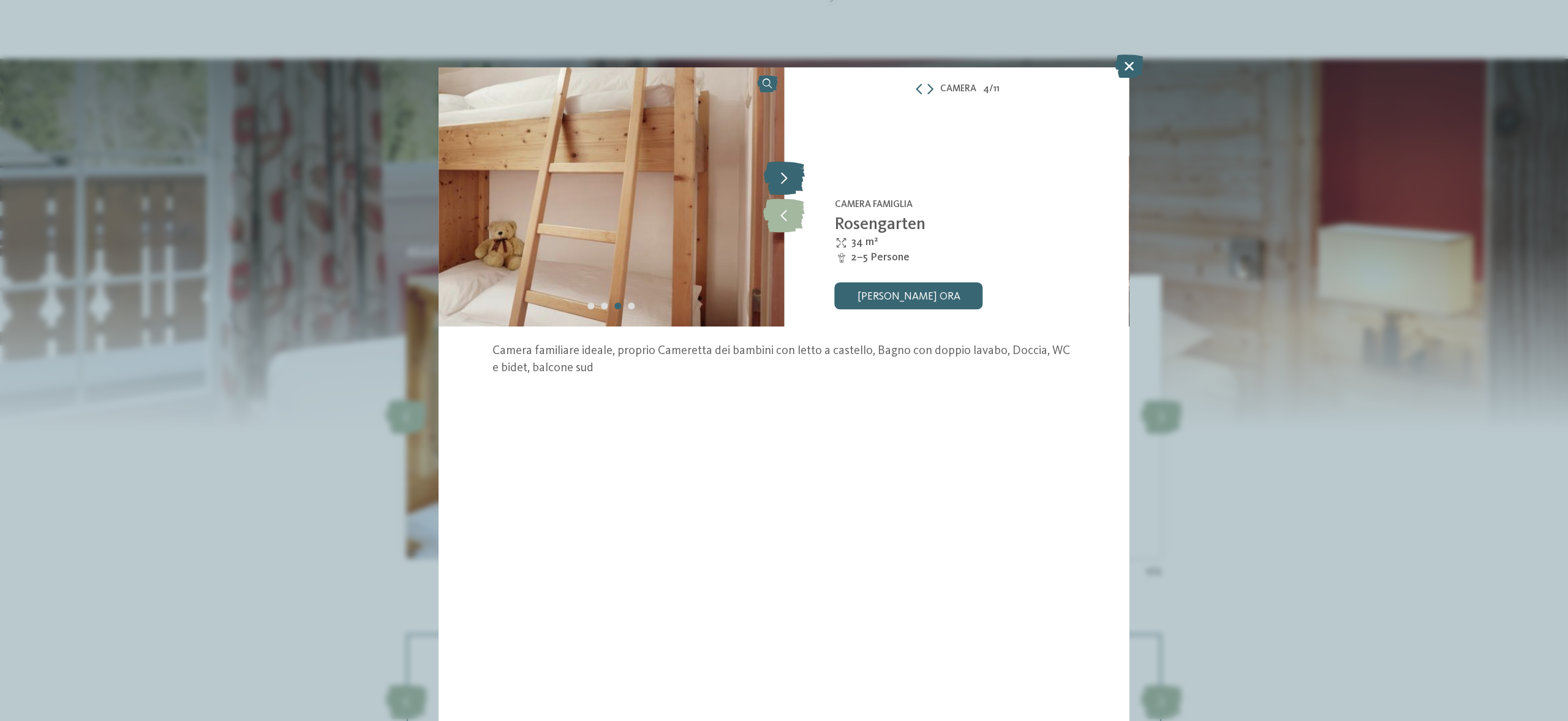
click at [793, 183] on icon at bounding box center [784, 179] width 41 height 34
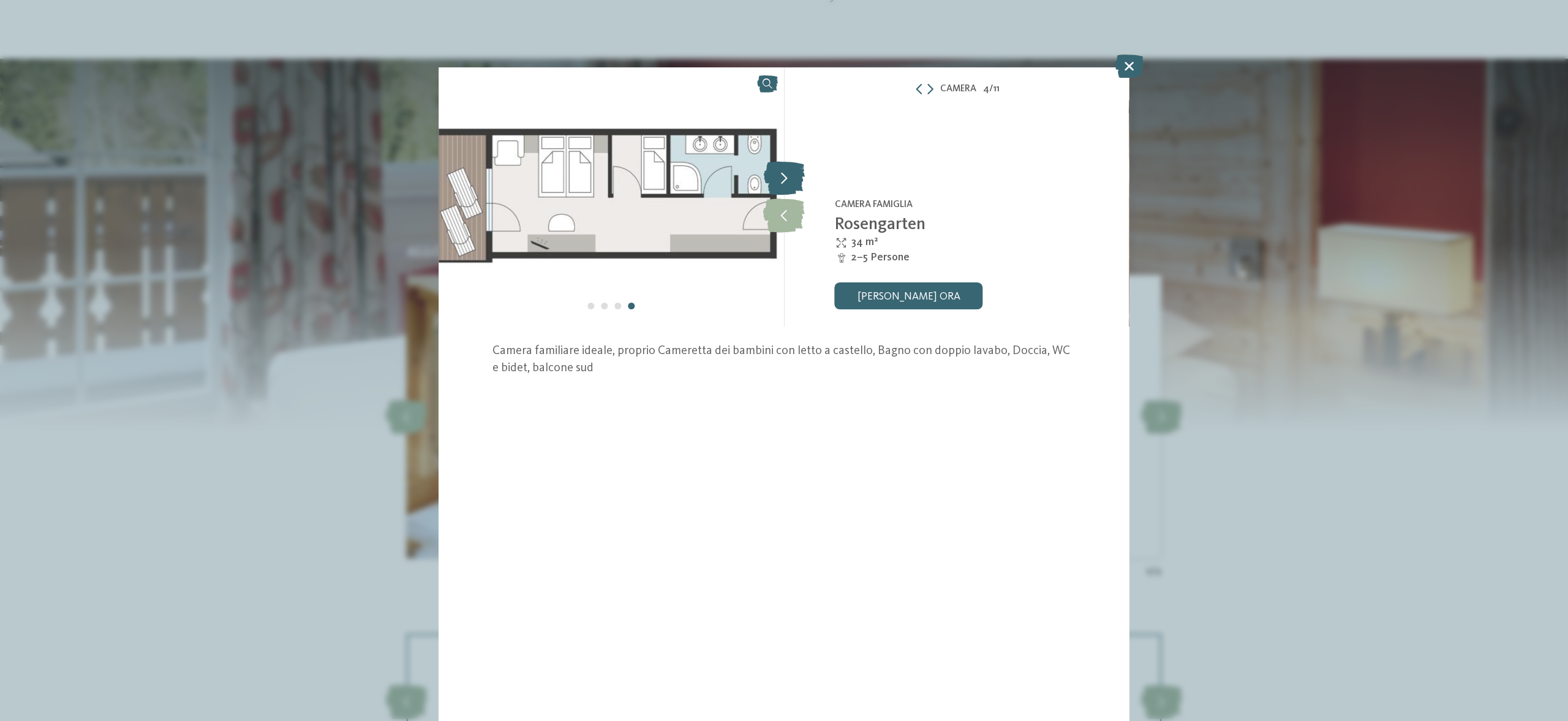
click at [793, 183] on icon at bounding box center [784, 179] width 41 height 34
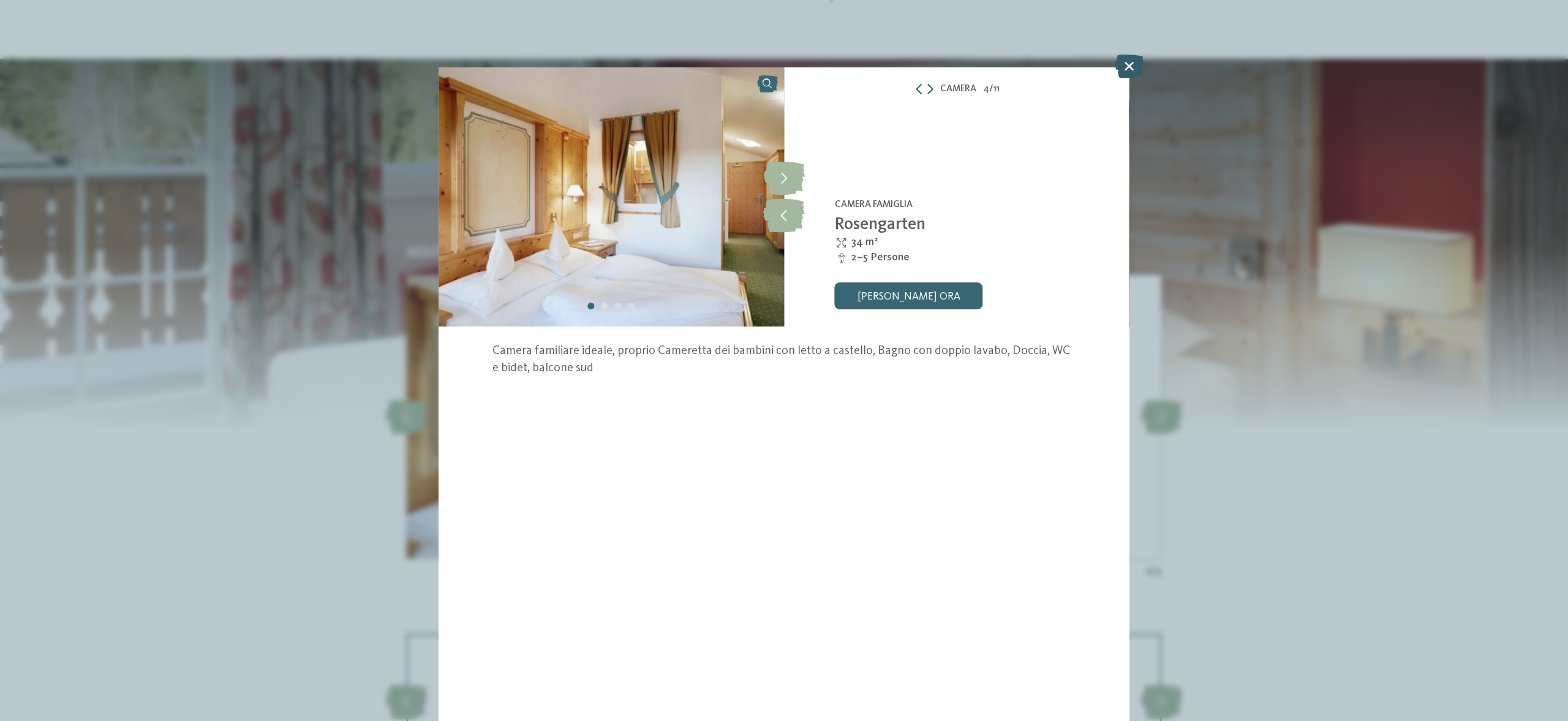
click at [1133, 70] on icon at bounding box center [1129, 66] width 28 height 24
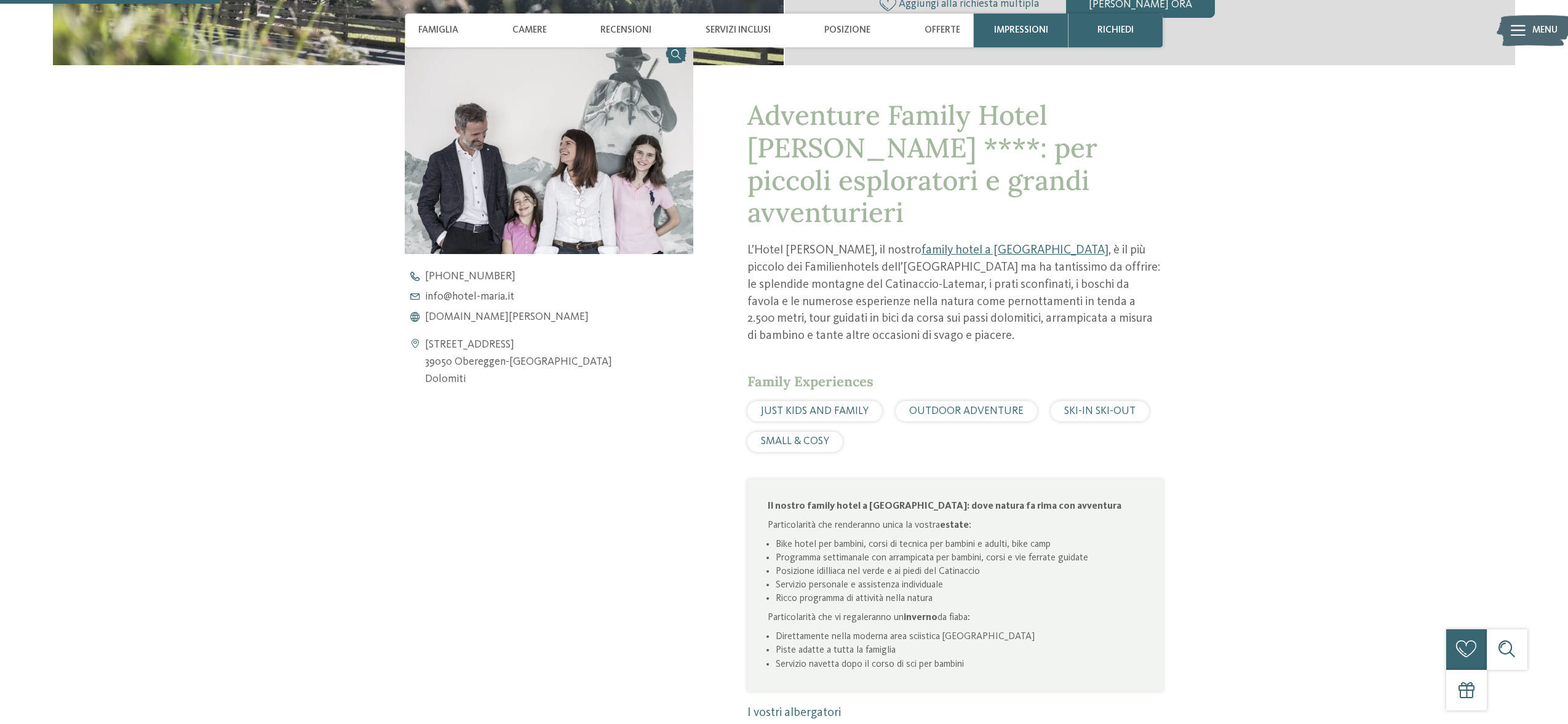
scroll to position [548, 0]
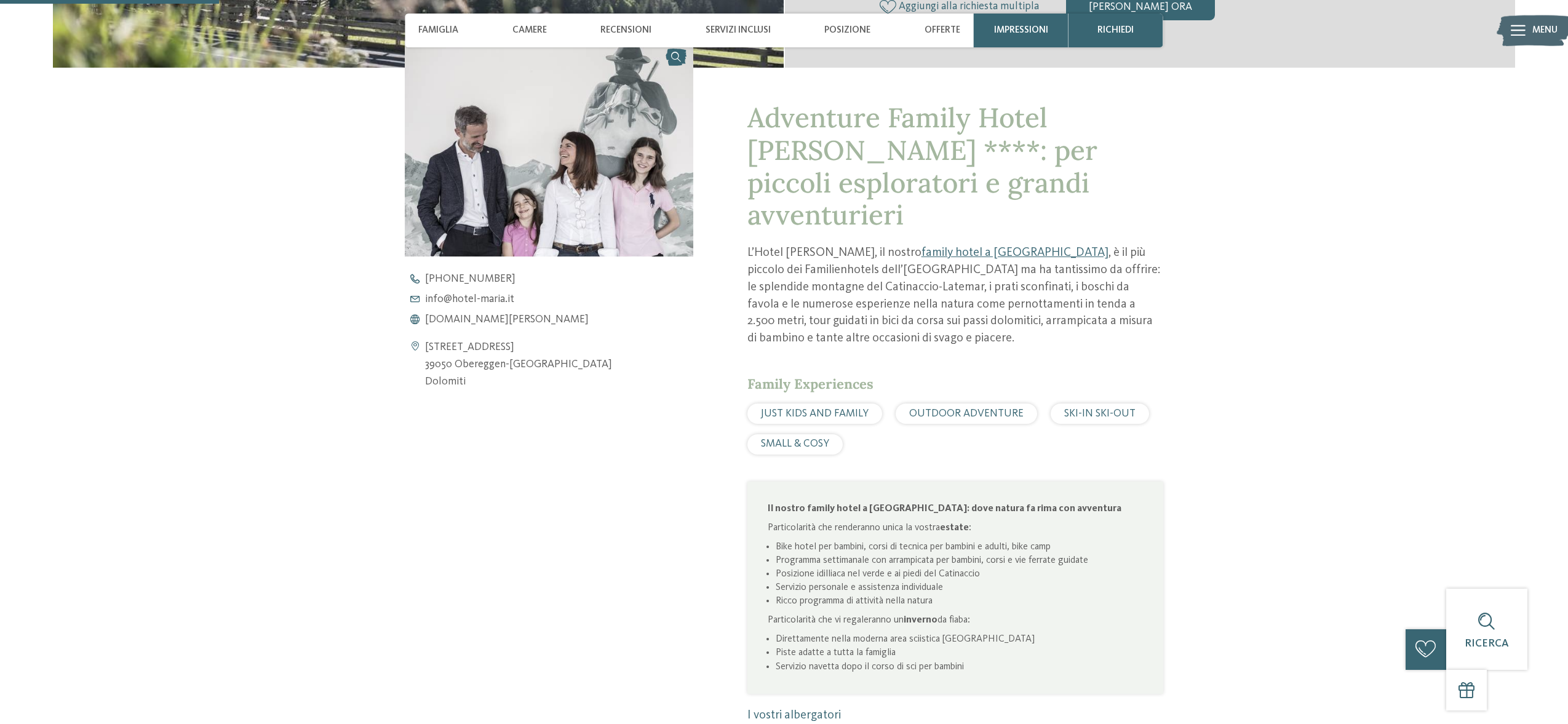
click at [852, 409] on span "JUST KIDS AND FAMILY" at bounding box center [814, 413] width 107 height 10
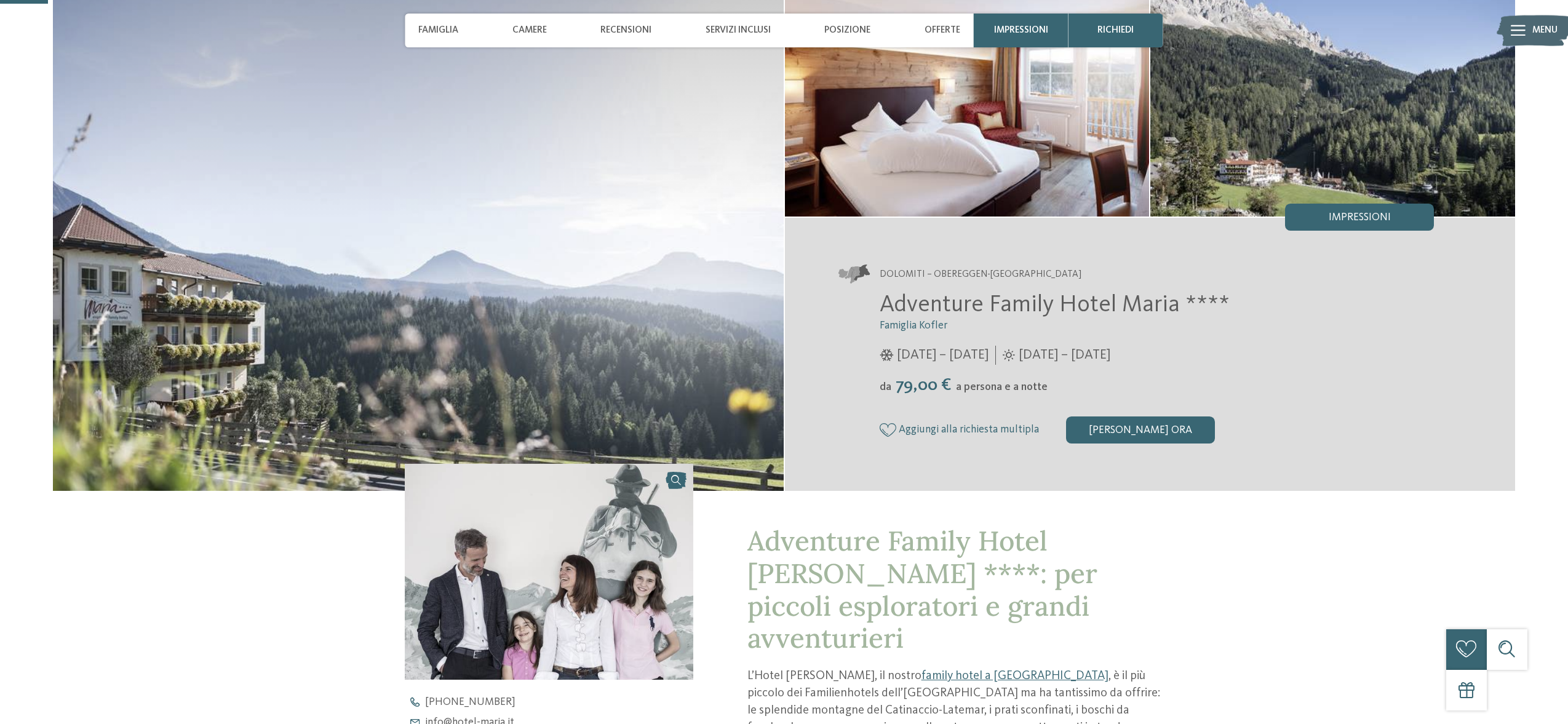
scroll to position [126, 0]
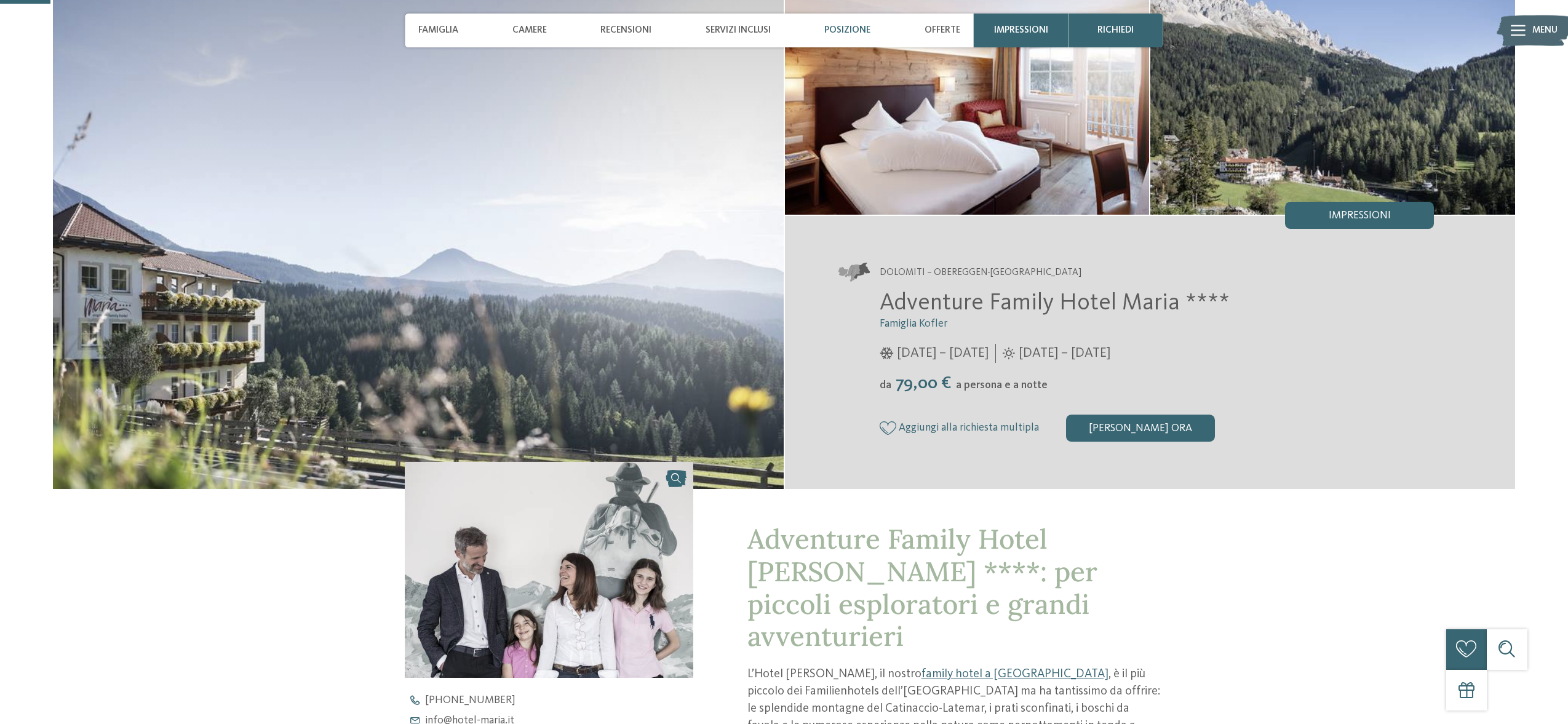
click at [849, 36] on span "Posizione" at bounding box center [847, 30] width 47 height 11
click at [847, 29] on span "Posizione" at bounding box center [847, 30] width 47 height 11
click at [624, 30] on span "Recensioni" at bounding box center [626, 30] width 51 height 11
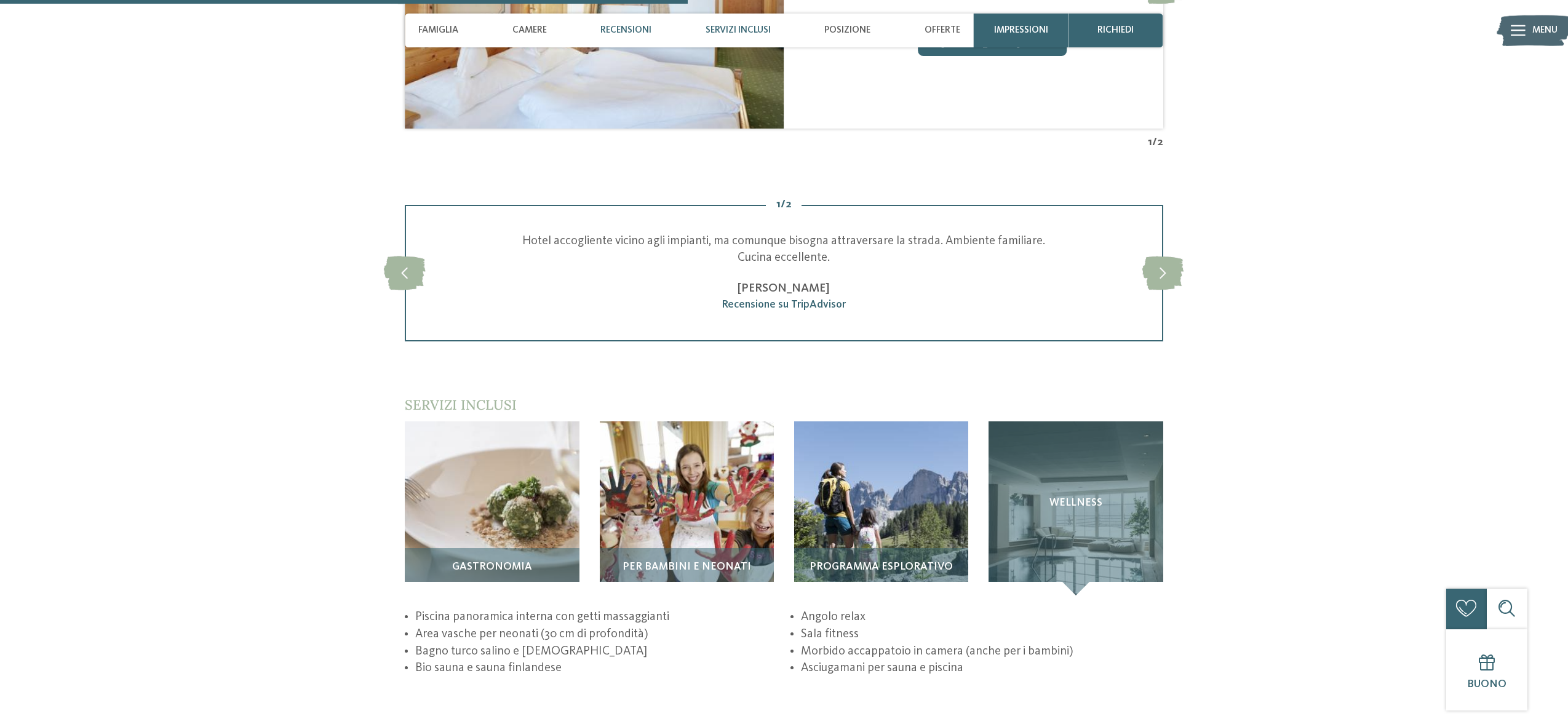
scroll to position [1848, 0]
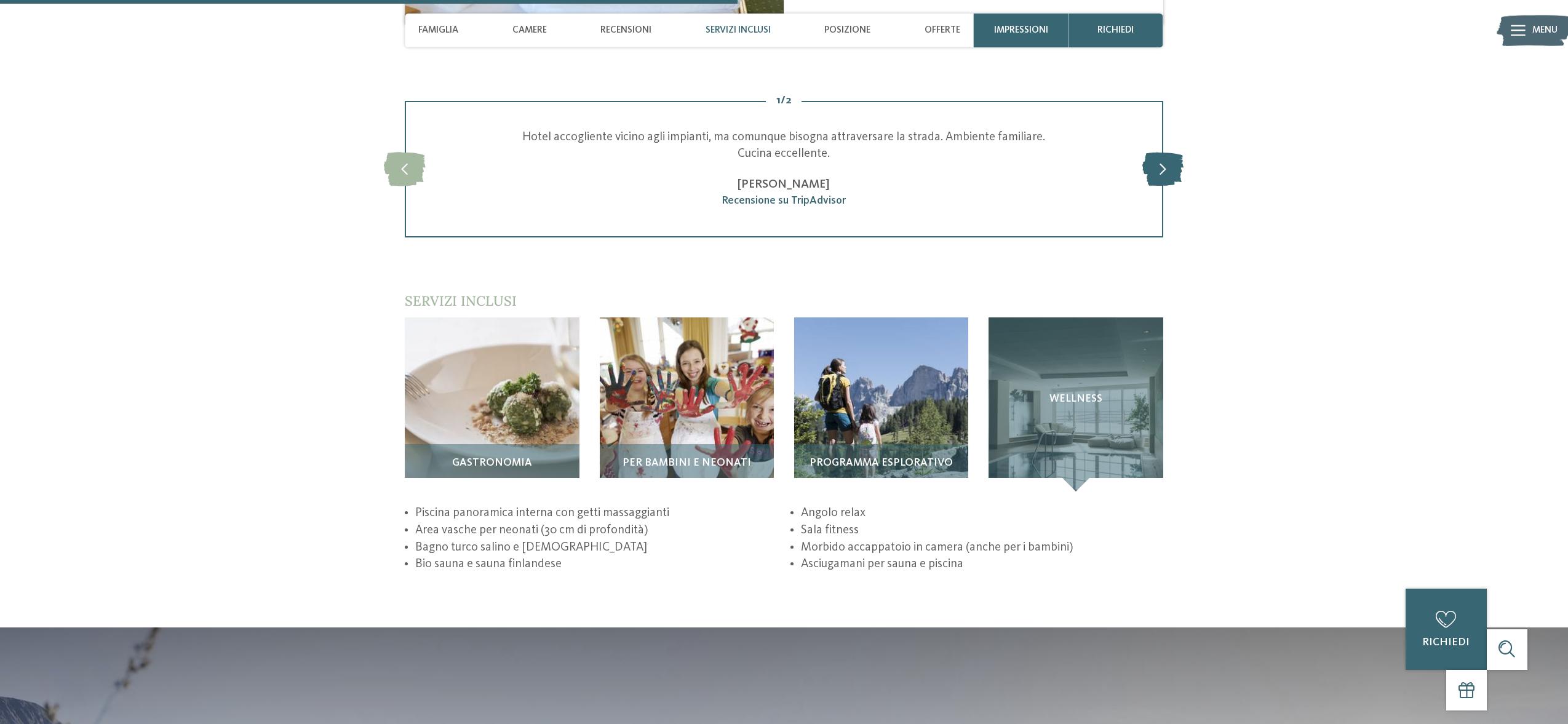
click at [1163, 152] on icon at bounding box center [1162, 169] width 41 height 34
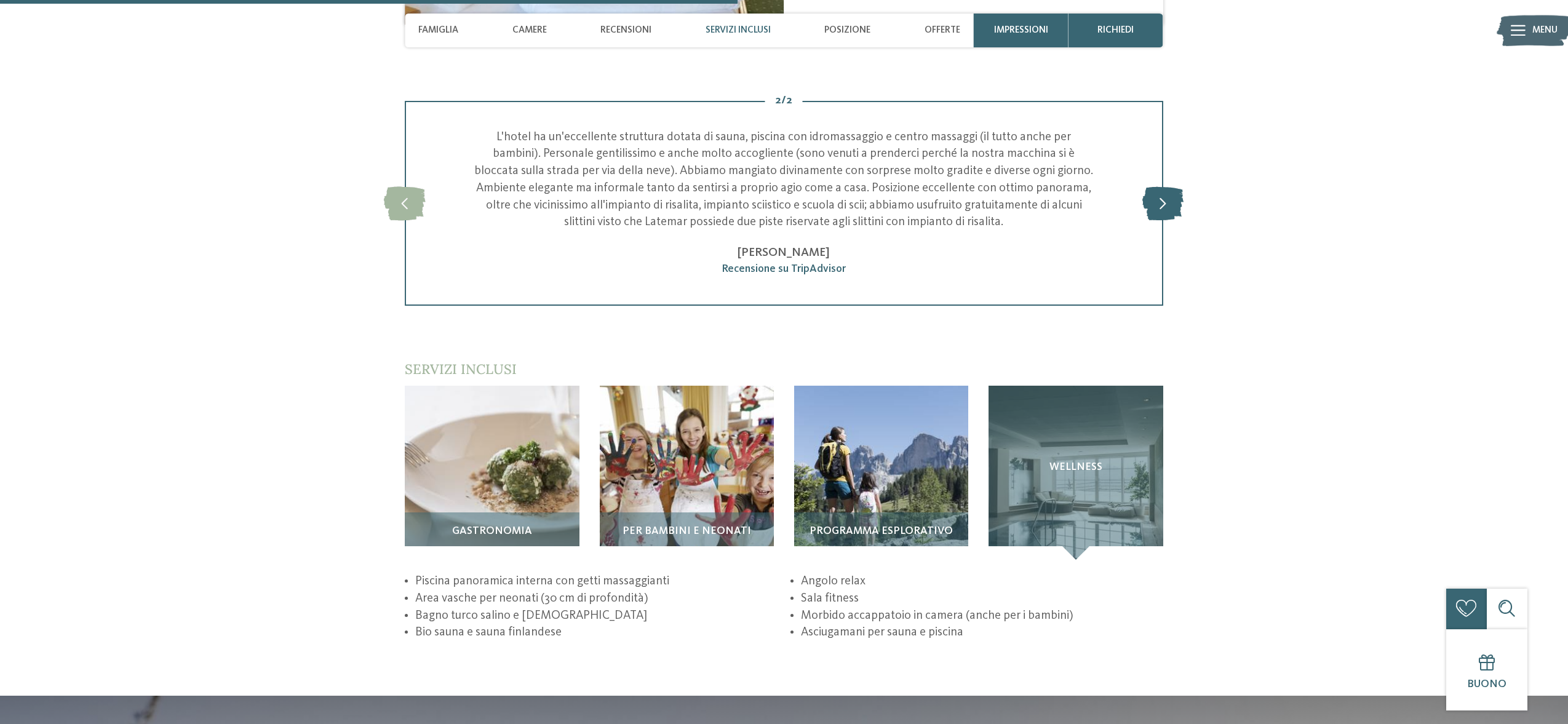
click at [1162, 186] on icon at bounding box center [1162, 203] width 41 height 34
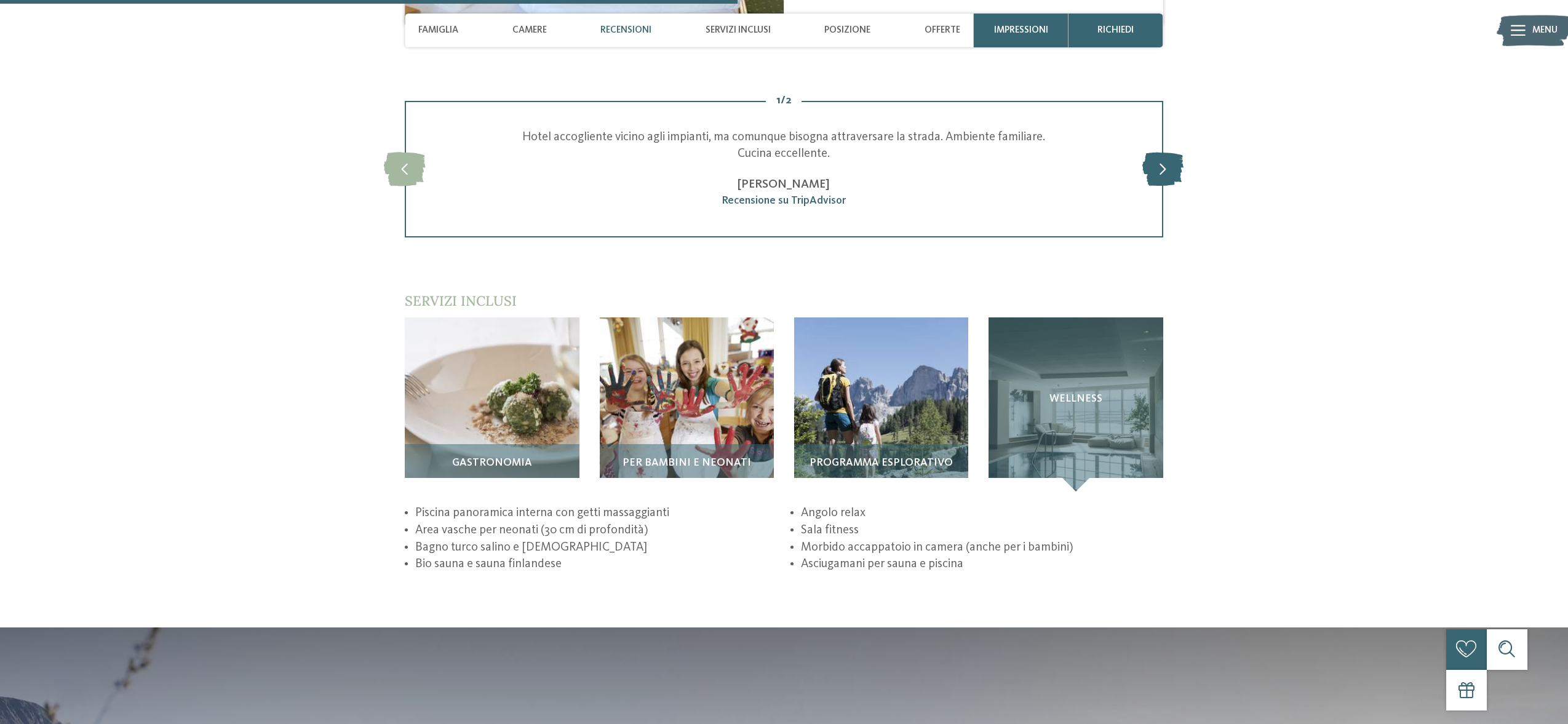
click at [1162, 167] on div "slide 5 of 2 Hotel accogliente vicino agli impianti, ma comunque bisogna attrav…" at bounding box center [784, 169] width 759 height 137
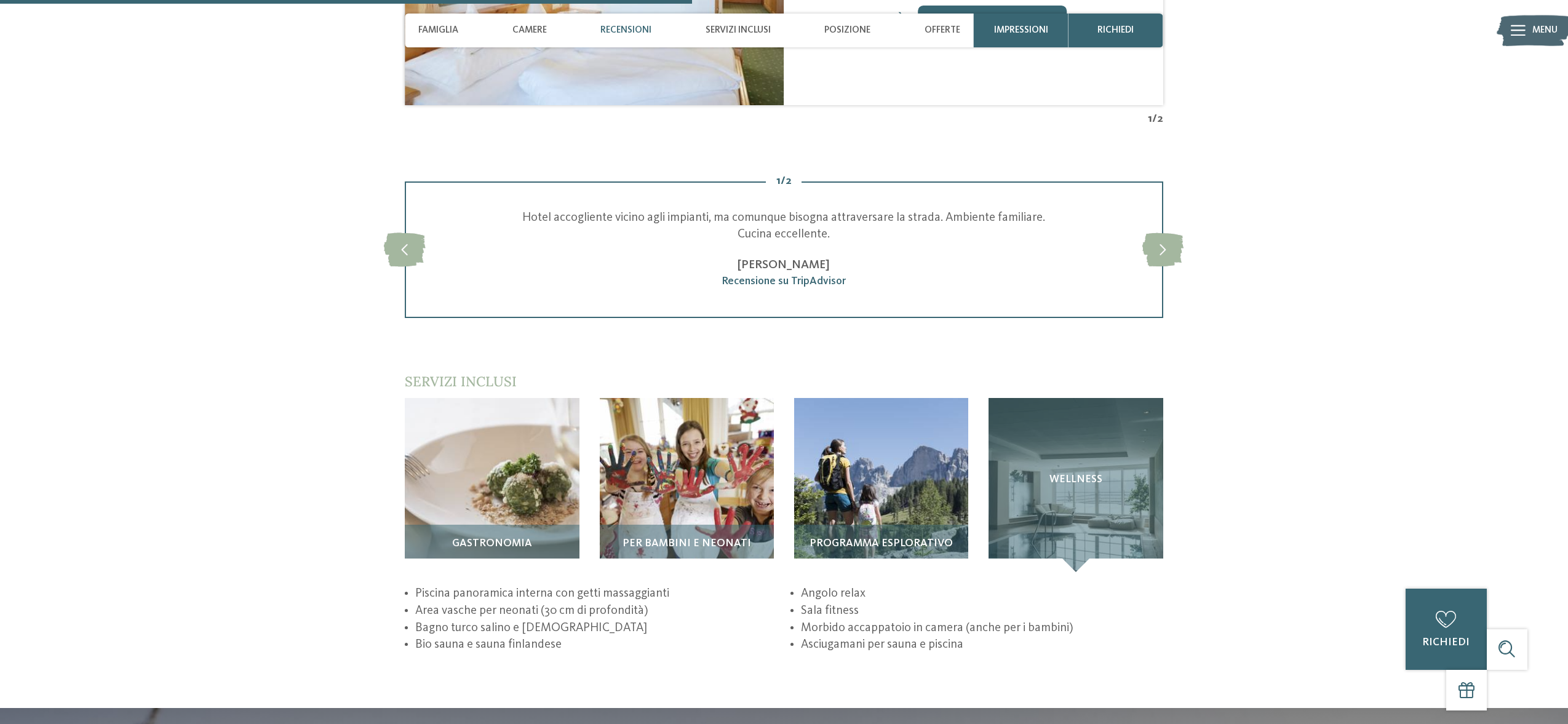
scroll to position [1731, 0]
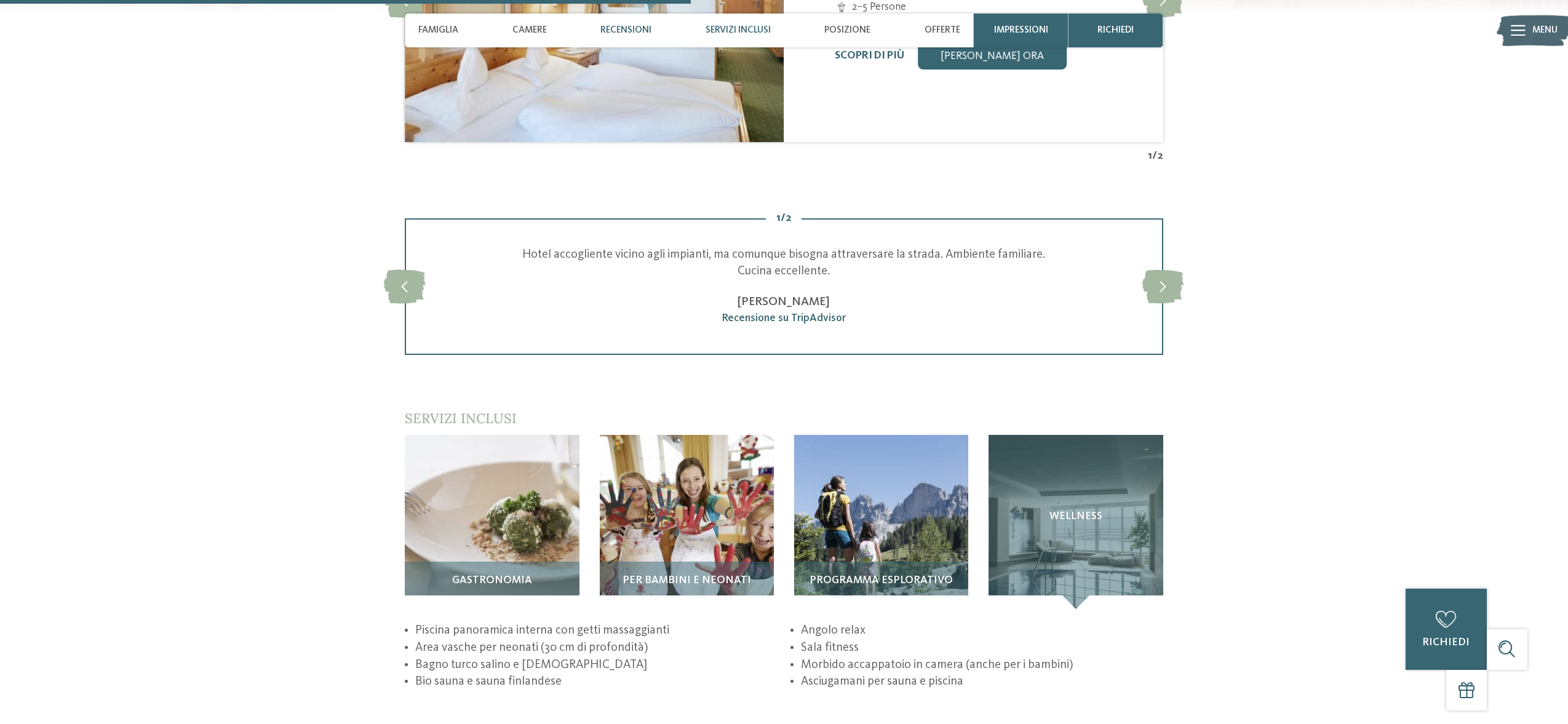
click at [755, 26] on span "Servizi inclusi" at bounding box center [738, 30] width 66 height 11
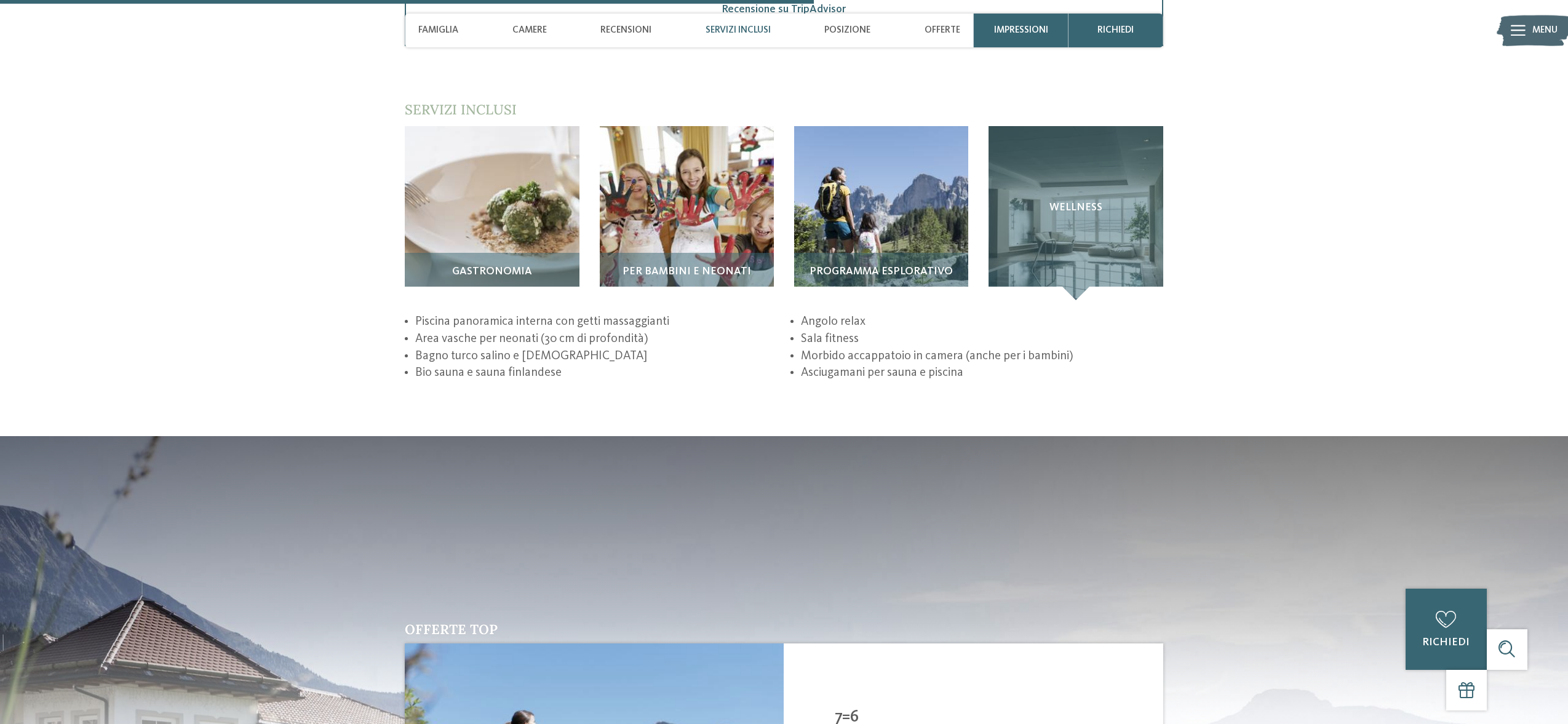
scroll to position [2039, 0]
click at [453, 32] on span "Famiglia" at bounding box center [438, 30] width 40 height 11
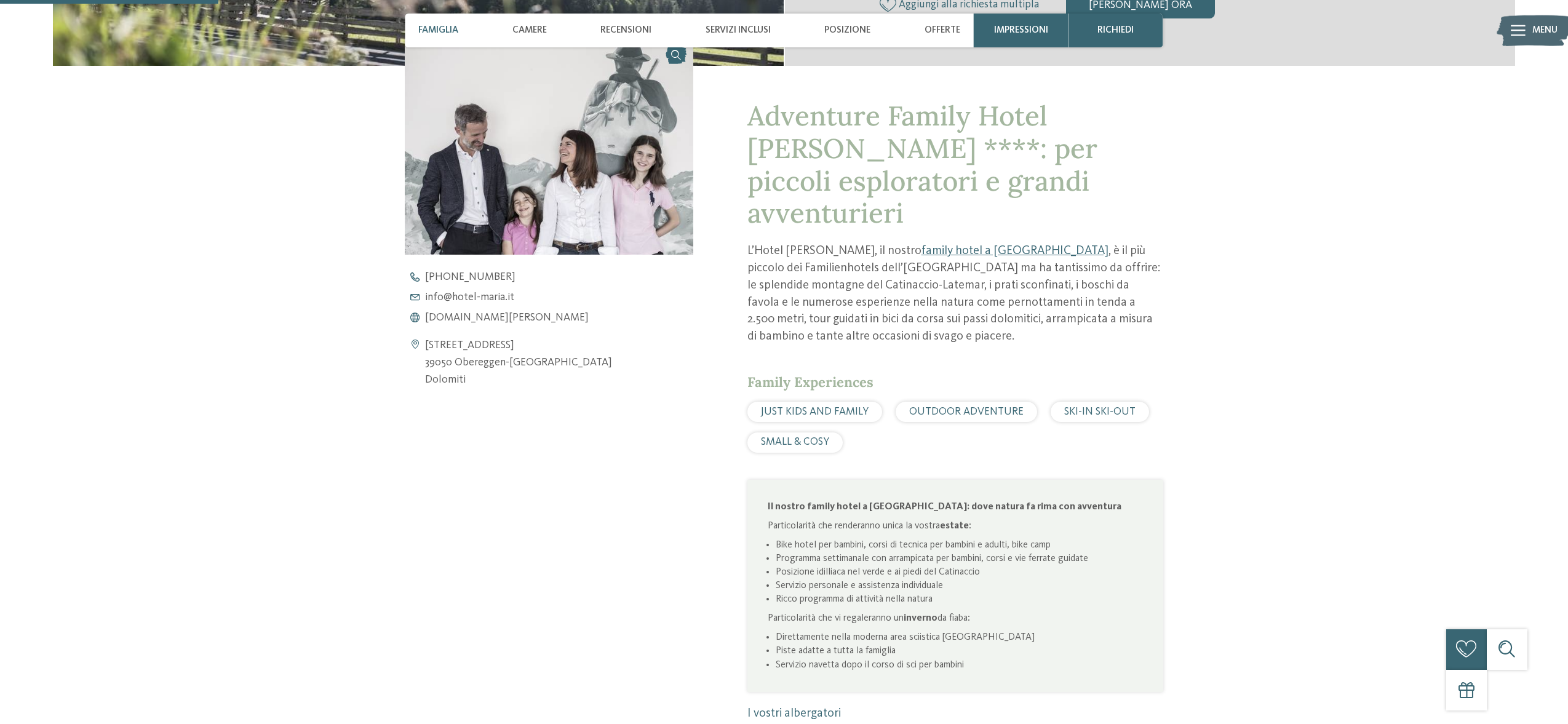
scroll to position [547, 0]
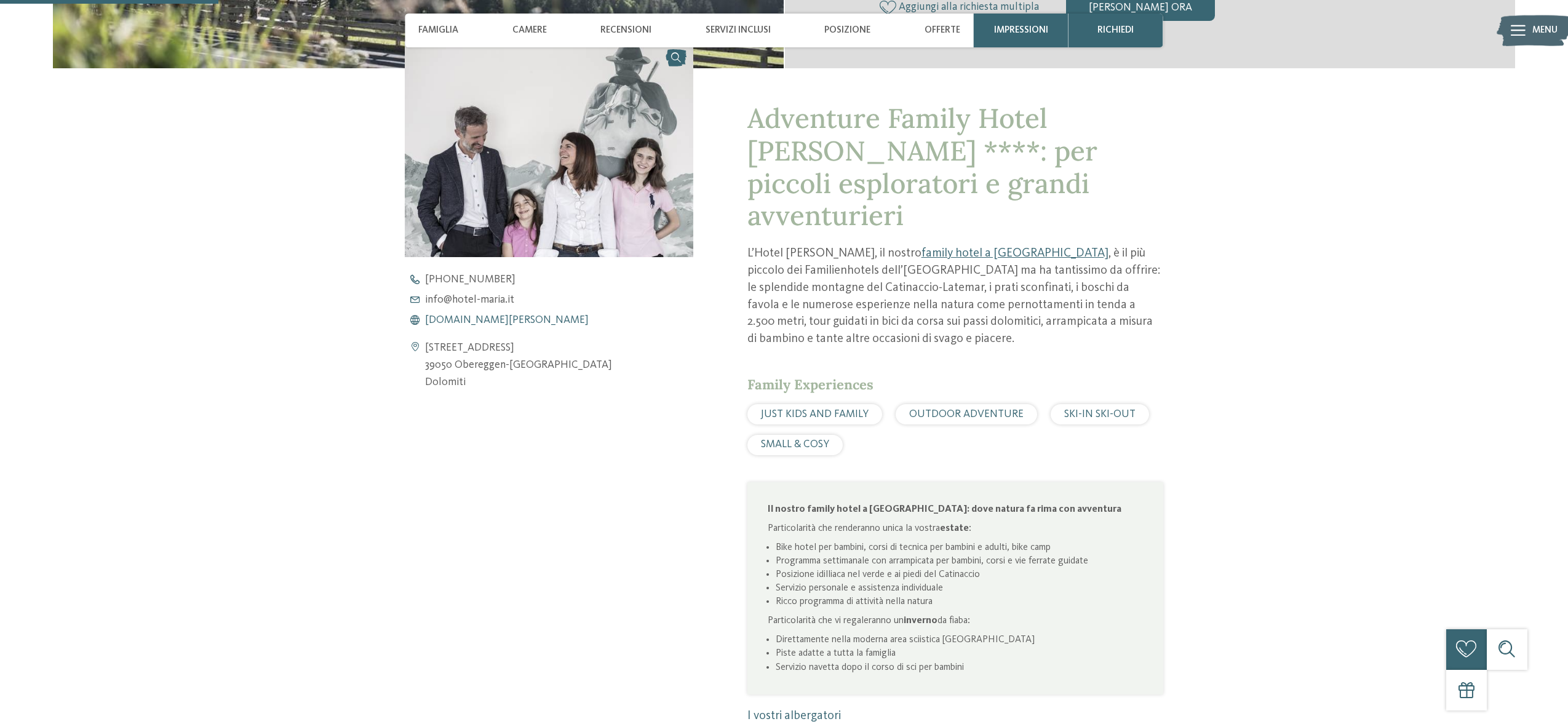
click at [476, 321] on span "[DOMAIN_NAME][PERSON_NAME]" at bounding box center [507, 321] width 163 height 11
